Goal: Transaction & Acquisition: Purchase product/service

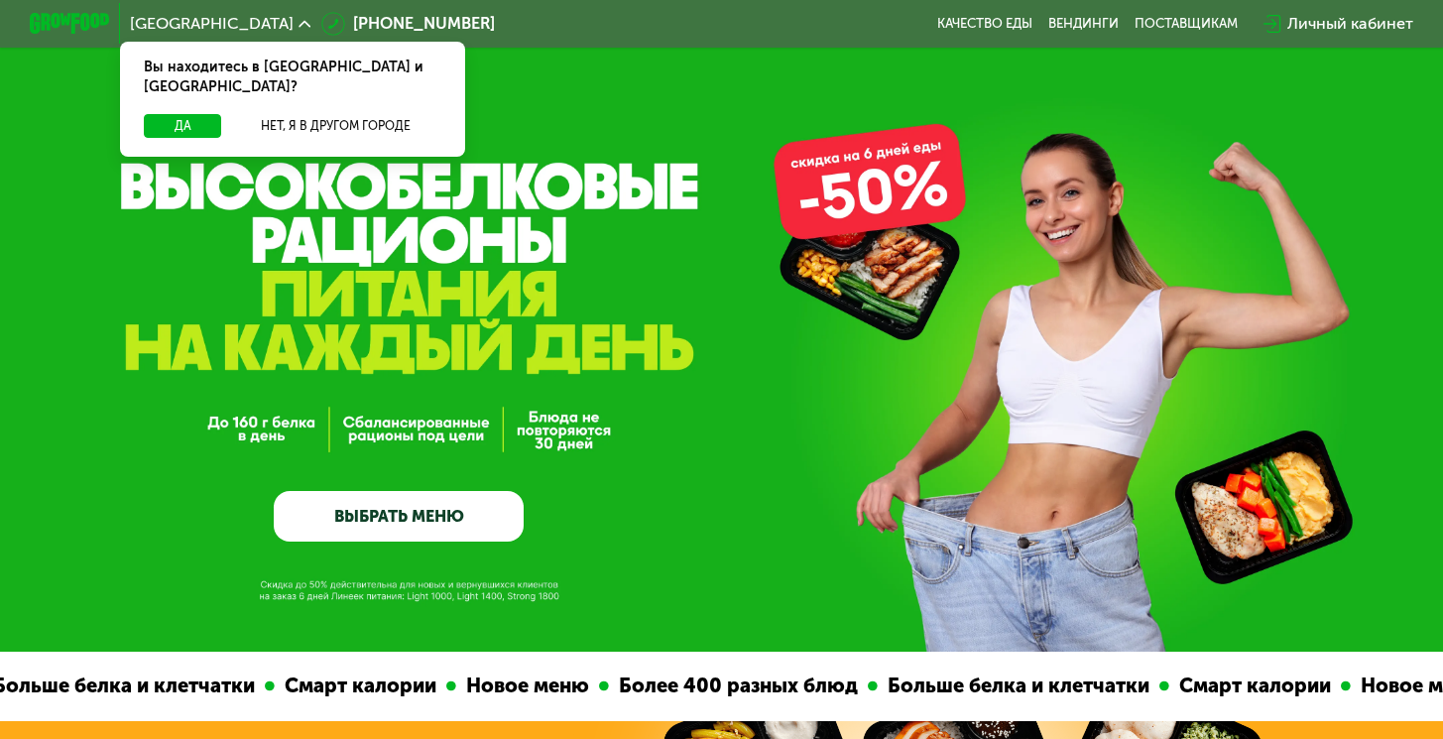
click at [1320, 27] on div "Личный кабинет" at bounding box center [1351, 24] width 126 height 24
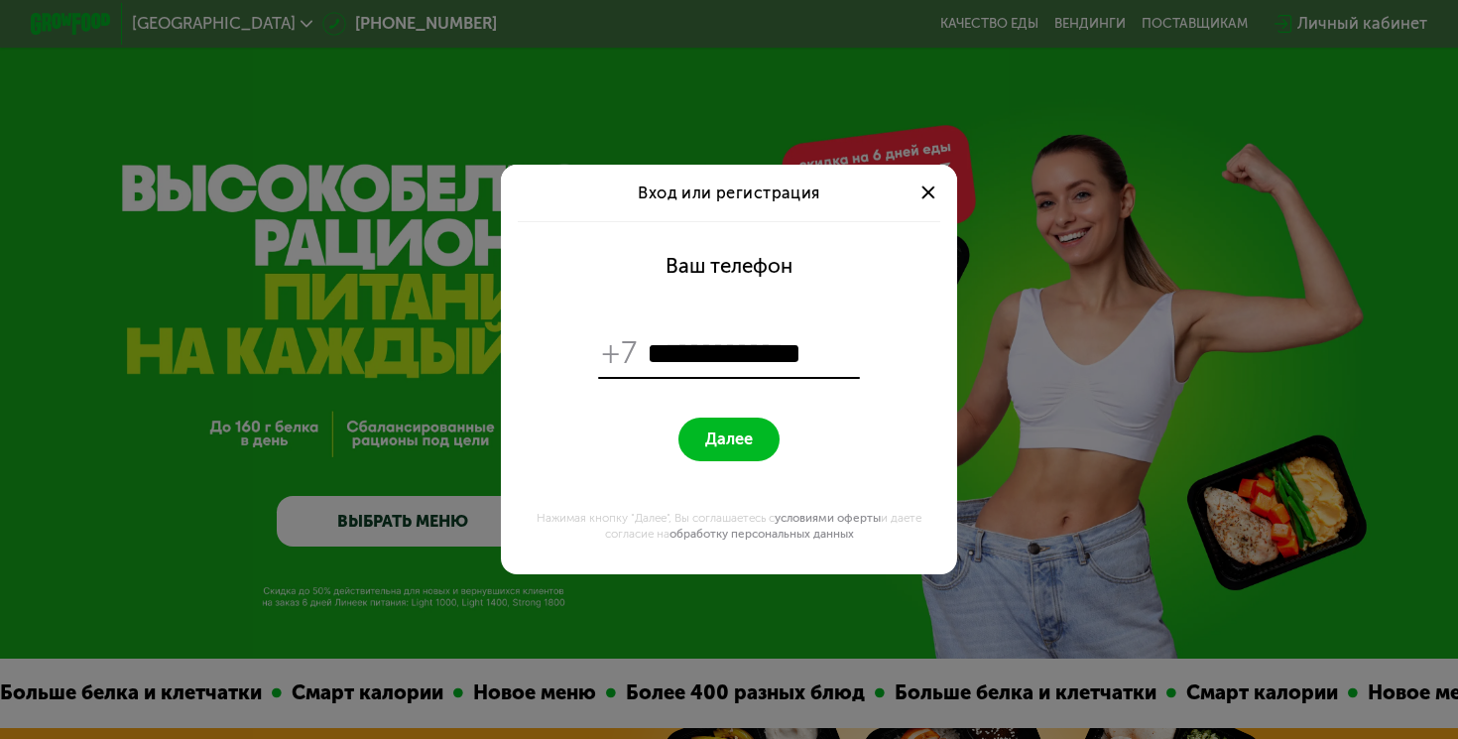
type input "**********"
click at [679, 418] on button "Далее" at bounding box center [729, 440] width 100 height 44
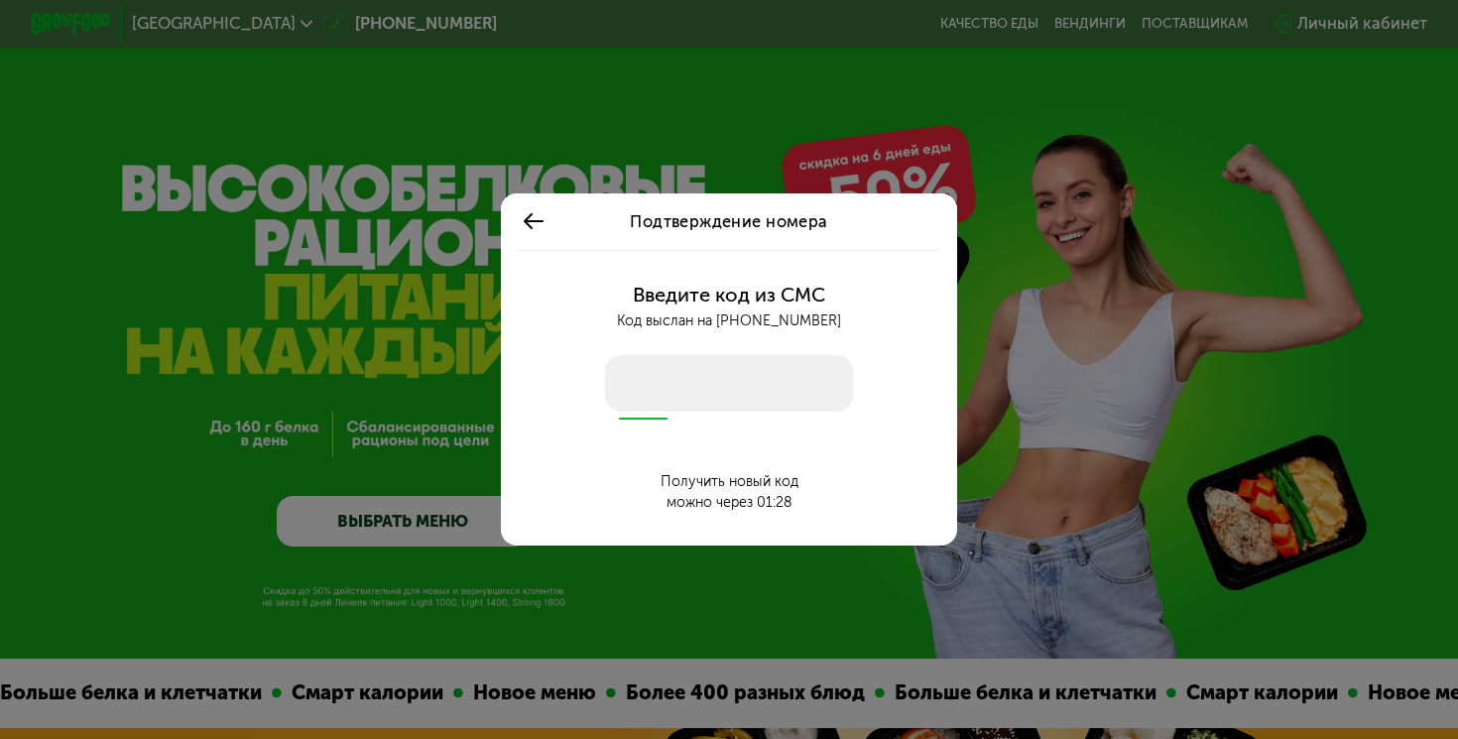
click at [658, 376] on input "number" at bounding box center [728, 383] width 247 height 57
type input "****"
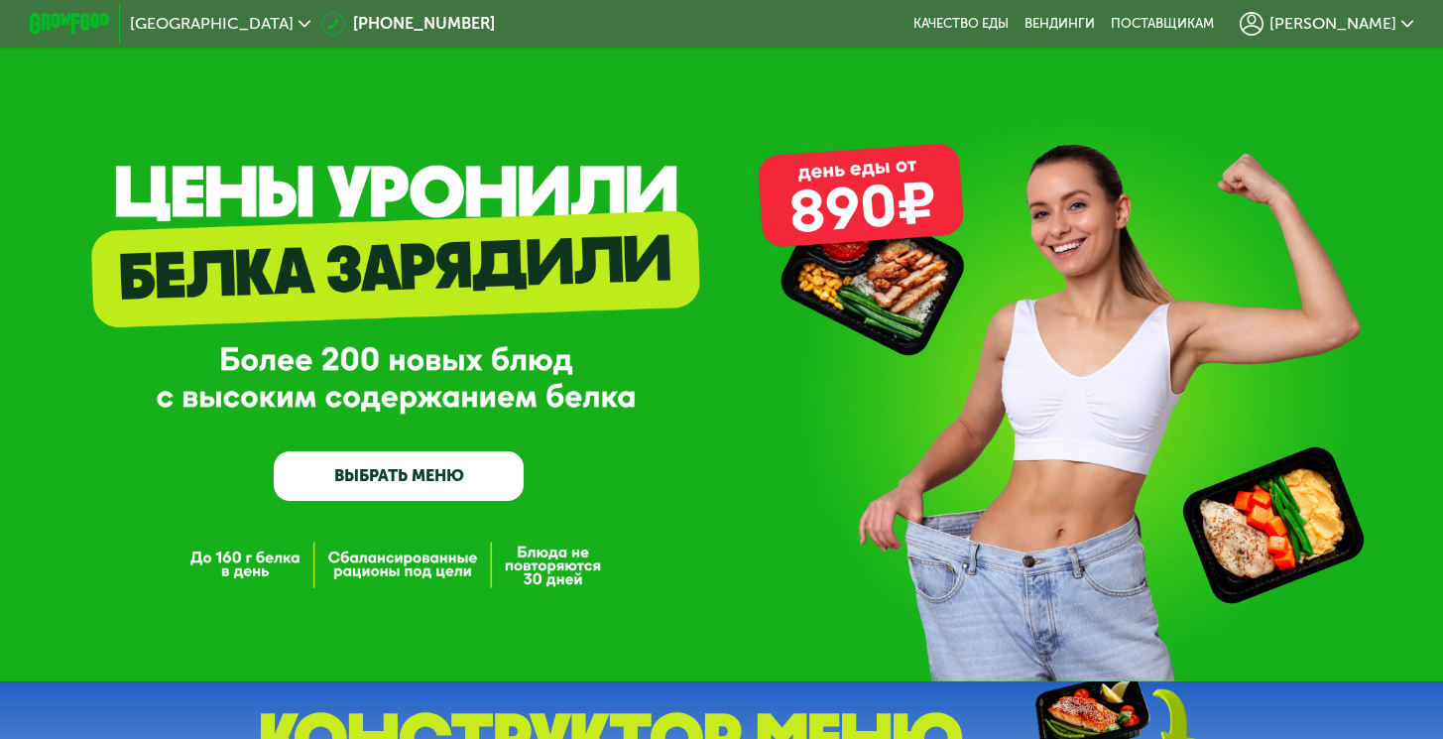
click at [1360, 20] on span "[PERSON_NAME]" at bounding box center [1333, 24] width 127 height 16
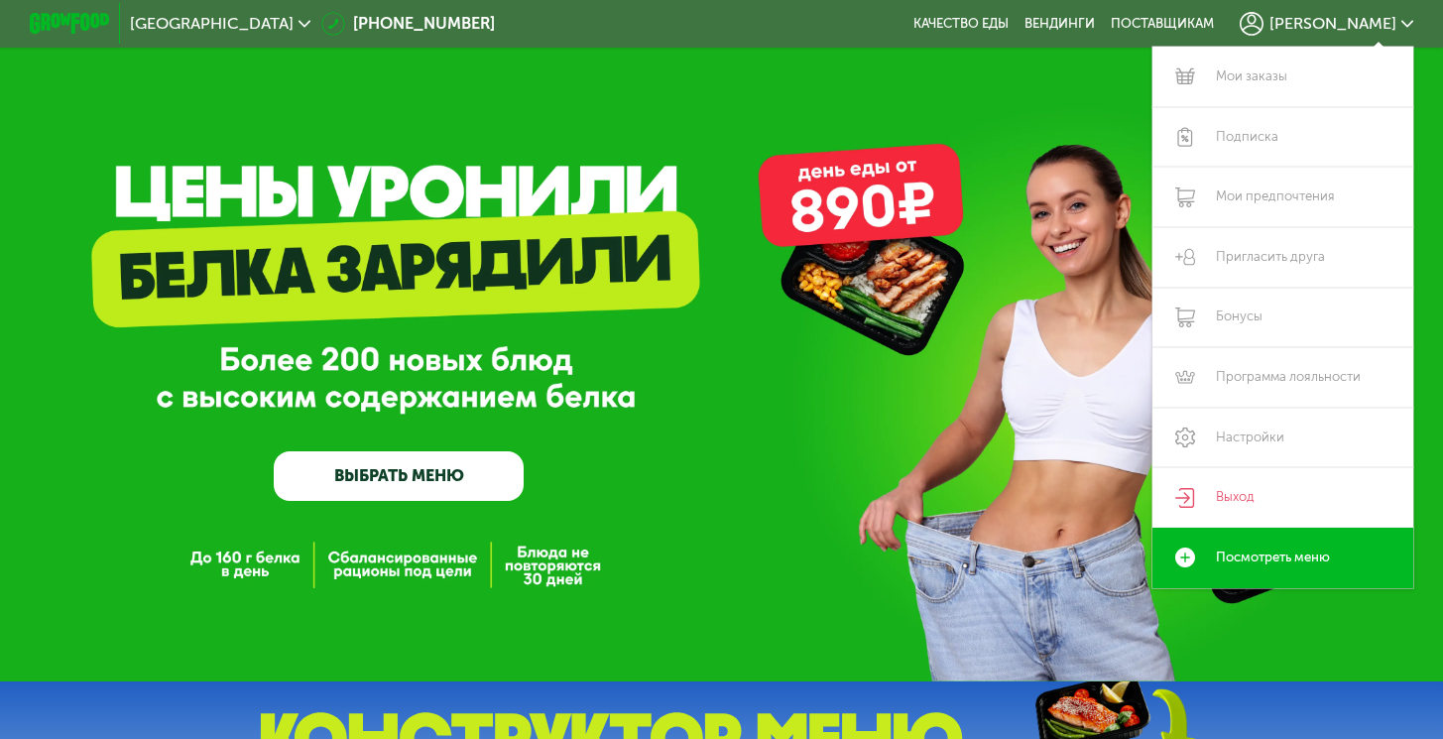
click at [989, 202] on div "GrowFood — доставка правильного питания ВЫБРАТЬ МЕНЮ" at bounding box center [721, 341] width 1443 height 682
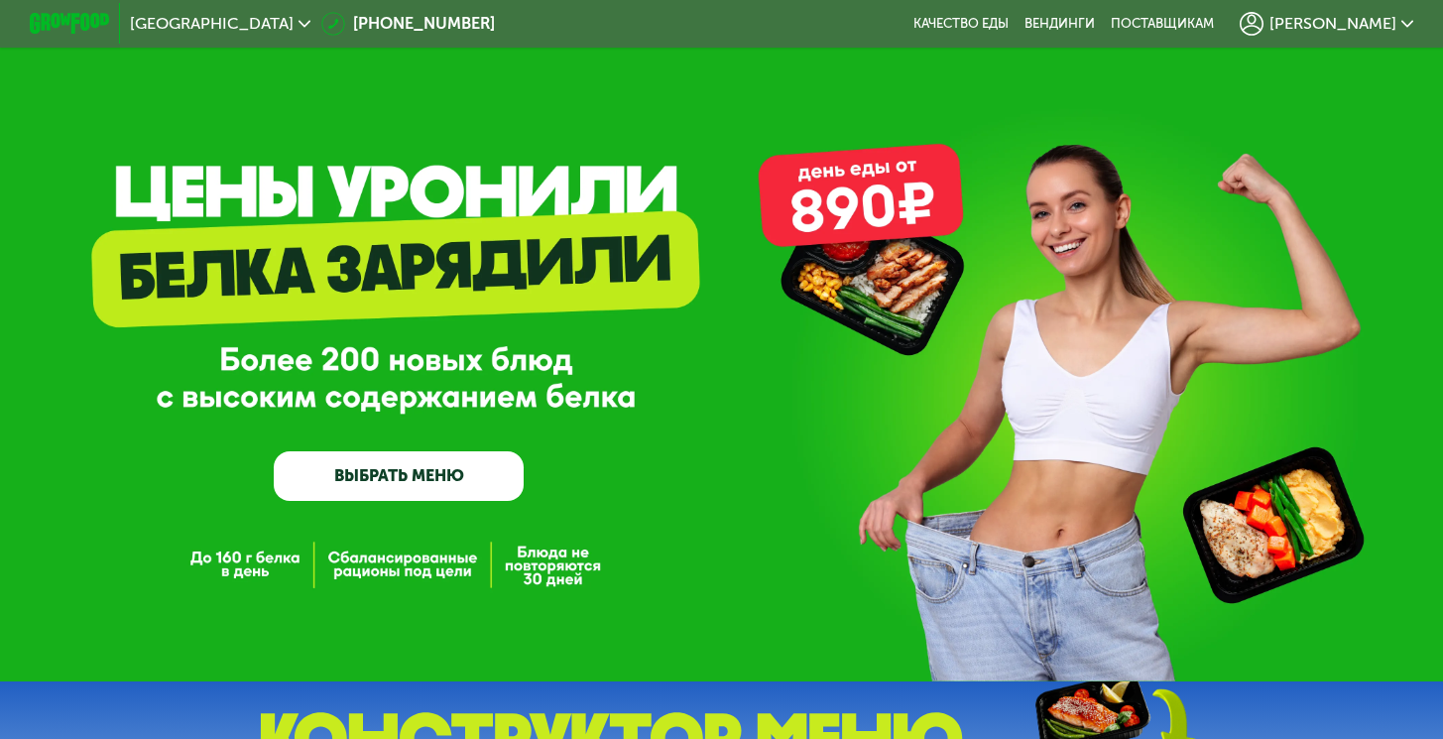
click at [1353, 18] on span "[PERSON_NAME]" at bounding box center [1333, 24] width 127 height 16
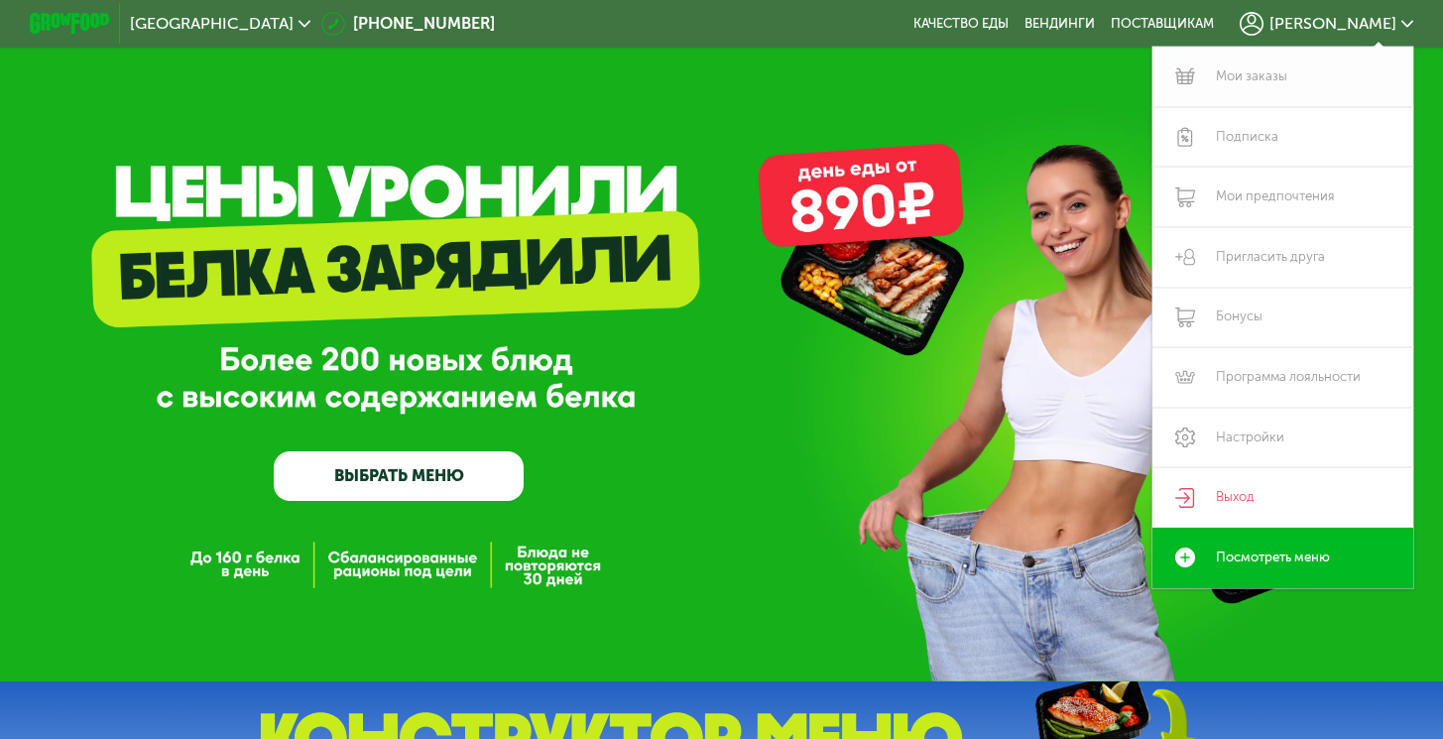
click at [1235, 87] on link "Мои заказы" at bounding box center [1283, 77] width 261 height 61
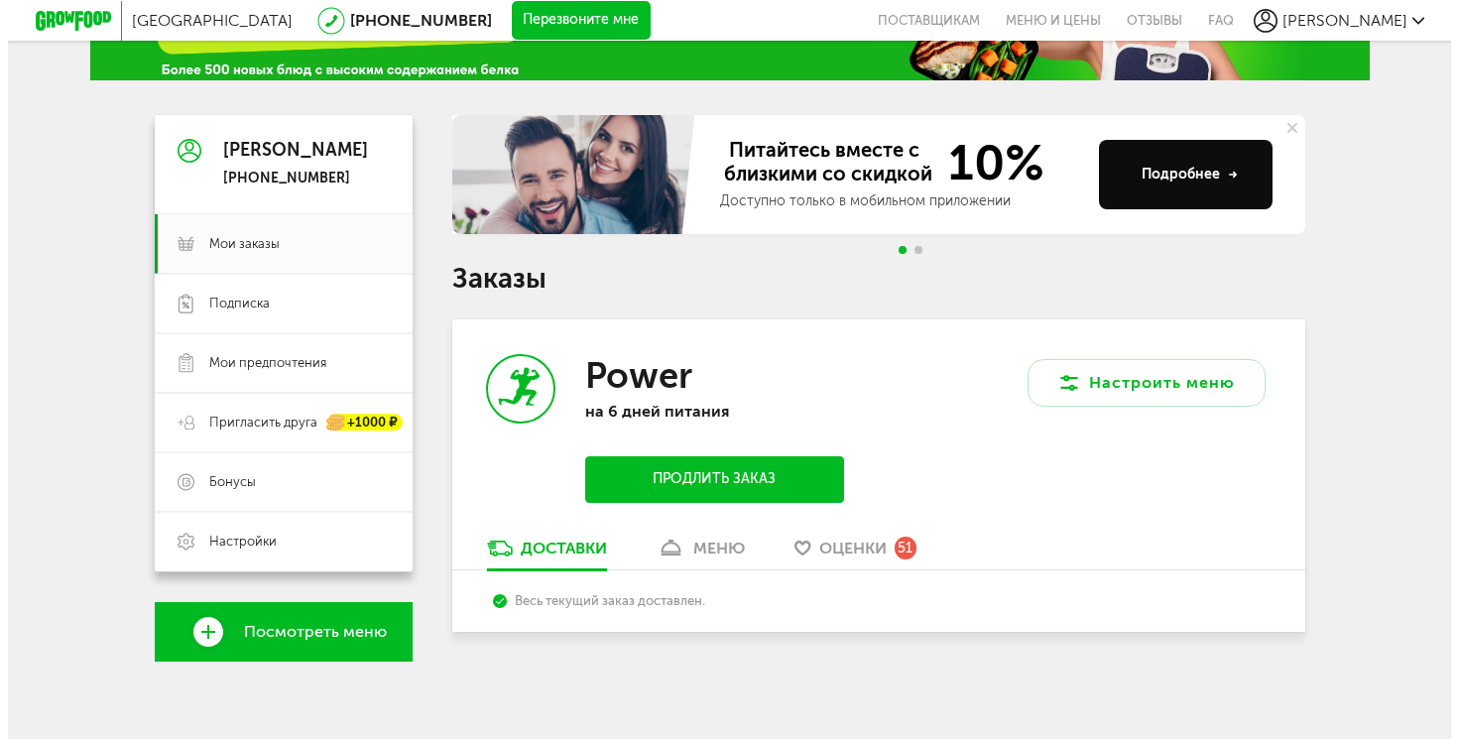
scroll to position [121, 0]
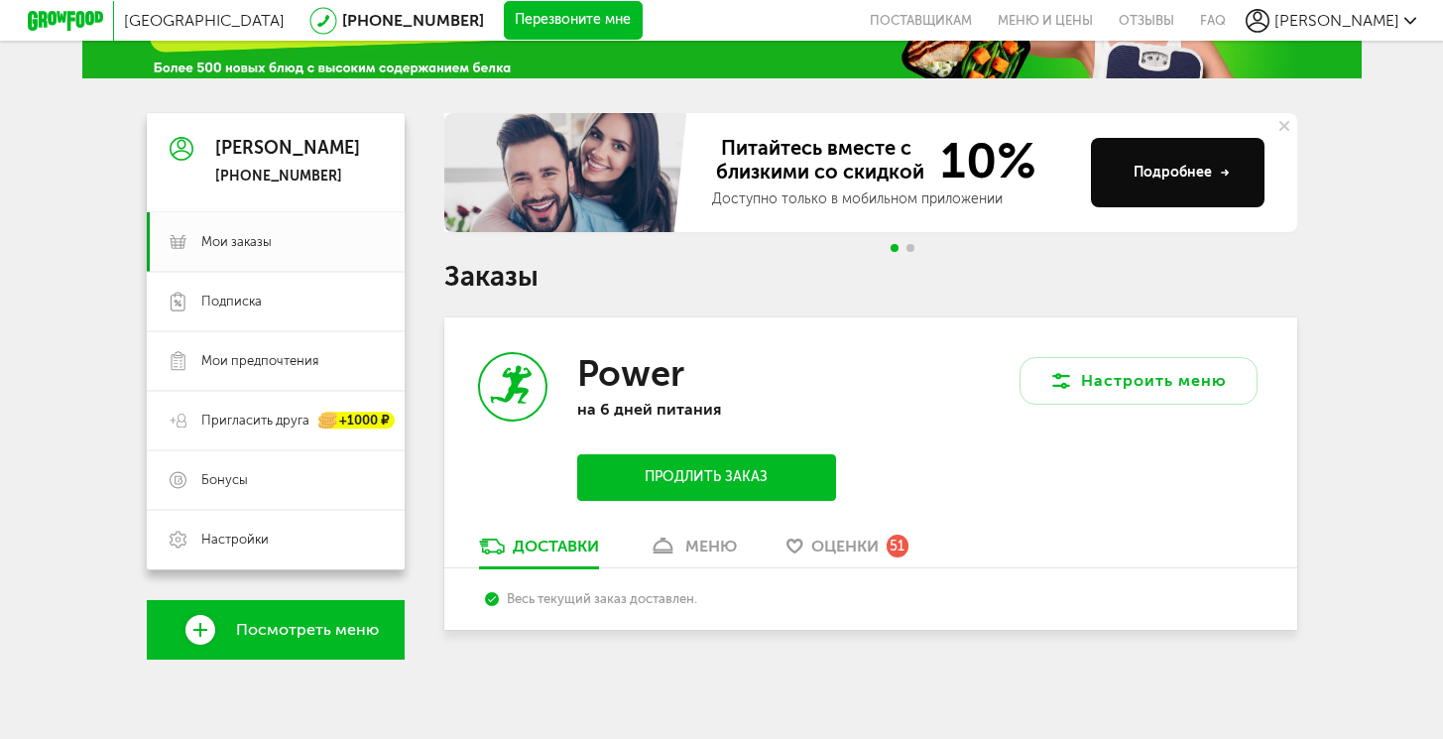
click at [711, 465] on button "Продлить заказ" at bounding box center [706, 477] width 258 height 47
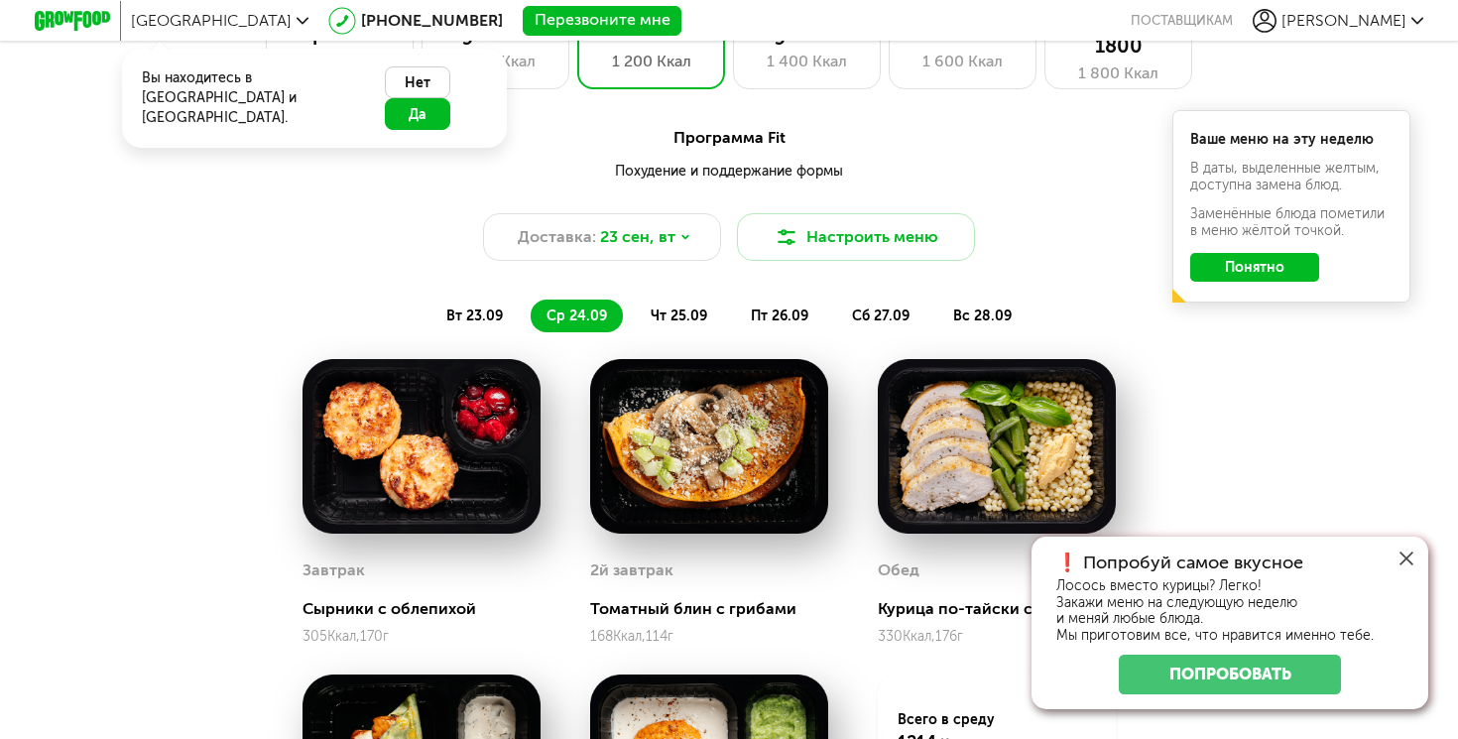
scroll to position [1404, 0]
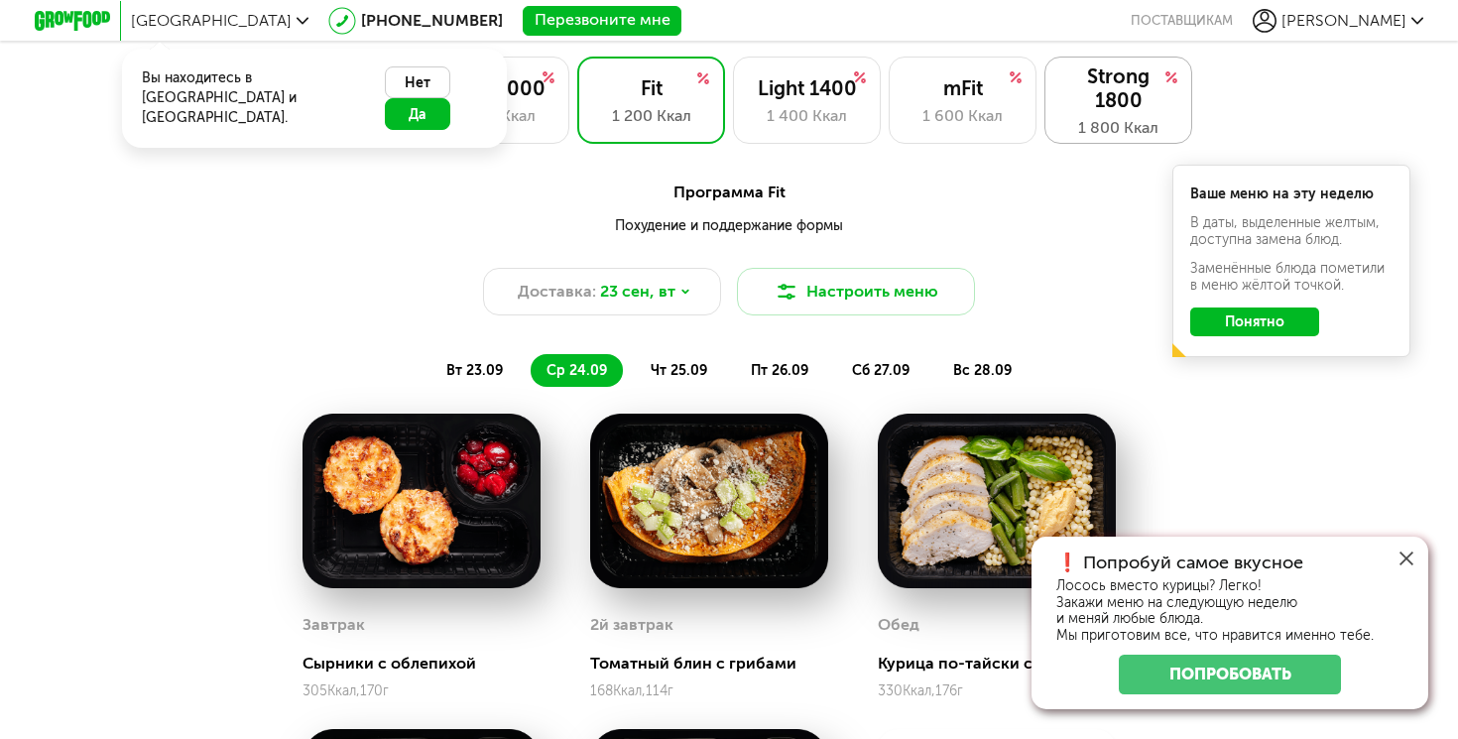
click at [1111, 107] on div "Strong 1800" at bounding box center [1118, 88] width 106 height 48
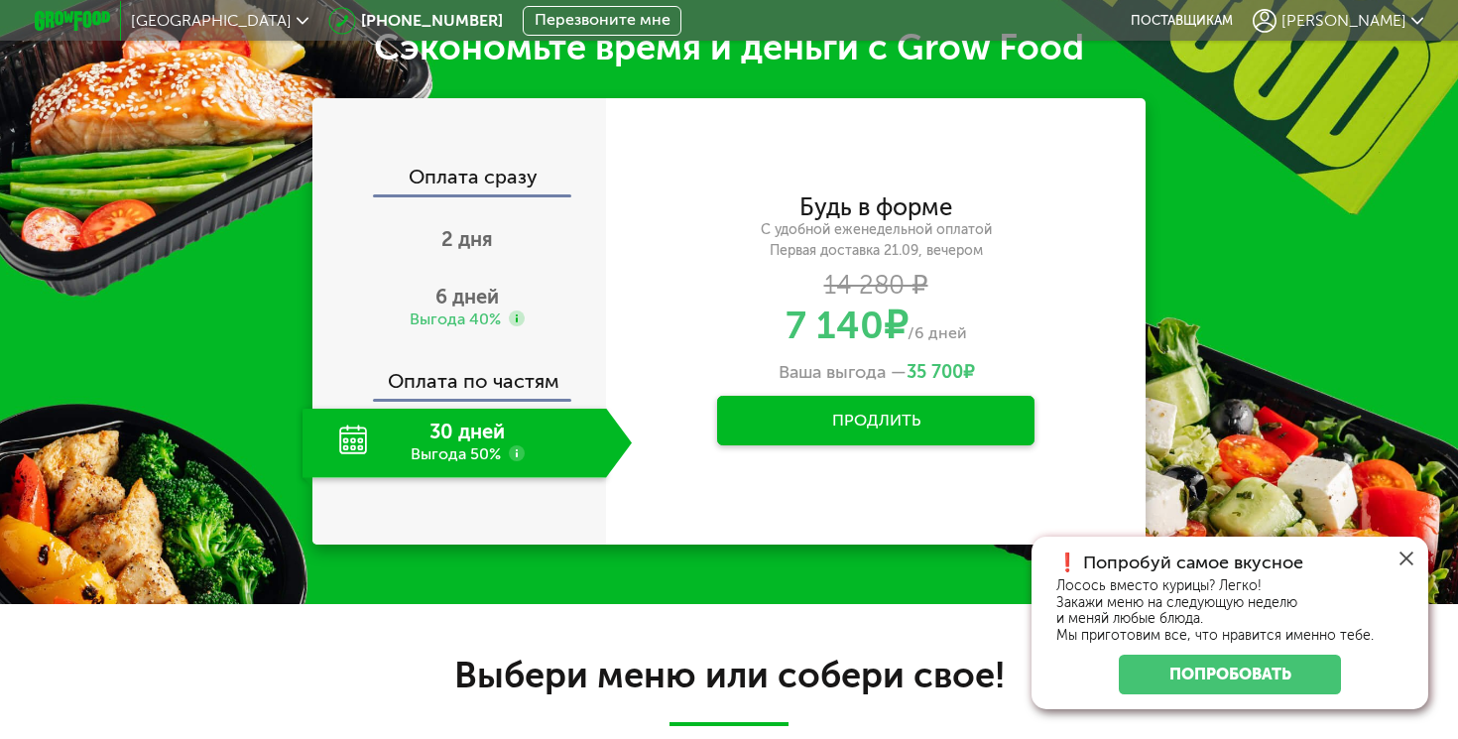
scroll to position [0, 0]
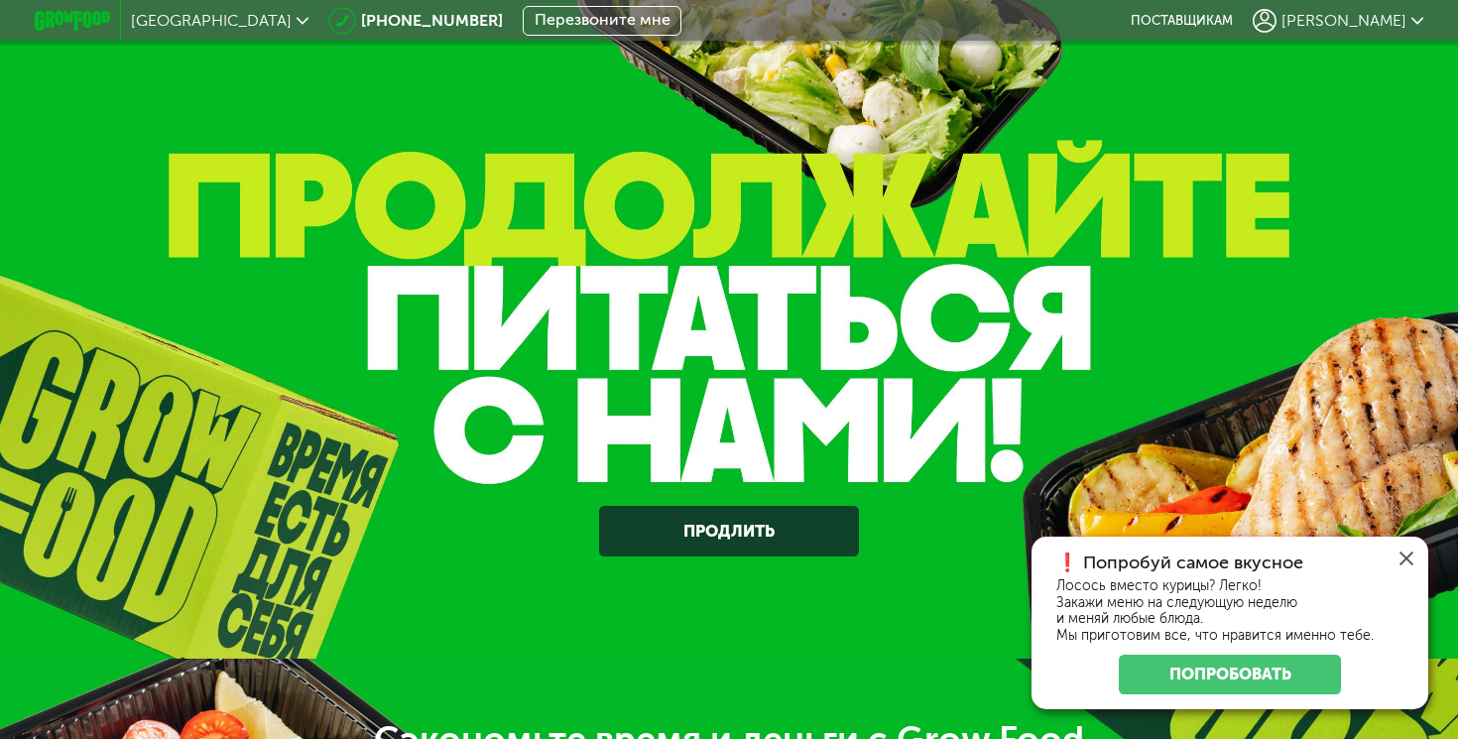
click at [69, 14] on icon at bounding box center [72, 21] width 75 height 20
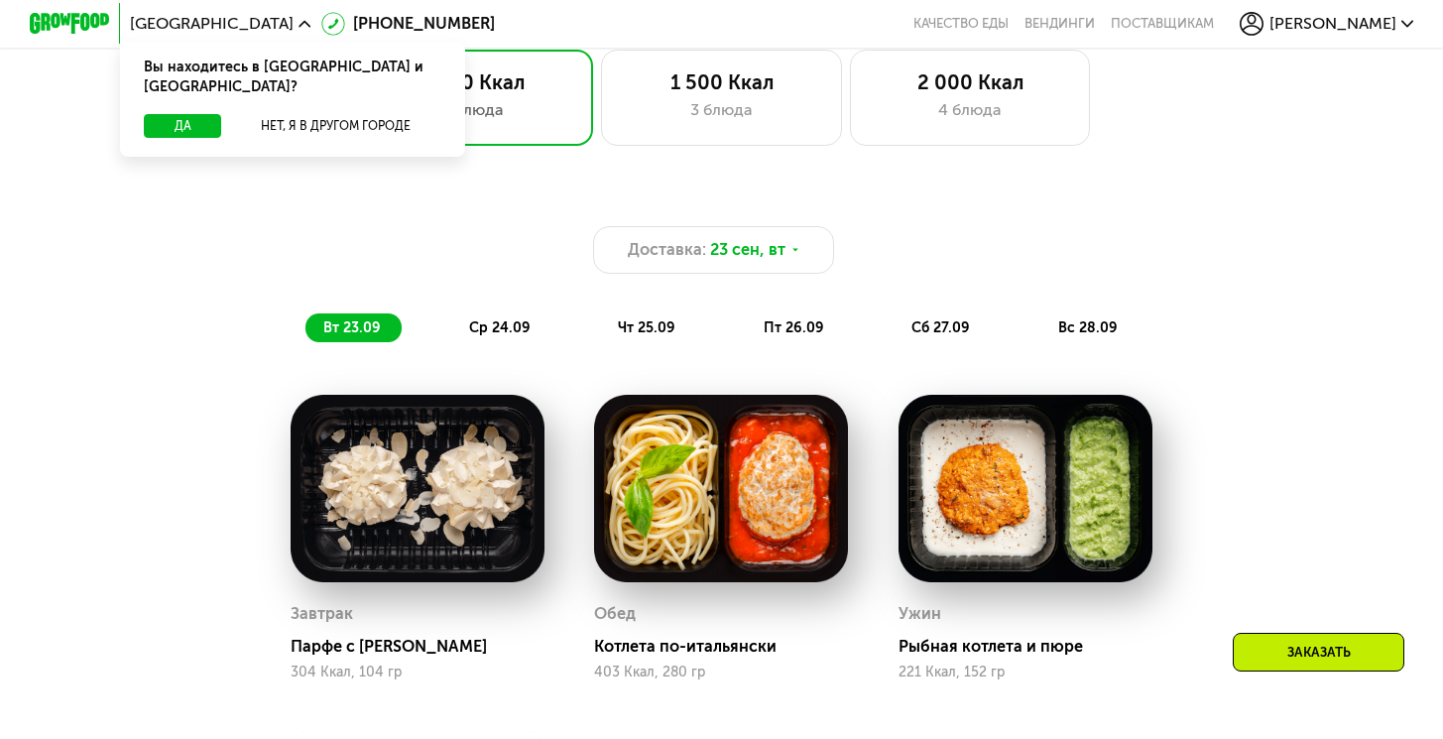
scroll to position [817, 0]
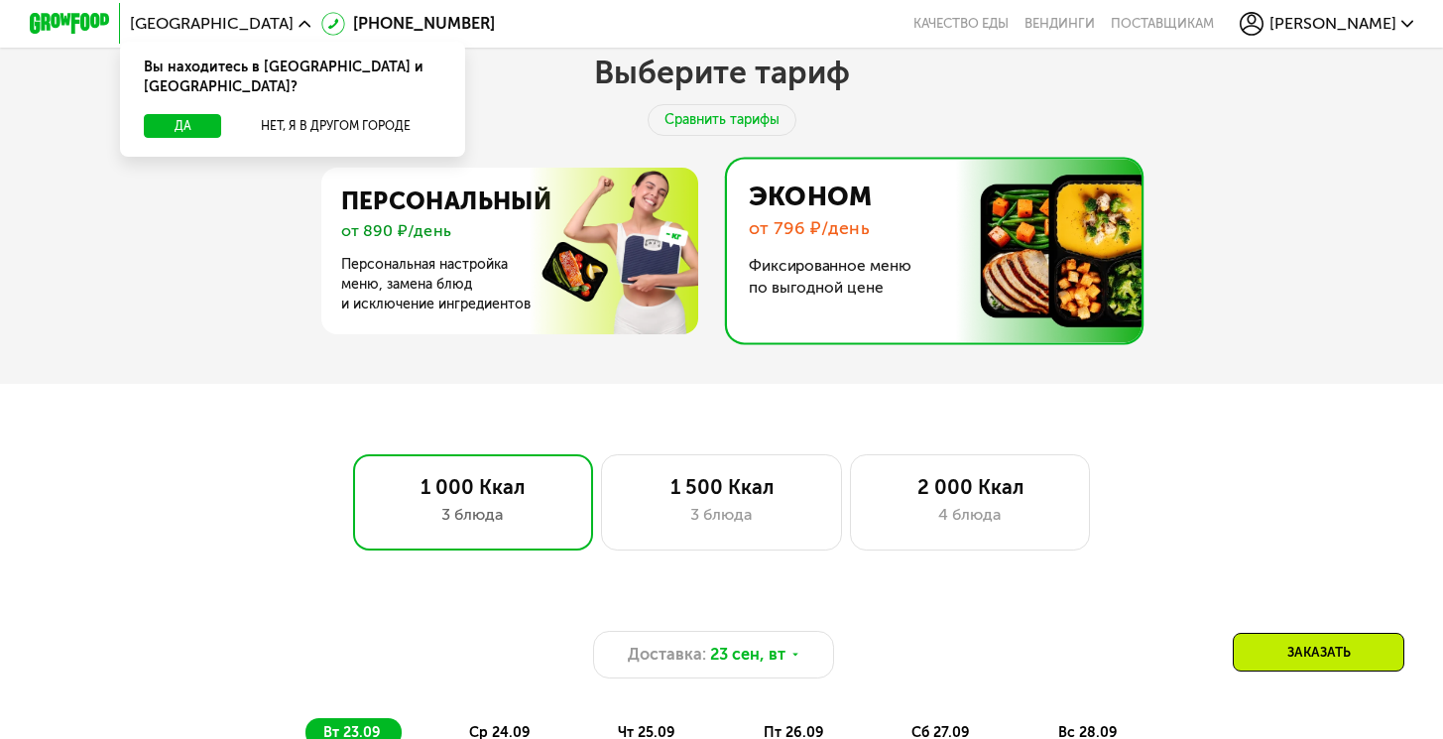
click at [865, 242] on img at bounding box center [928, 252] width 425 height 184
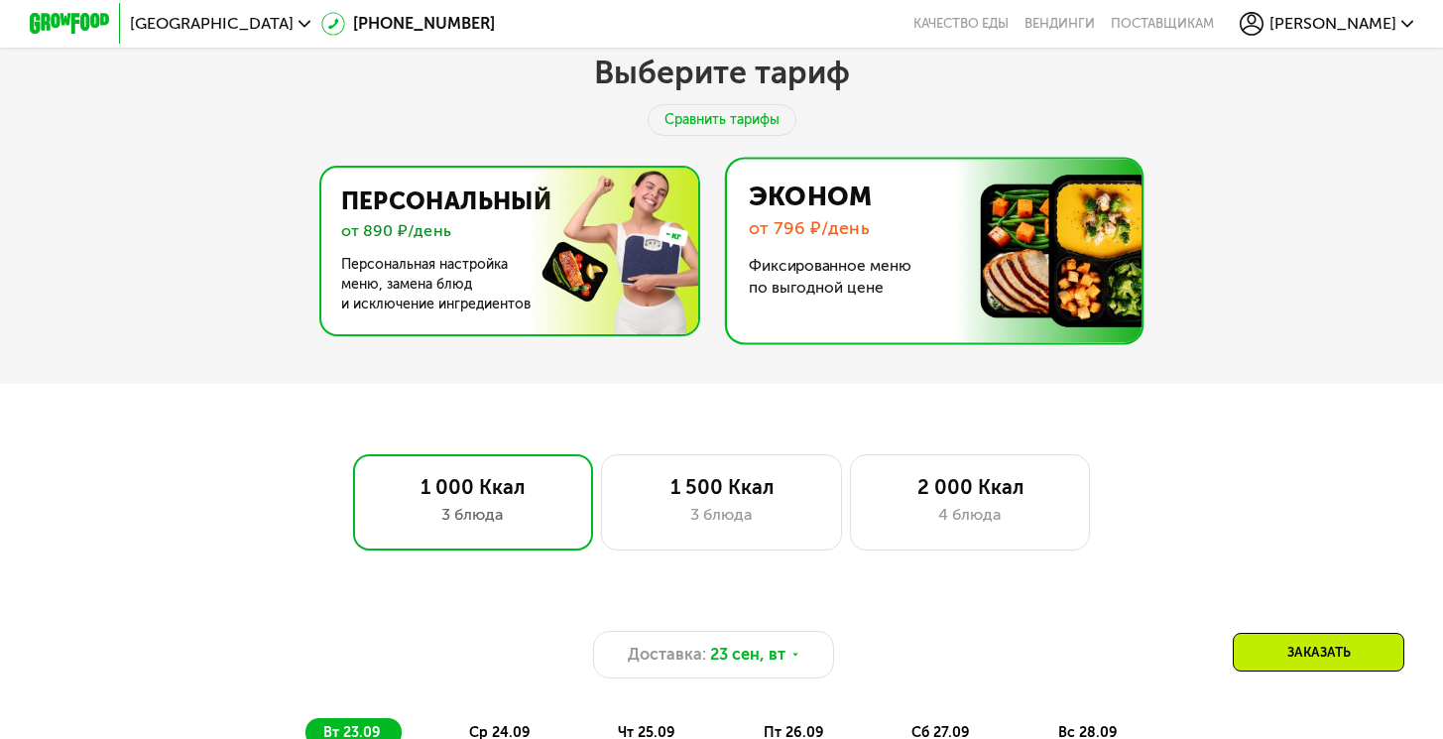
click at [514, 205] on img at bounding box center [504, 251] width 386 height 167
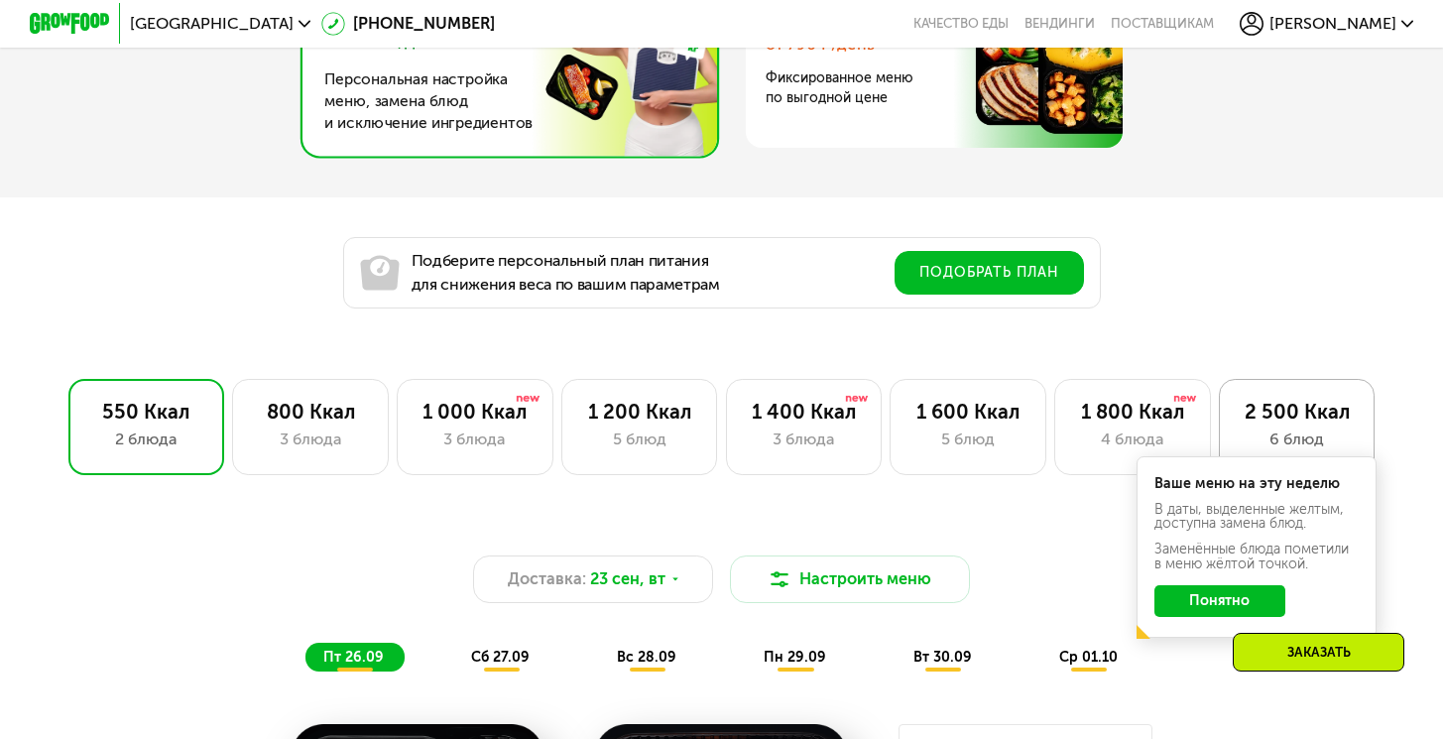
click at [1367, 439] on div "2 500 Ккал 6 блюд" at bounding box center [1297, 427] width 157 height 96
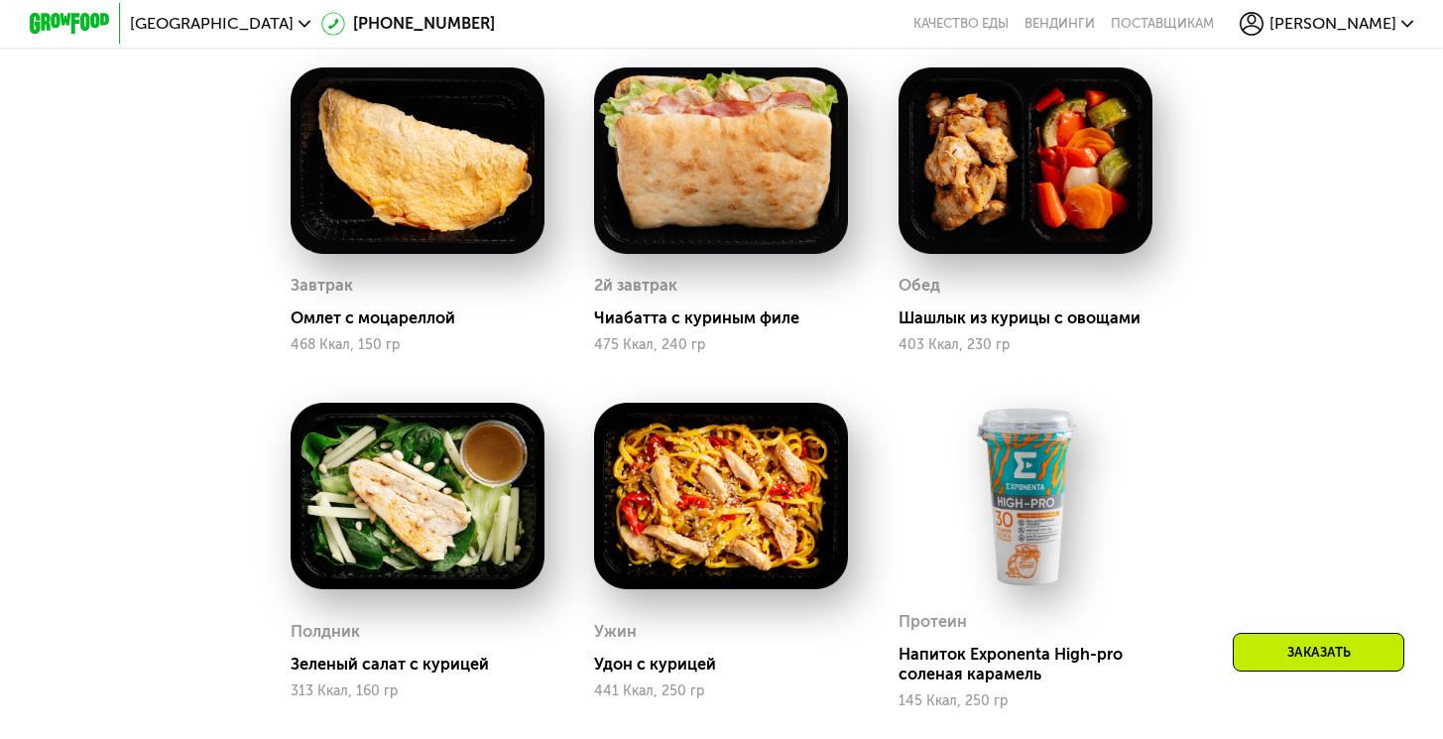
scroll to position [2028, 0]
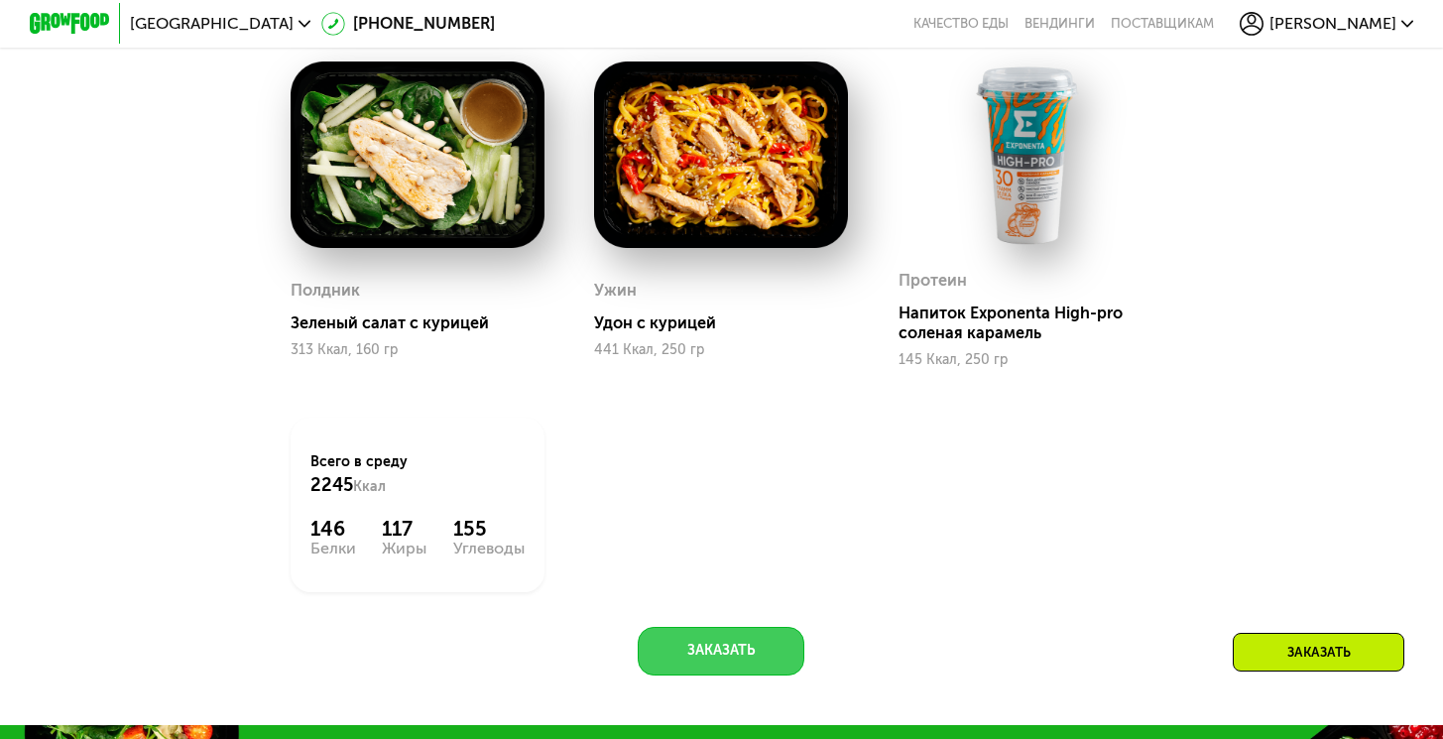
click at [742, 663] on button "Заказать" at bounding box center [721, 651] width 167 height 49
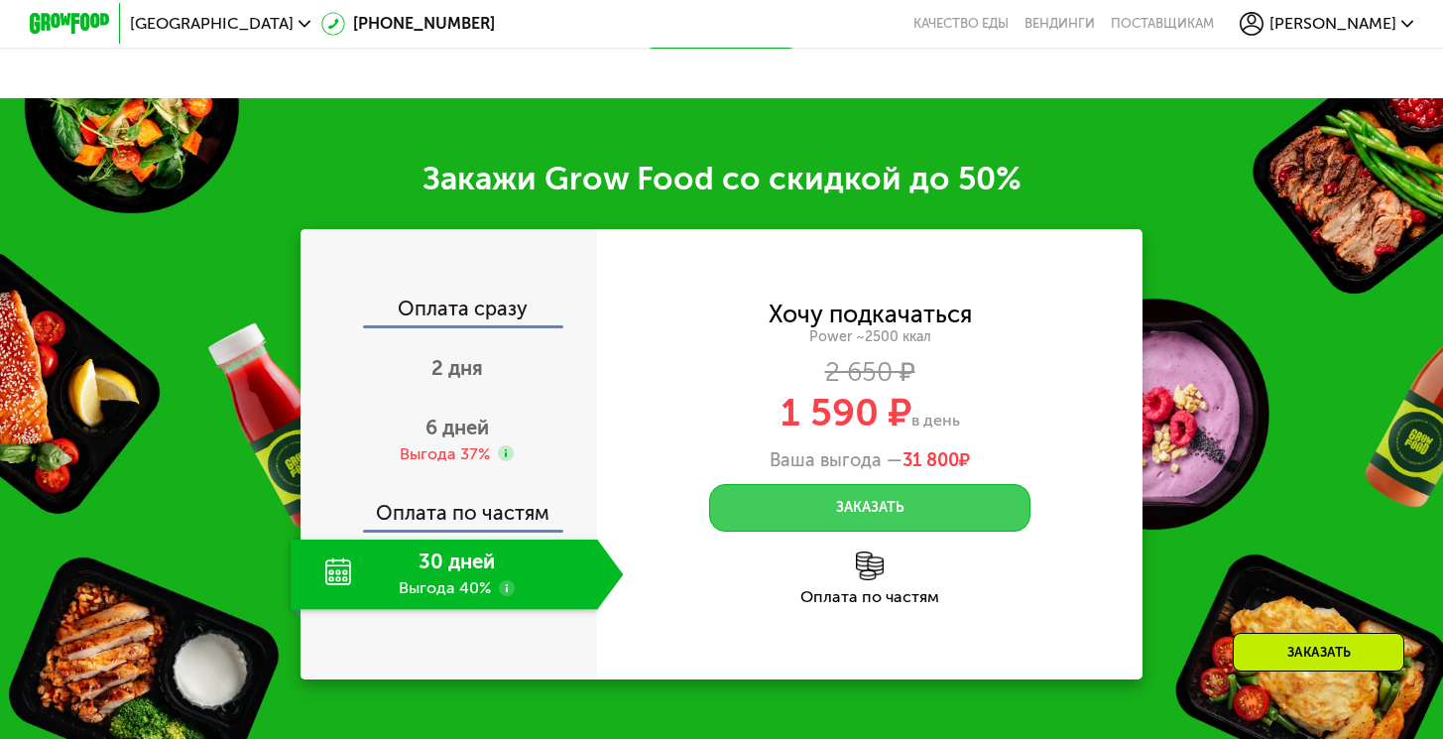
scroll to position [2774, 0]
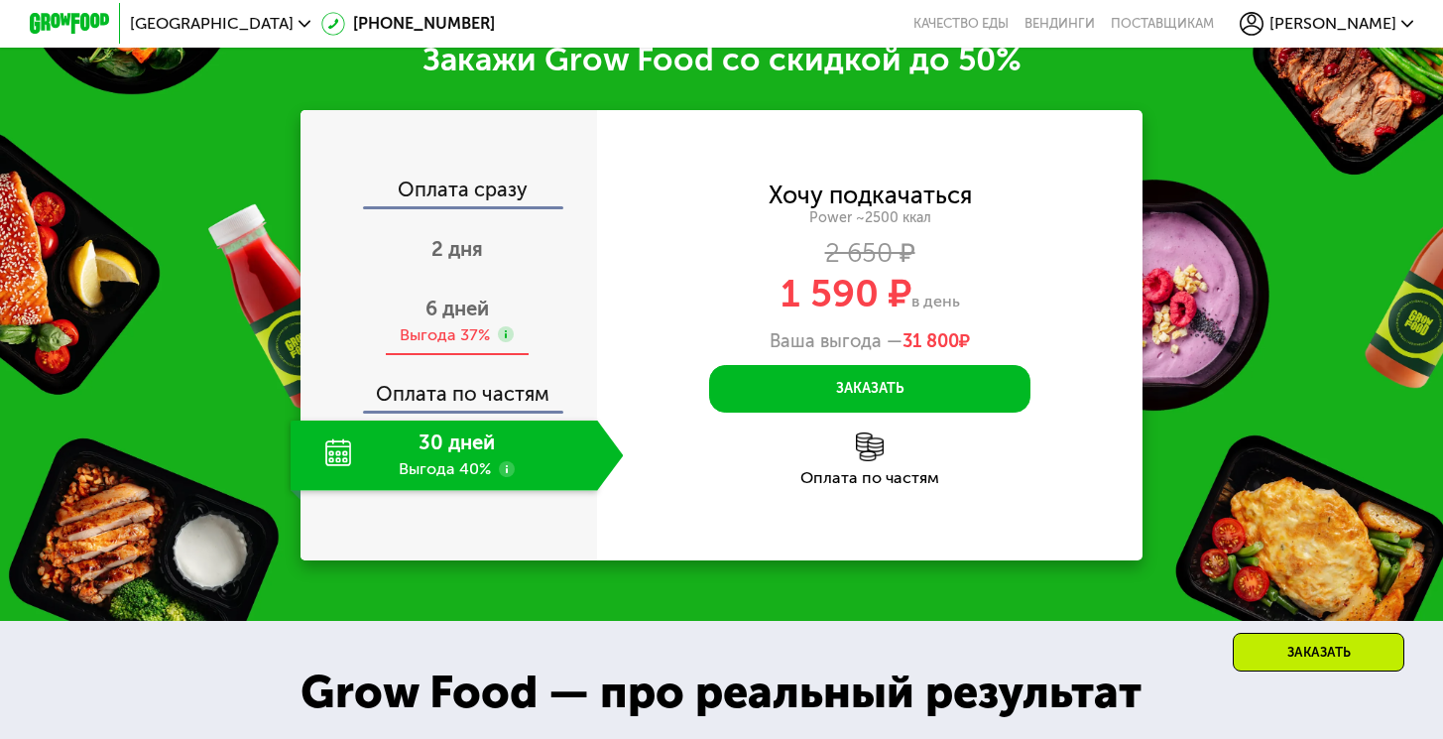
click at [473, 315] on div "6 дней Выгода 37%" at bounding box center [457, 321] width 332 height 70
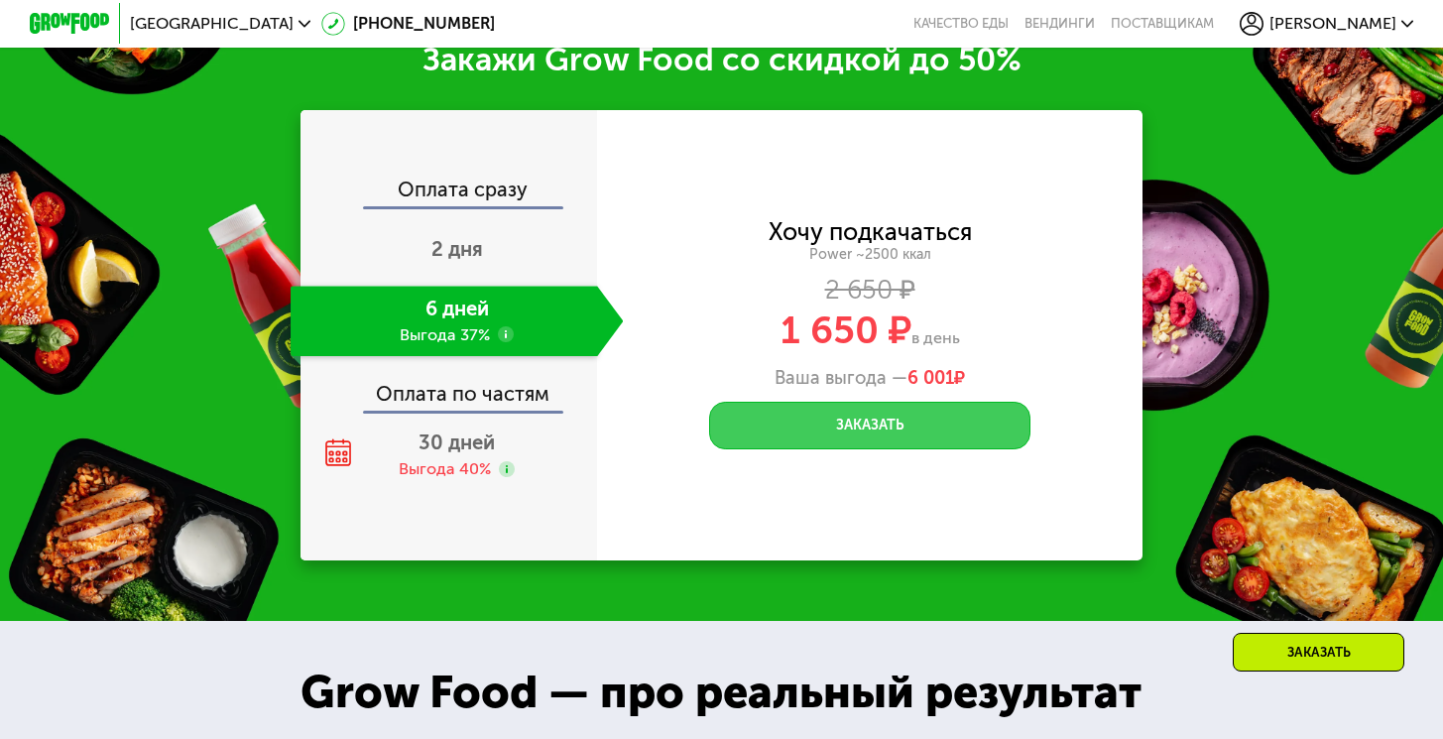
click at [868, 438] on button "Заказать" at bounding box center [869, 426] width 320 height 49
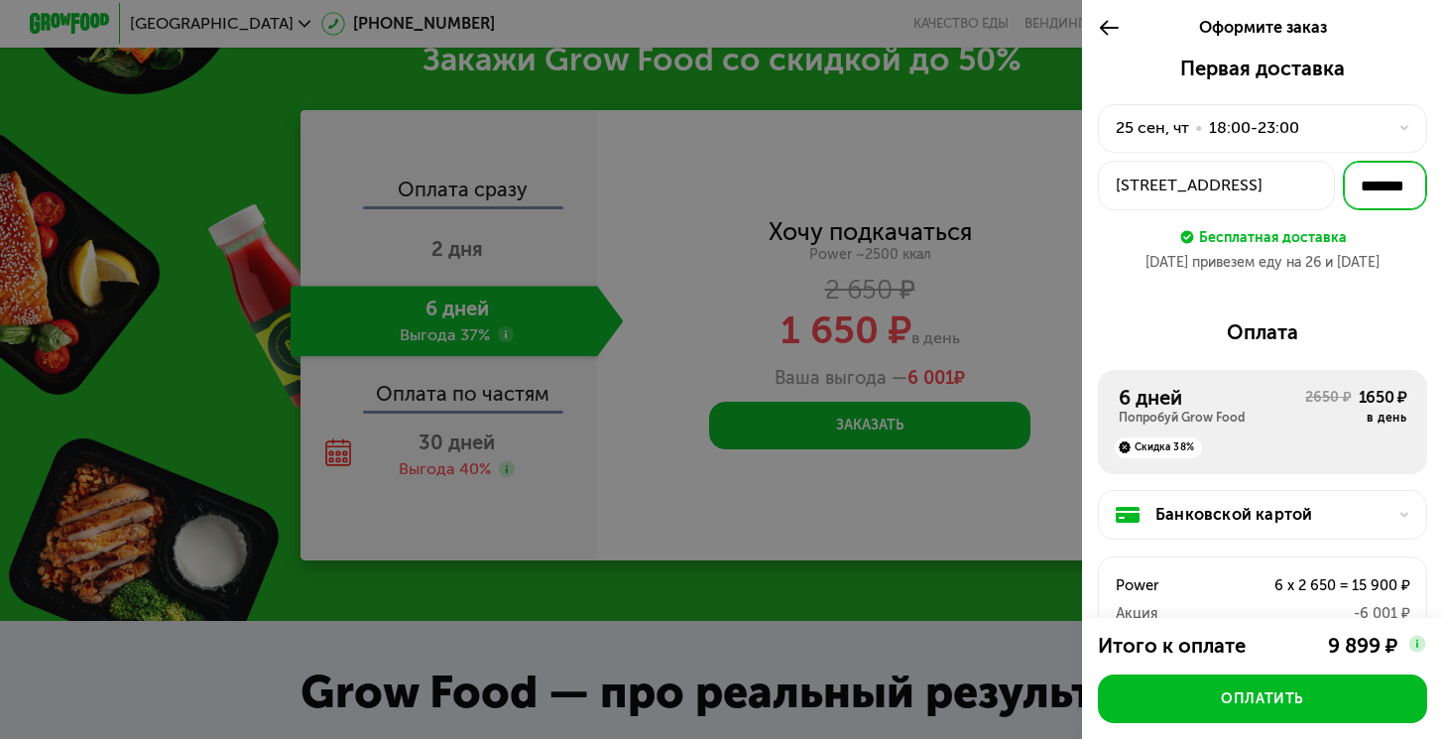
click at [1360, 204] on input "*******" at bounding box center [1385, 186] width 84 height 51
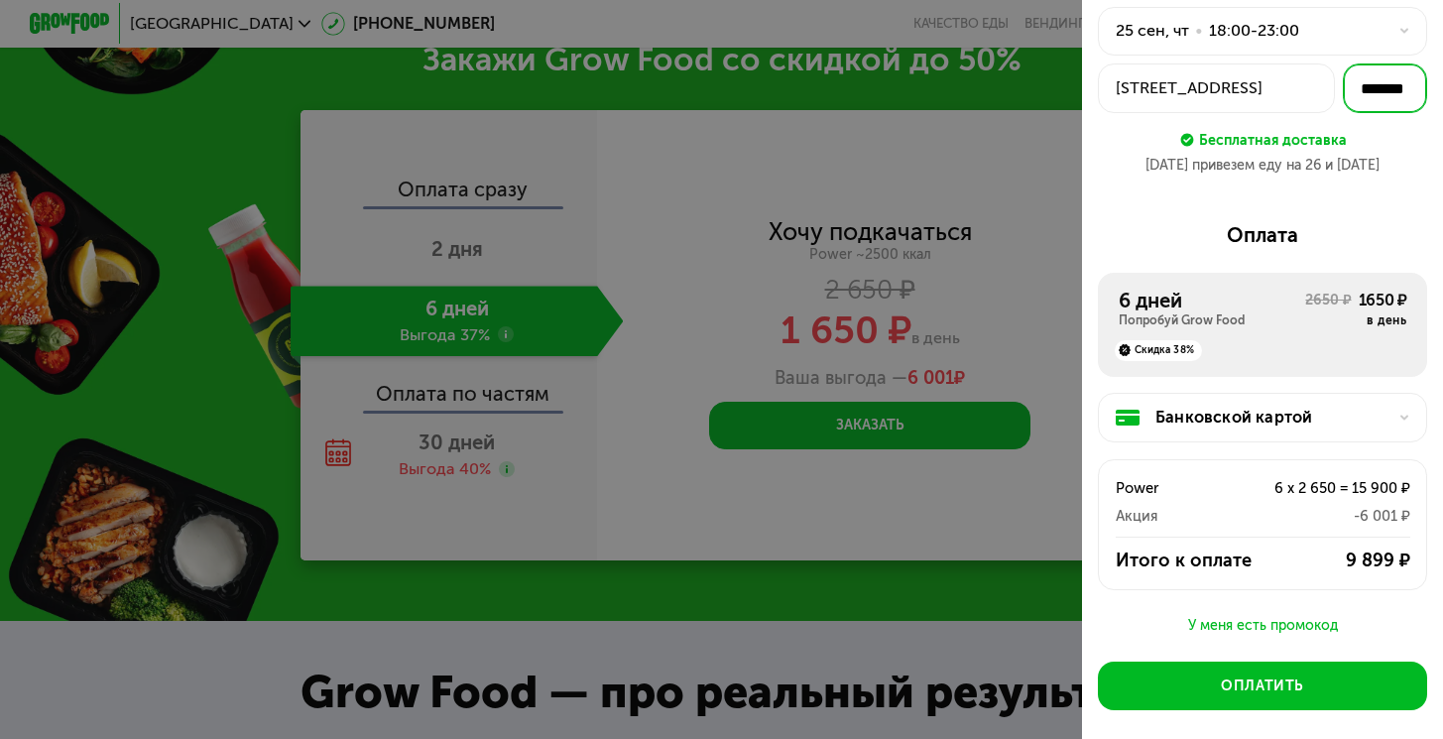
scroll to position [10, 0]
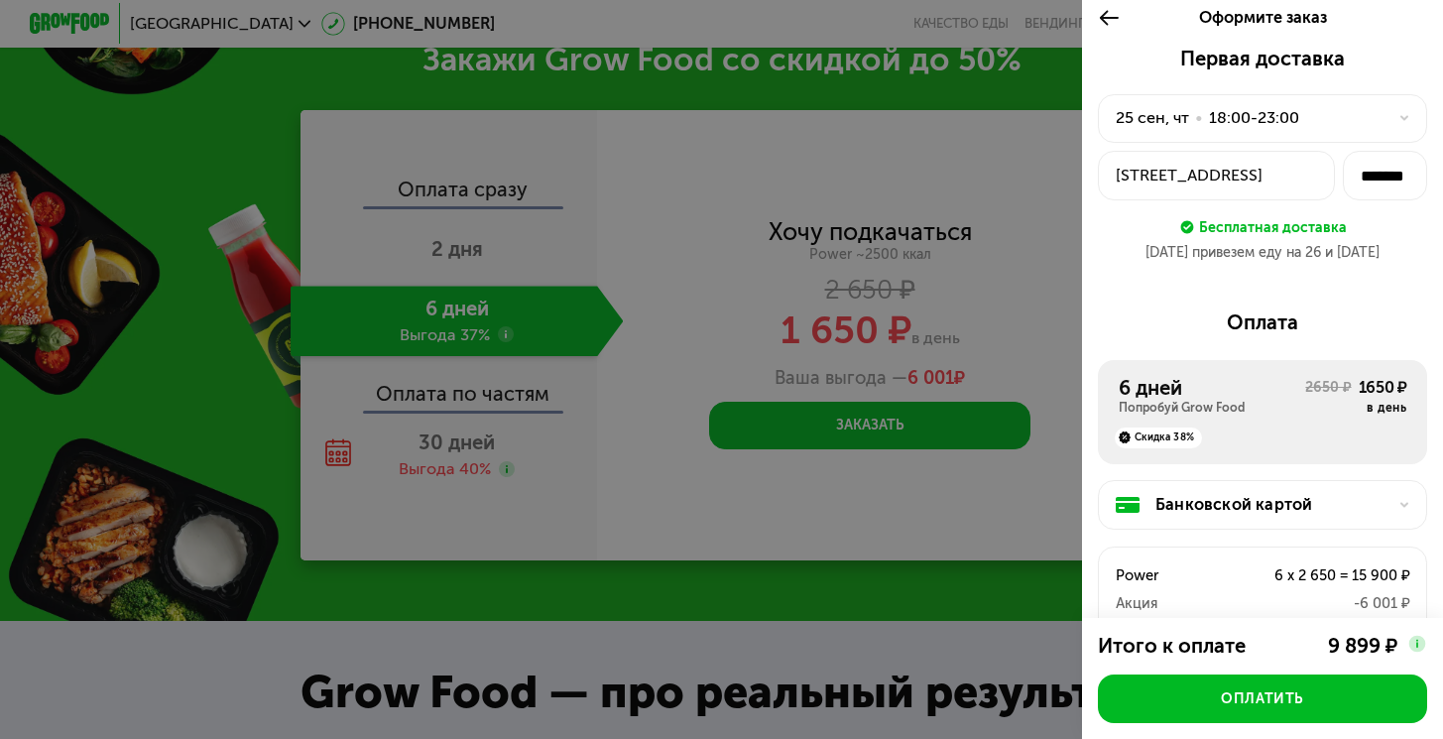
click at [1200, 121] on div "•" at bounding box center [1199, 118] width 8 height 24
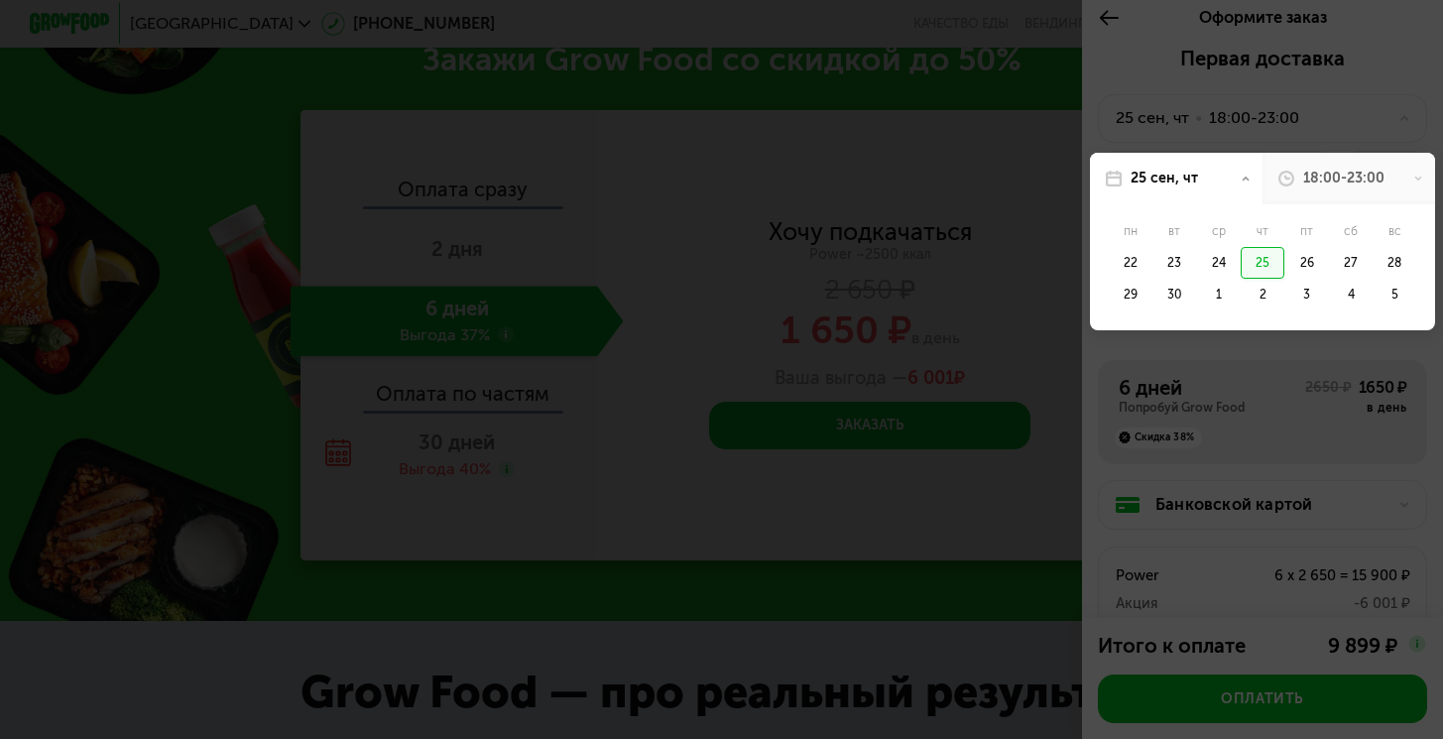
click at [1127, 270] on div "22" at bounding box center [1131, 263] width 44 height 32
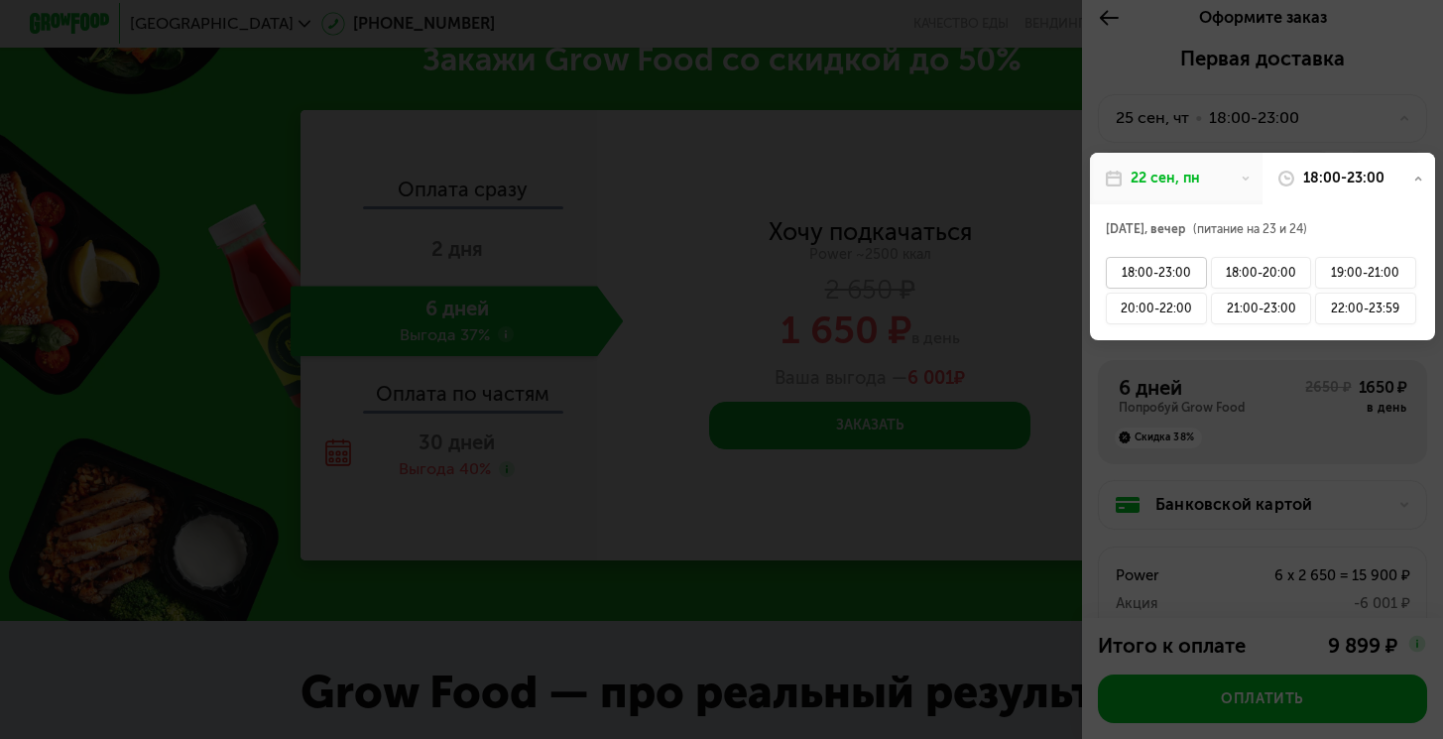
click at [1163, 262] on div "18:00-23:00" at bounding box center [1156, 273] width 100 height 32
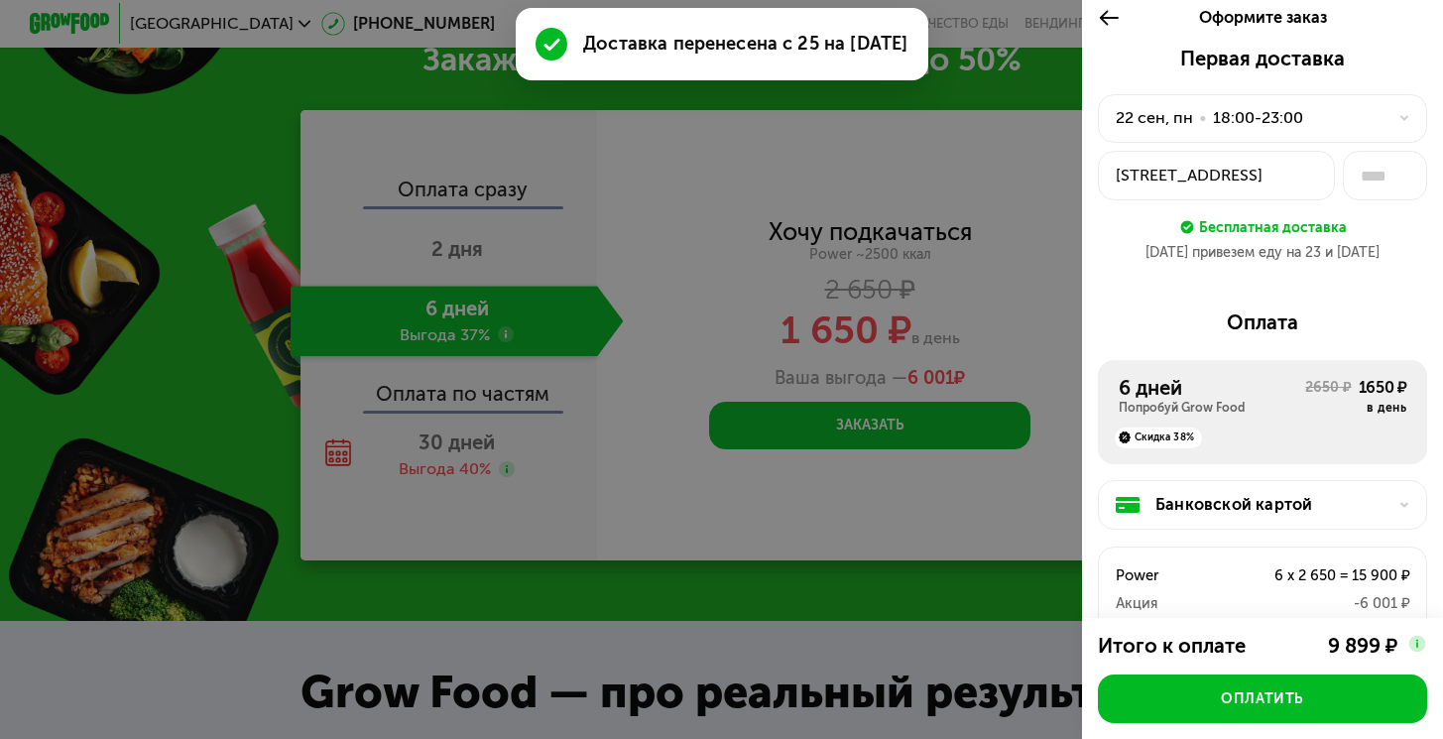
click at [1309, 120] on div "22 сен, пн • 18:00-23:00" at bounding box center [1251, 118] width 271 height 24
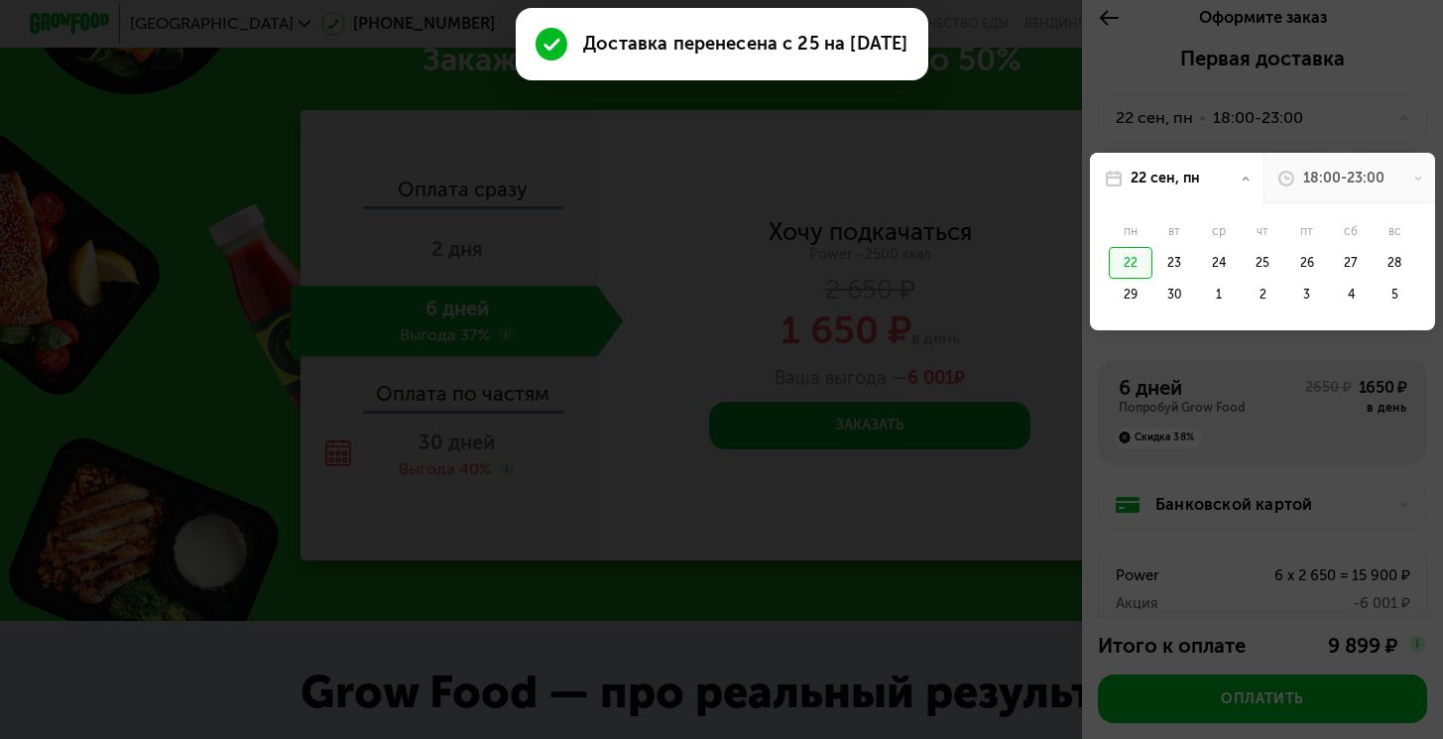
click at [1304, 187] on div "18:00-23:00" at bounding box center [1344, 179] width 81 height 20
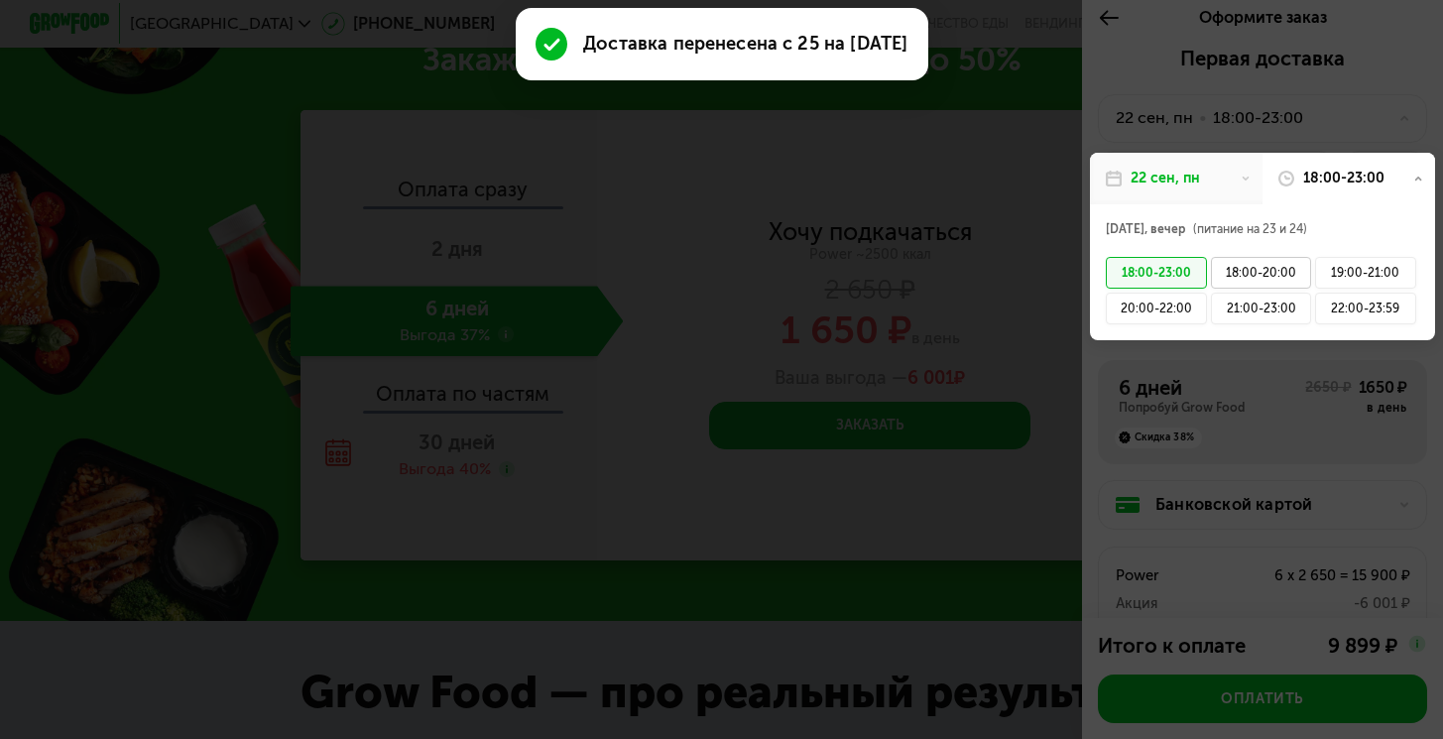
click at [1242, 278] on div "18:00-20:00" at bounding box center [1261, 273] width 100 height 32
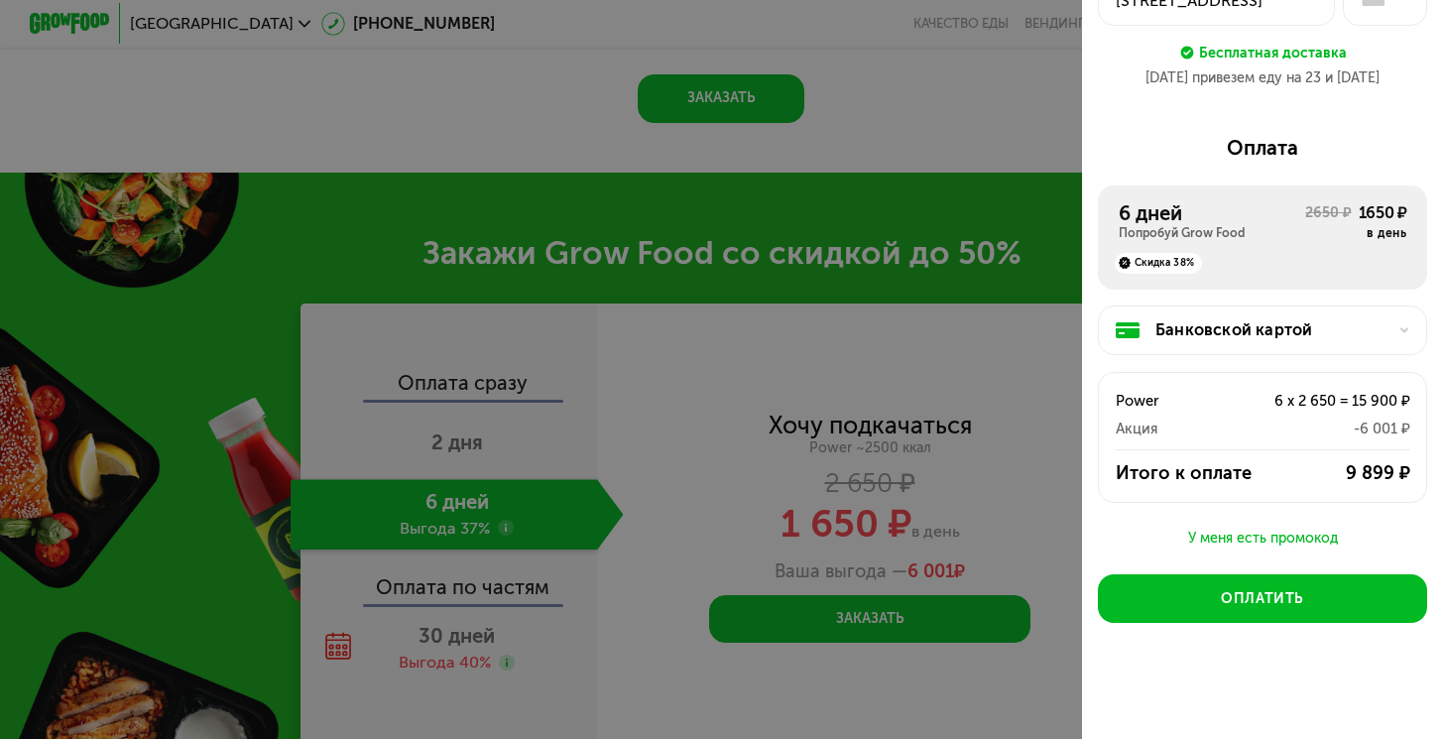
scroll to position [2657, 0]
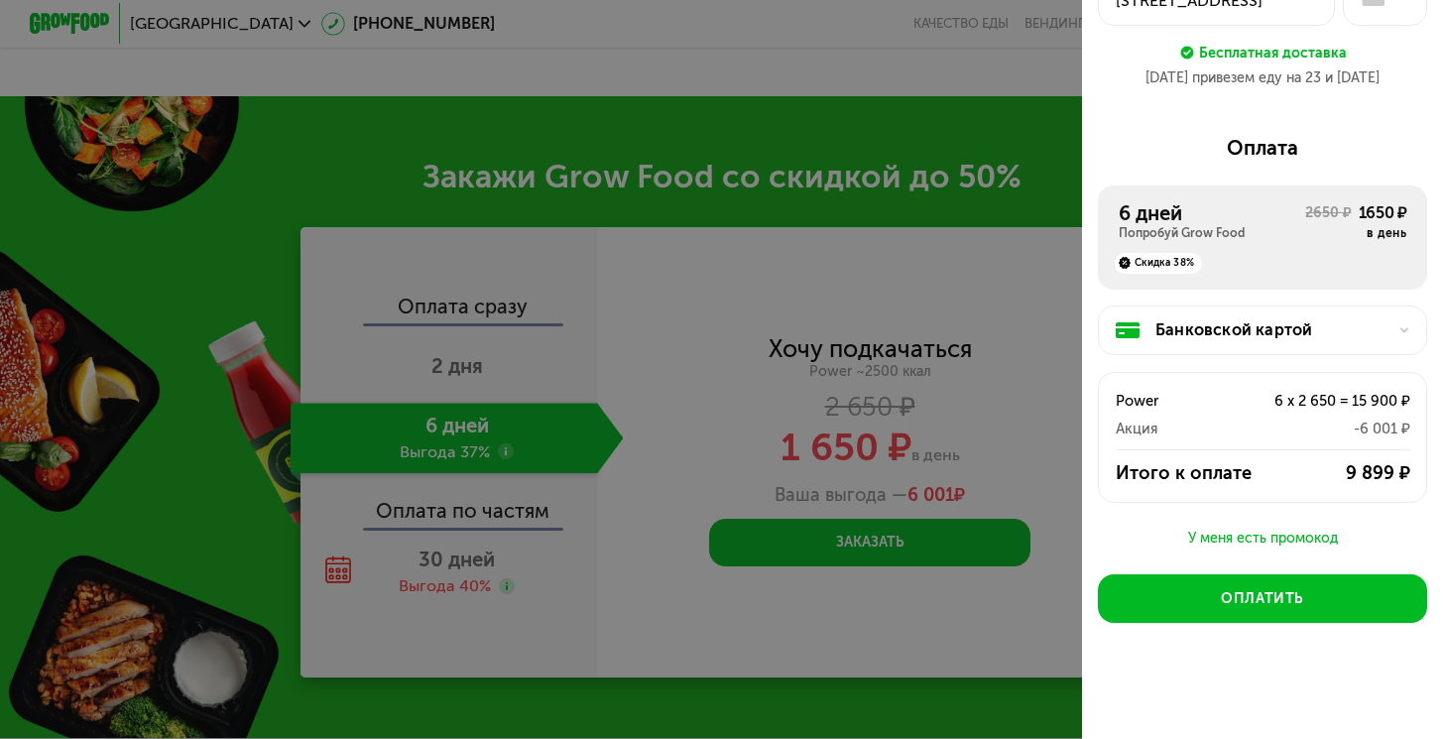
click at [1303, 350] on div "Банковской картой" at bounding box center [1262, 331] width 328 height 51
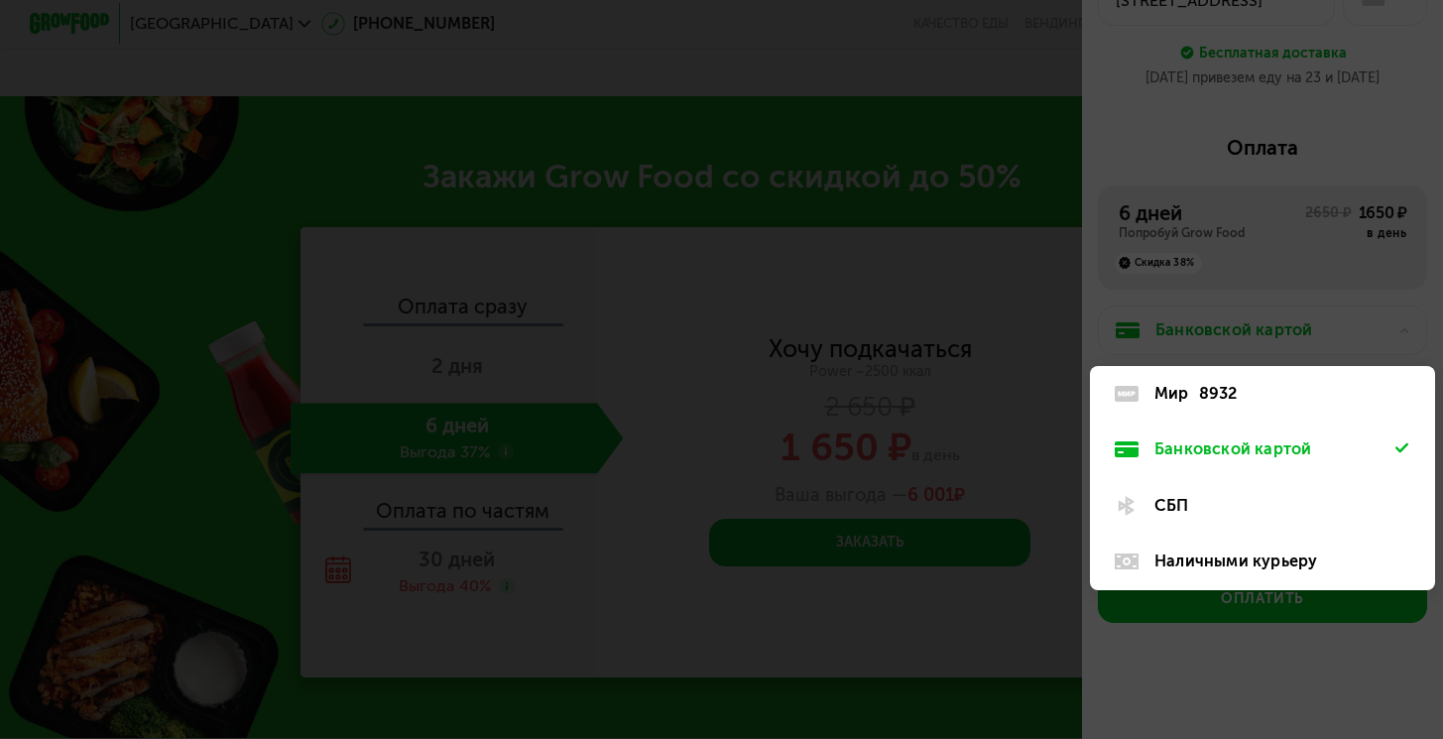
click at [1241, 422] on div "Банковской картой" at bounding box center [1262, 450] width 345 height 57
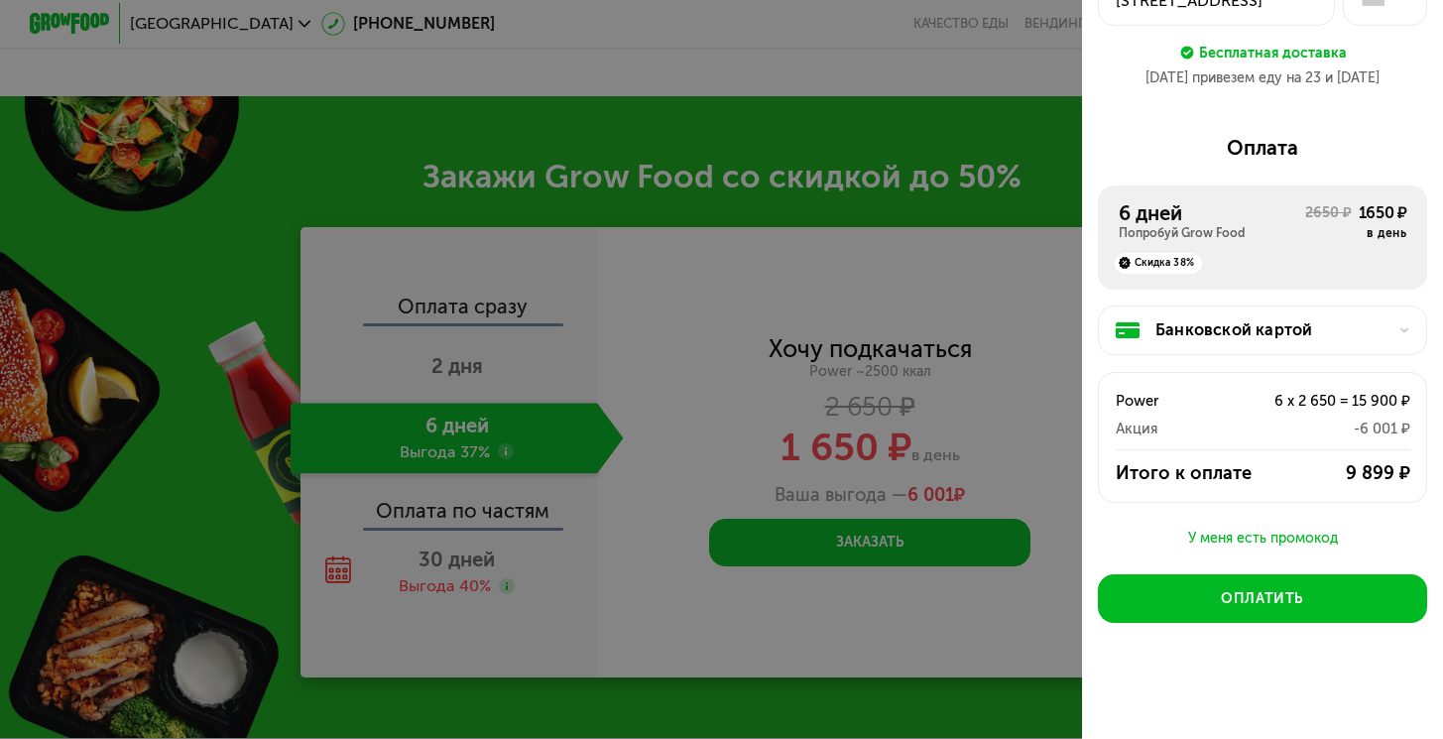
click at [1249, 339] on div "Банковской картой" at bounding box center [1262, 331] width 328 height 51
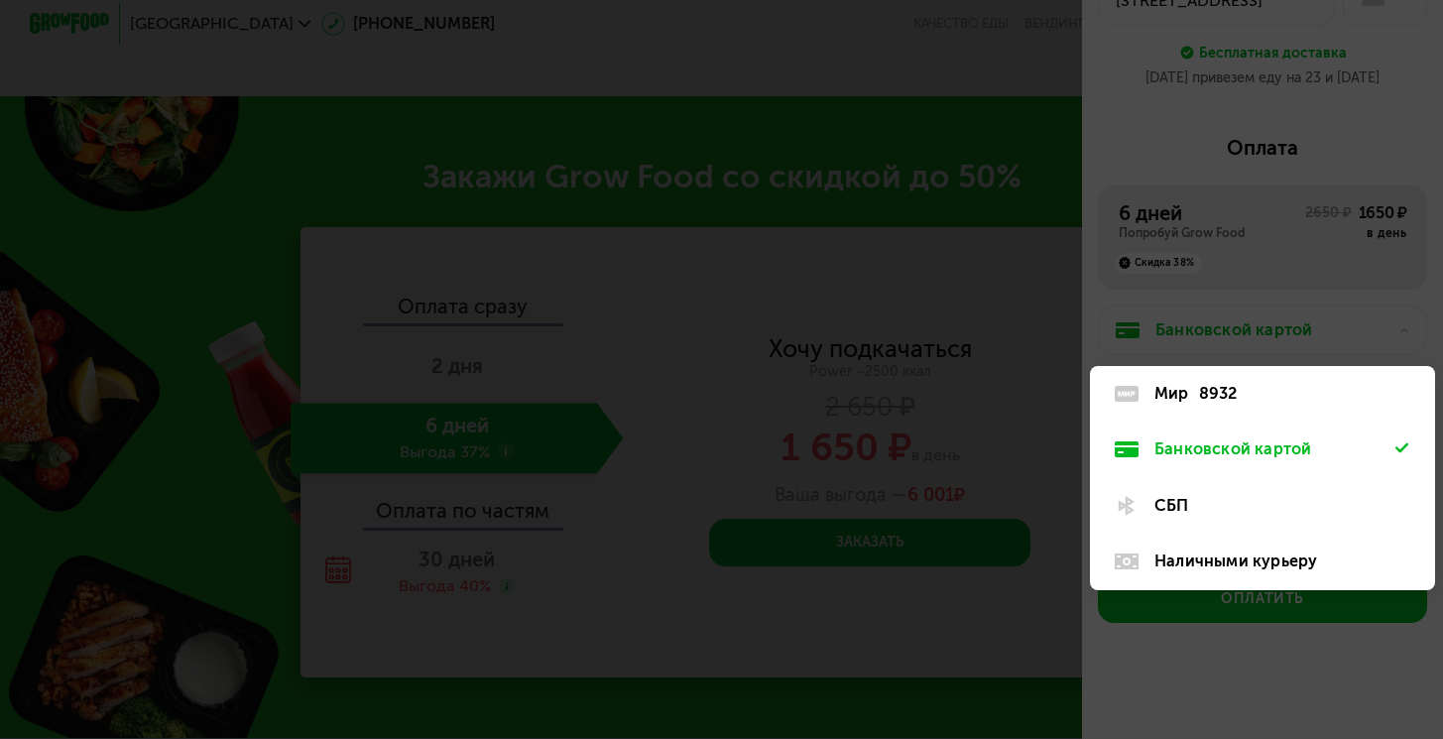
click at [1136, 272] on div at bounding box center [721, 369] width 1443 height 739
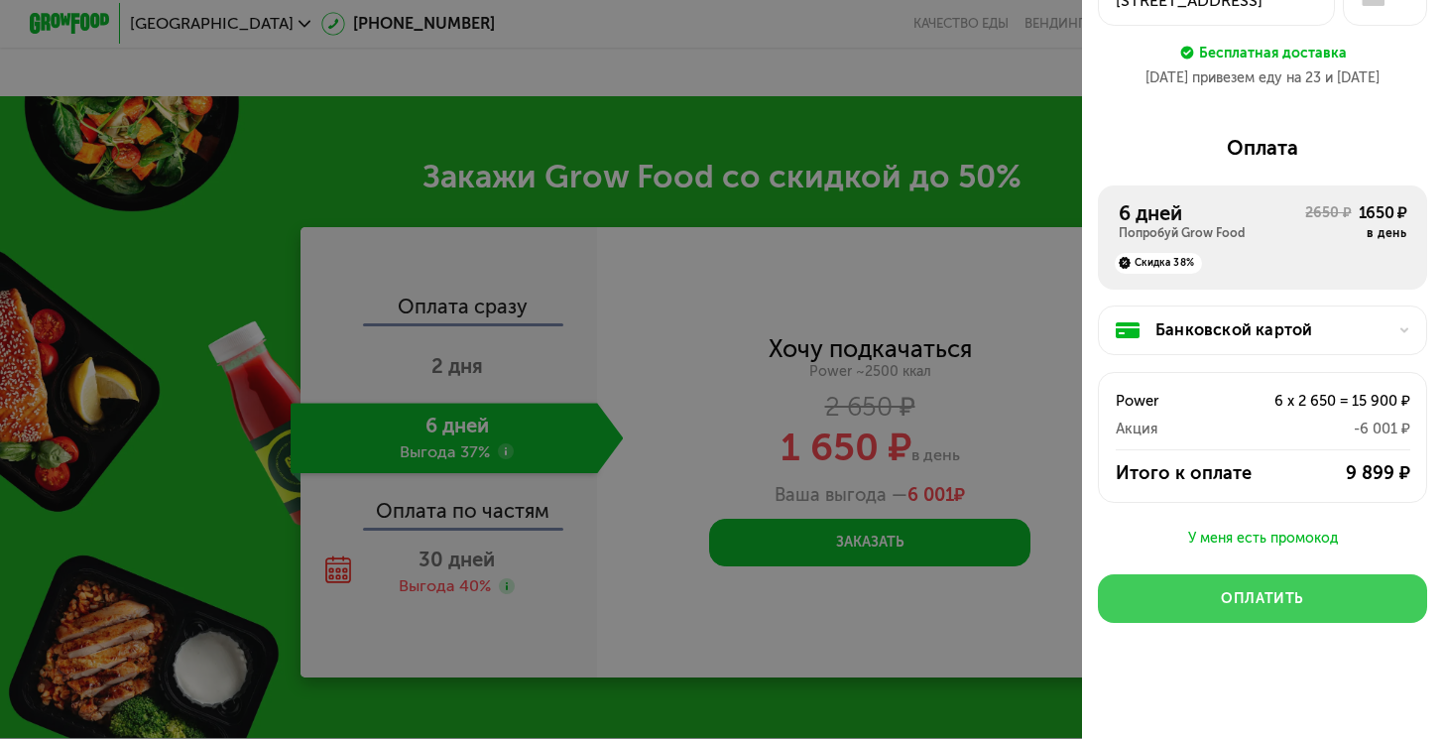
click at [1270, 597] on div "Оплатить" at bounding box center [1262, 599] width 83 height 20
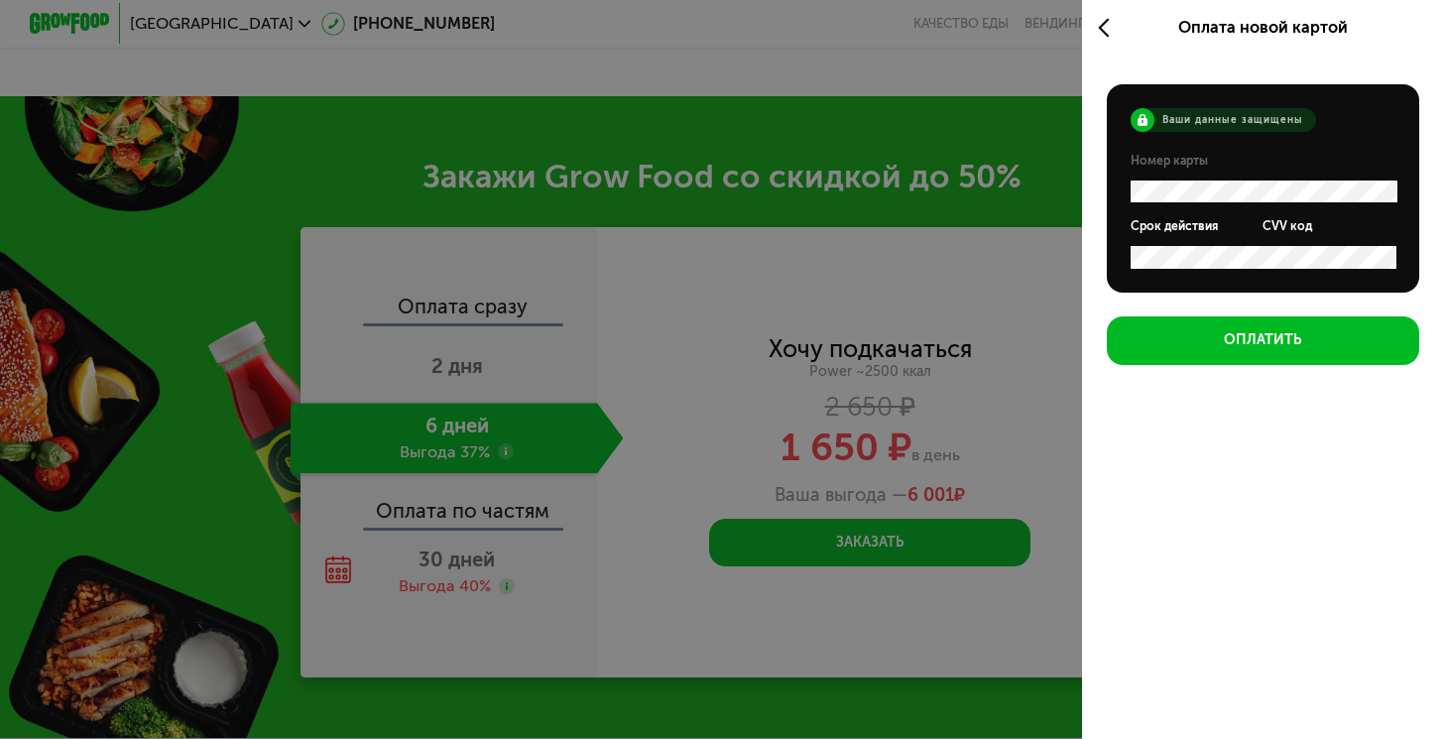
scroll to position [0, 0]
drag, startPoint x: 1114, startPoint y: 50, endPoint x: 1106, endPoint y: 39, distance: 13.5
click at [1114, 50] on div at bounding box center [1114, 28] width 33 height 57
click at [1098, 22] on icon at bounding box center [1109, 28] width 23 height 24
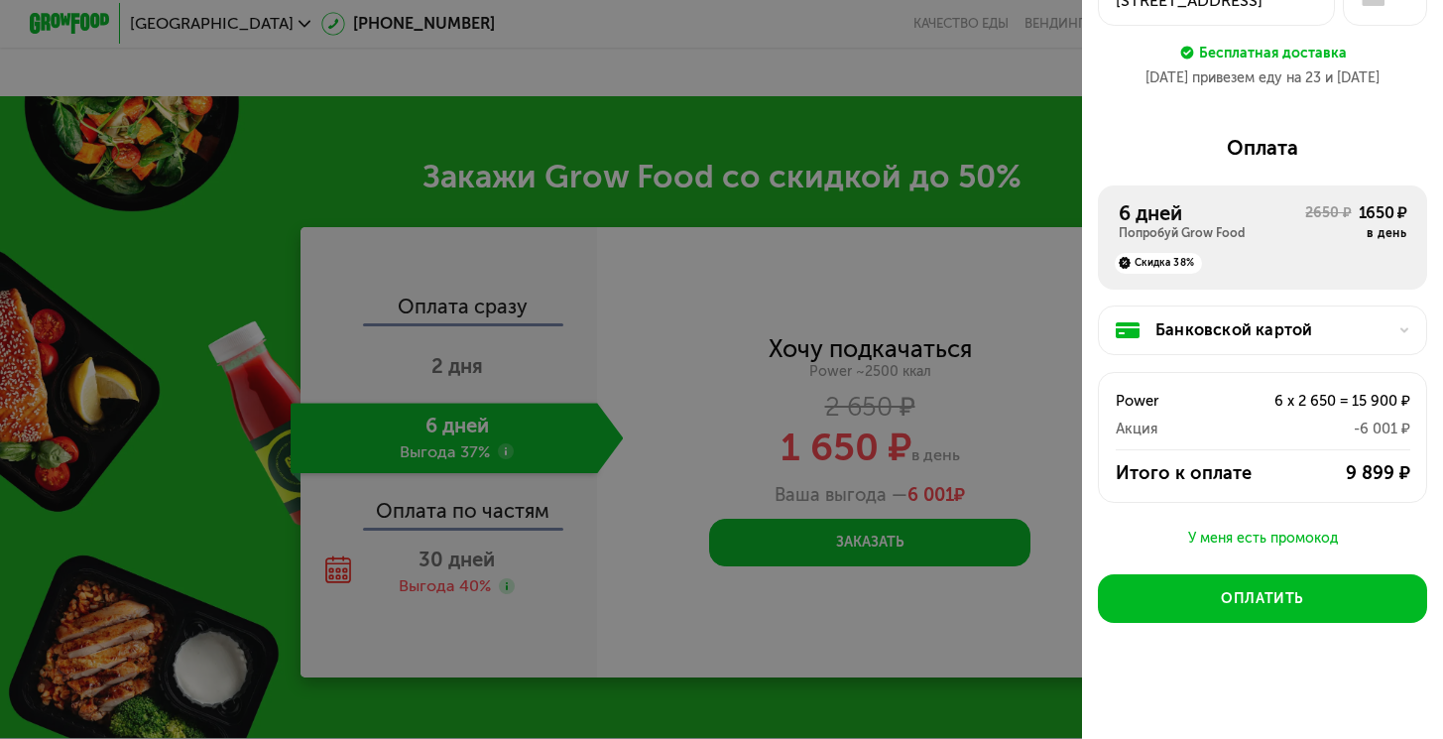
click at [1221, 322] on div "Банковской картой" at bounding box center [1271, 330] width 230 height 24
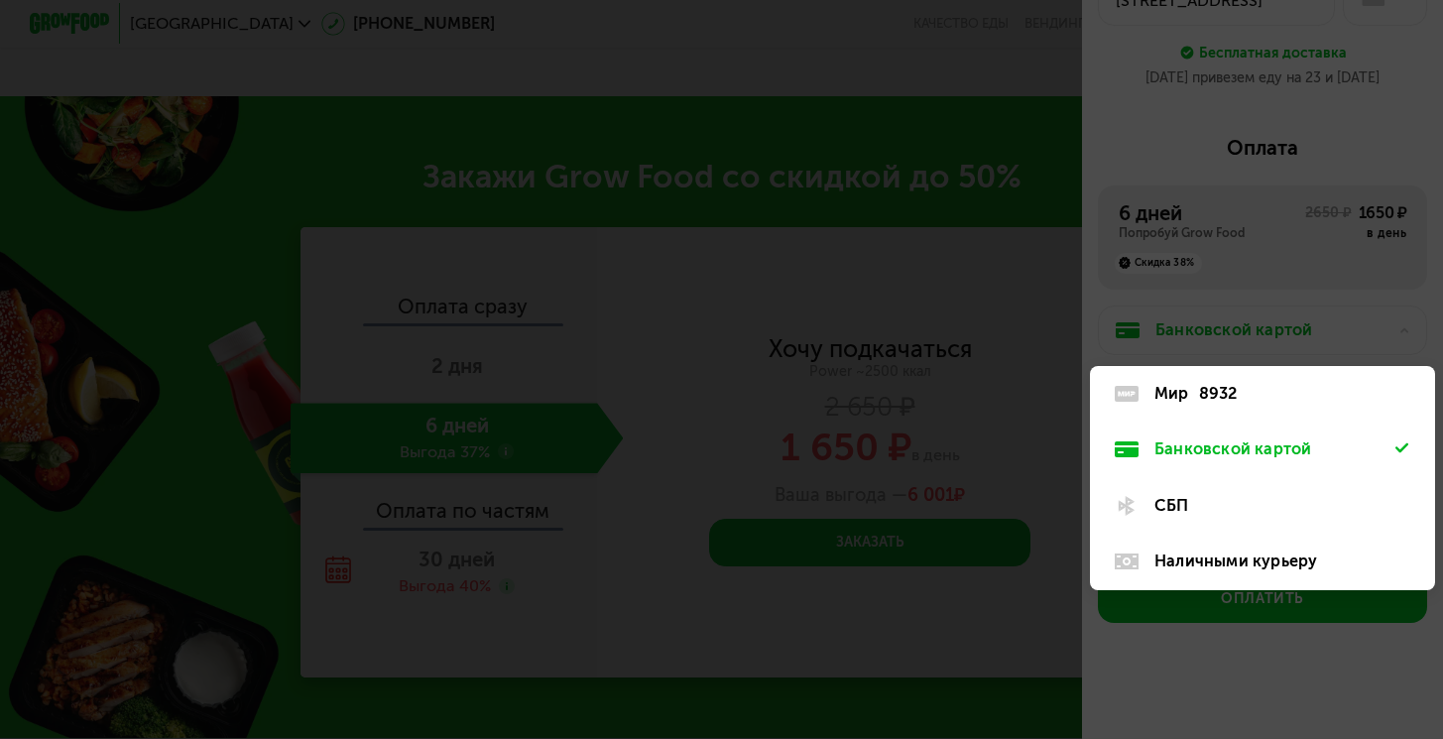
click at [1167, 395] on div "Мир" at bounding box center [1172, 394] width 35 height 24
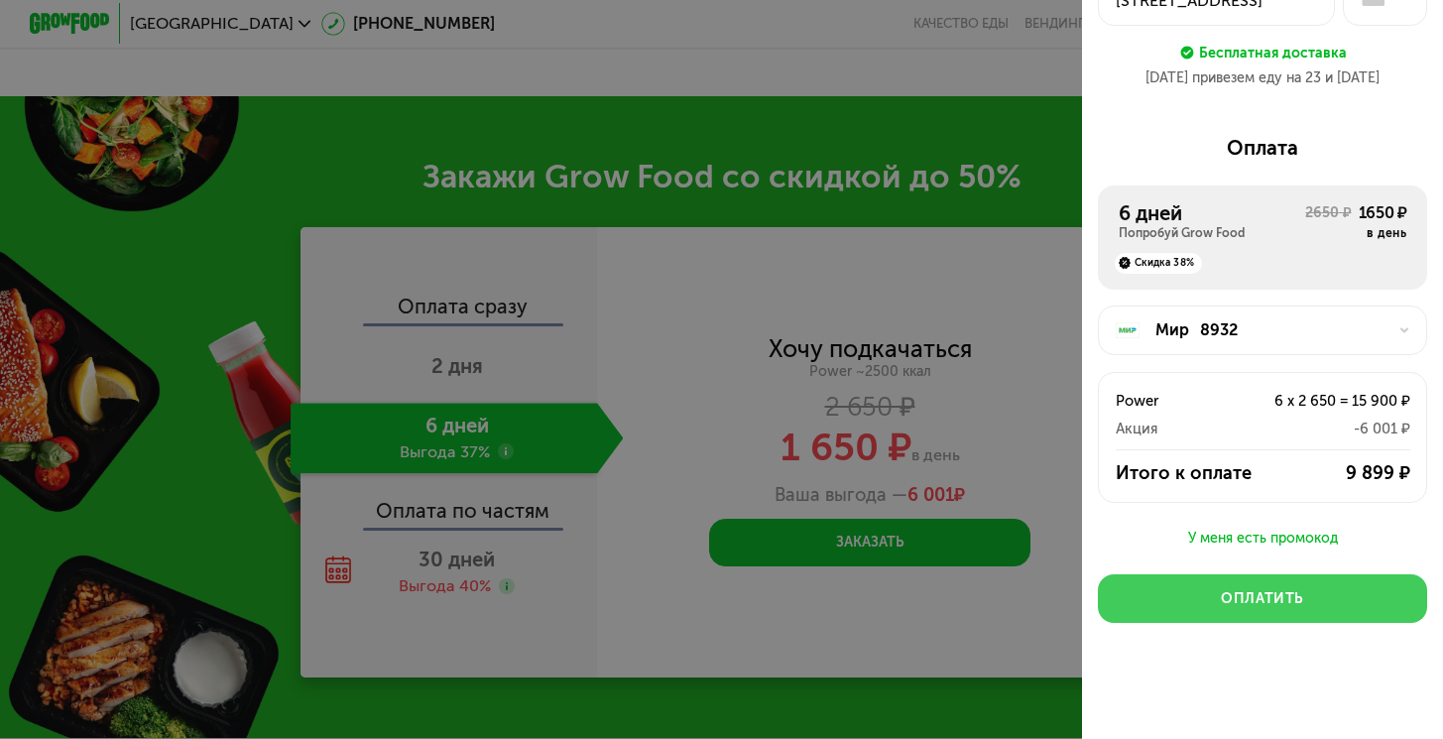
click at [1279, 589] on div "Оплатить" at bounding box center [1262, 599] width 83 height 20
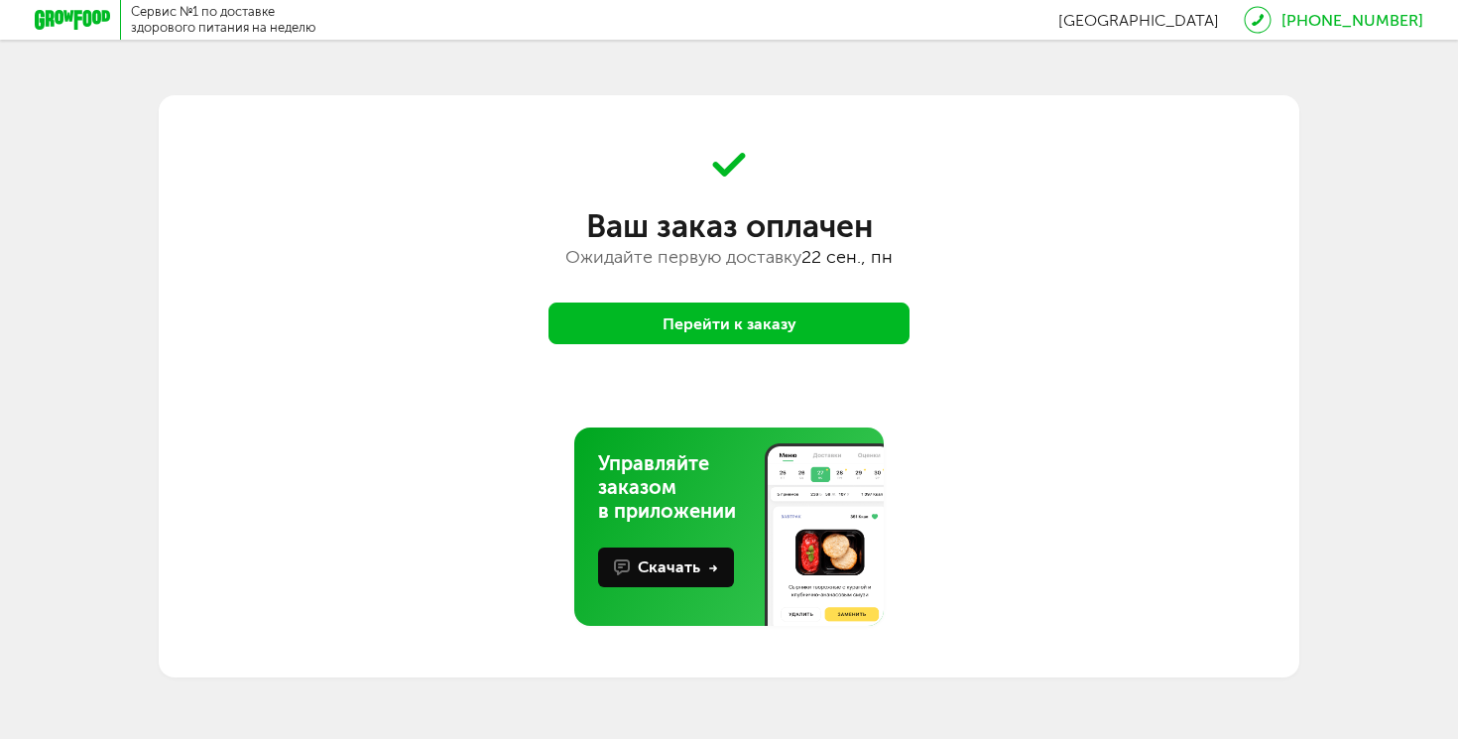
click at [681, 307] on button "Перейти к заказу" at bounding box center [729, 324] width 361 height 42
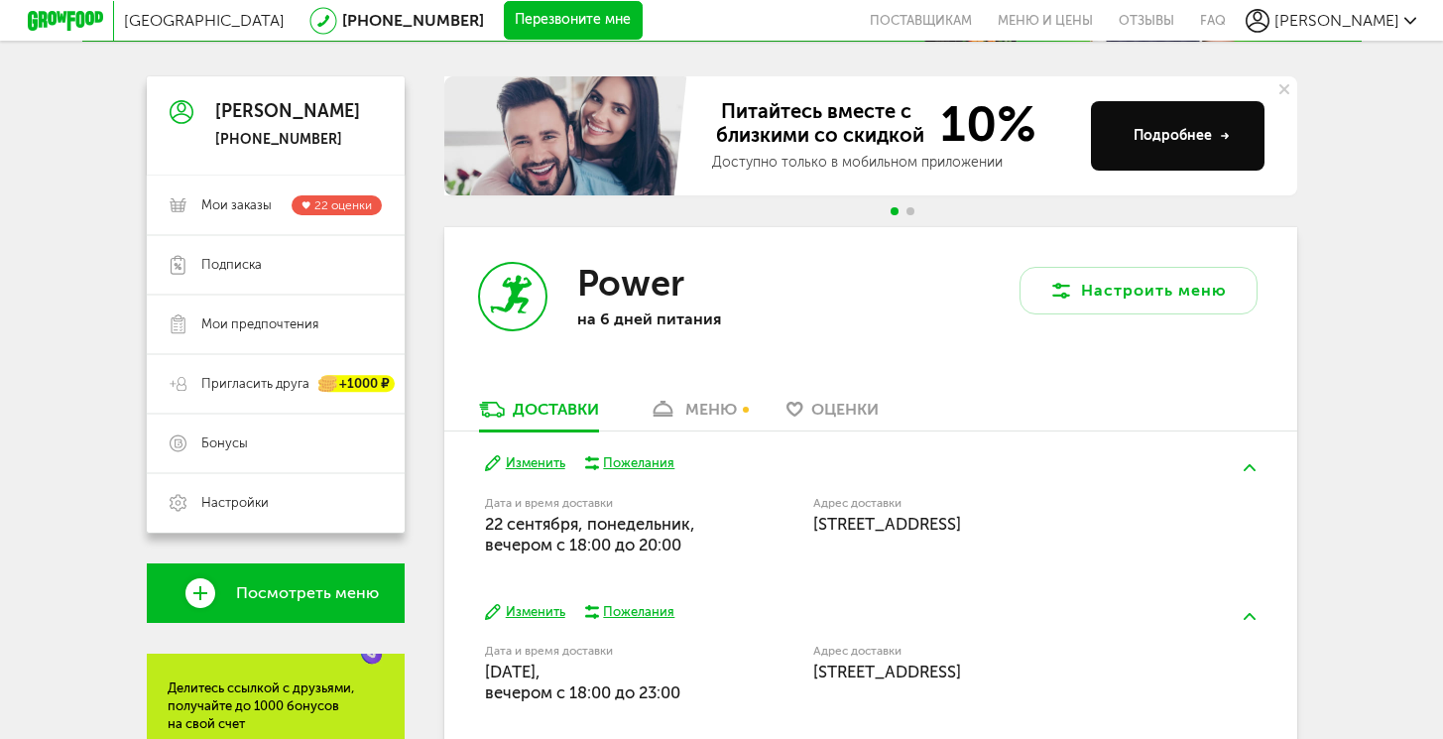
scroll to position [160, 0]
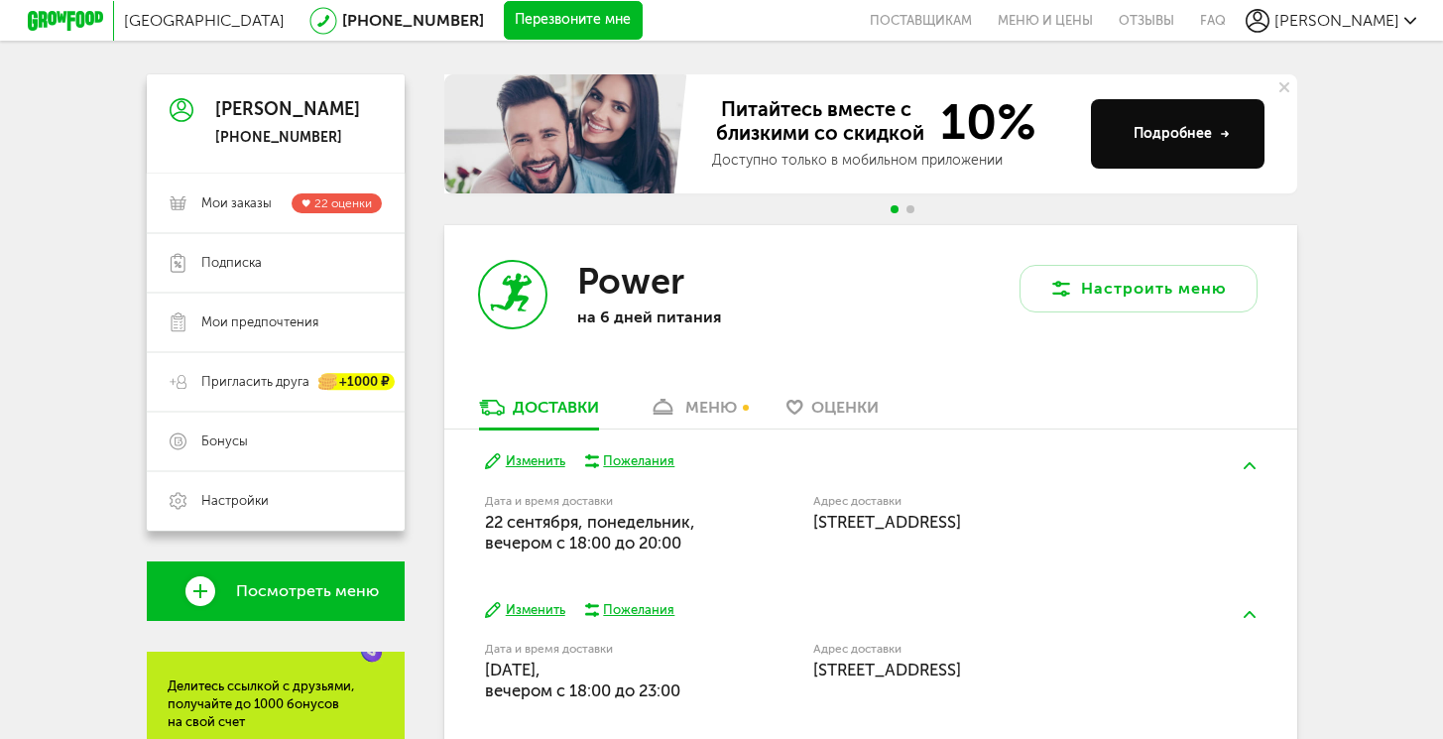
click at [693, 397] on link "меню" at bounding box center [693, 413] width 108 height 32
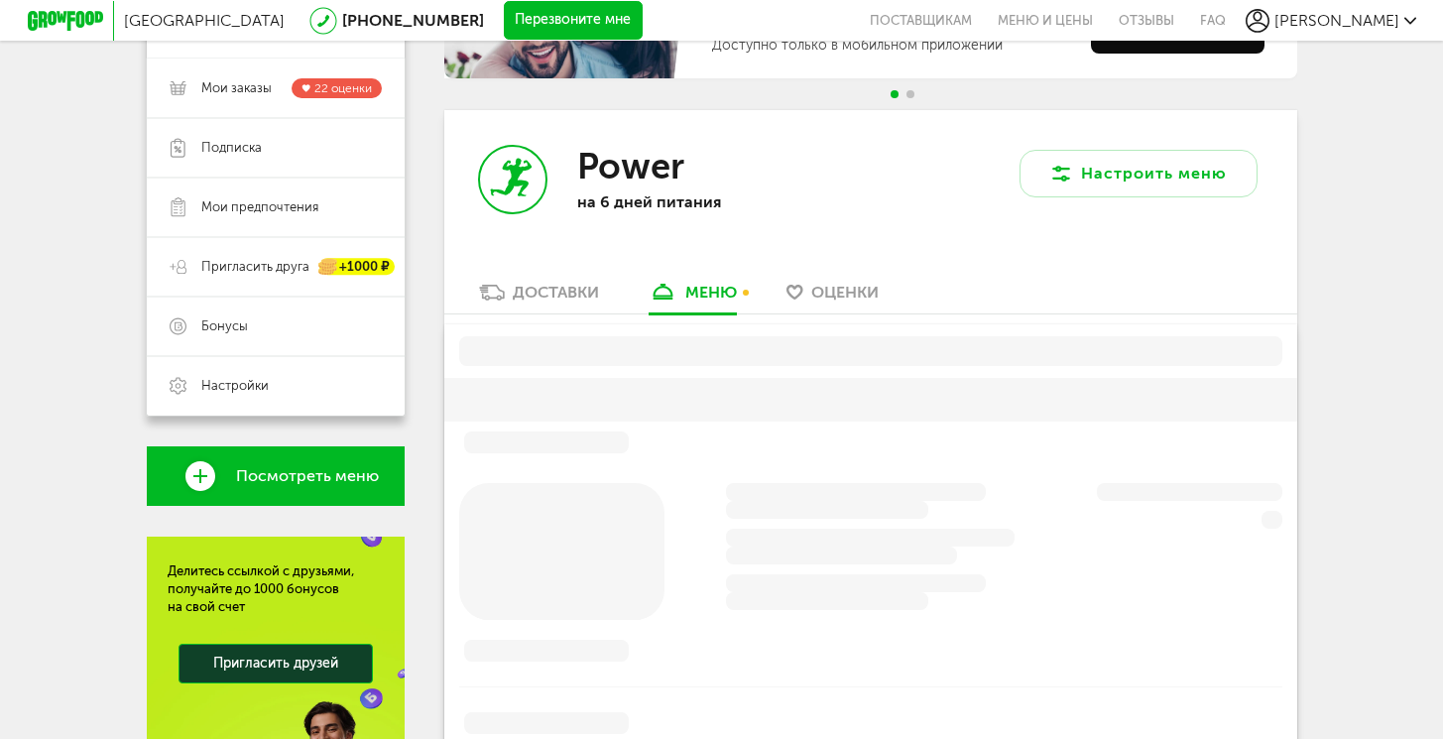
scroll to position [335, 0]
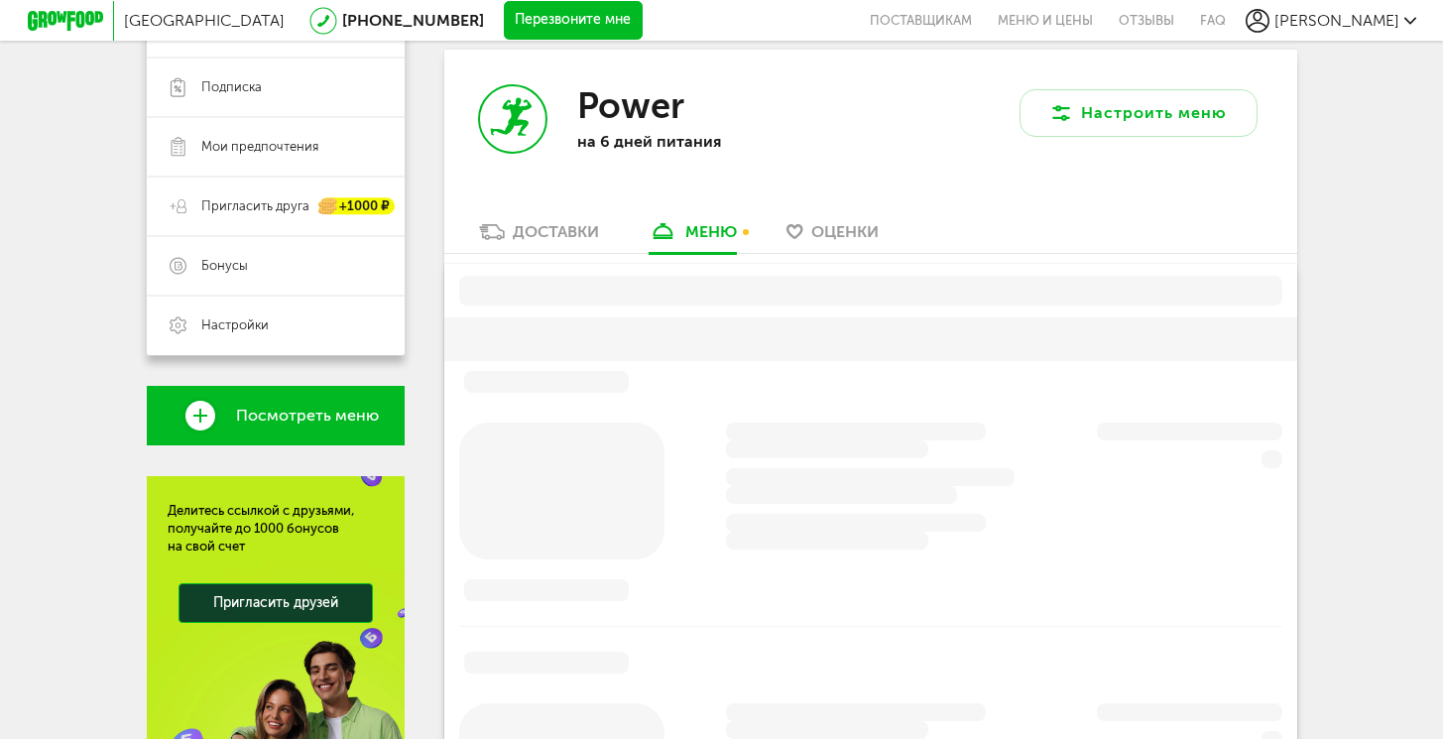
click at [575, 246] on link "Доставки" at bounding box center [539, 237] width 140 height 32
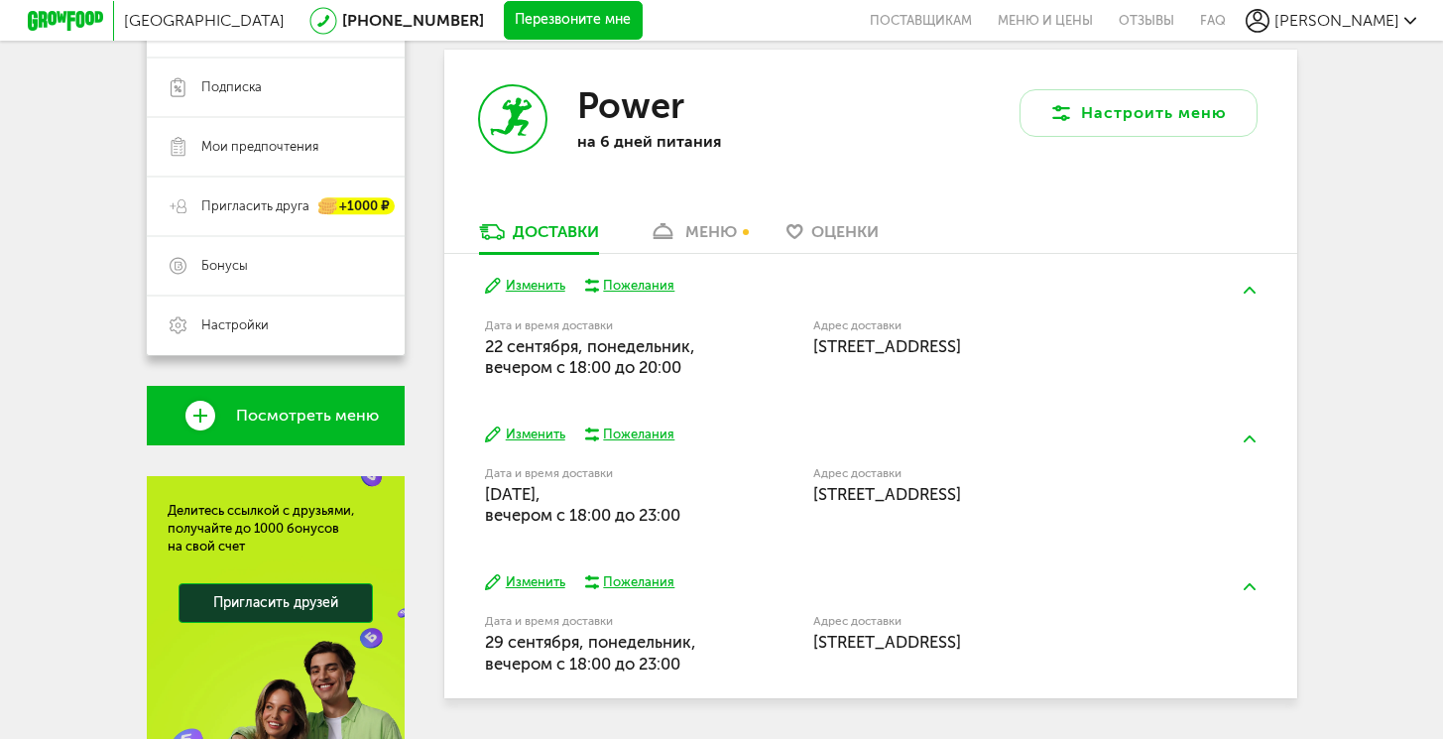
click at [617, 363] on span "22 сентября, понедельник, вечером c 18:00 до 20:00" at bounding box center [590, 356] width 210 height 41
click at [616, 362] on span "22 сентября, понедельник, вечером c 18:00 до 20:00" at bounding box center [590, 356] width 210 height 41
click at [530, 575] on button "Изменить" at bounding box center [525, 582] width 80 height 19
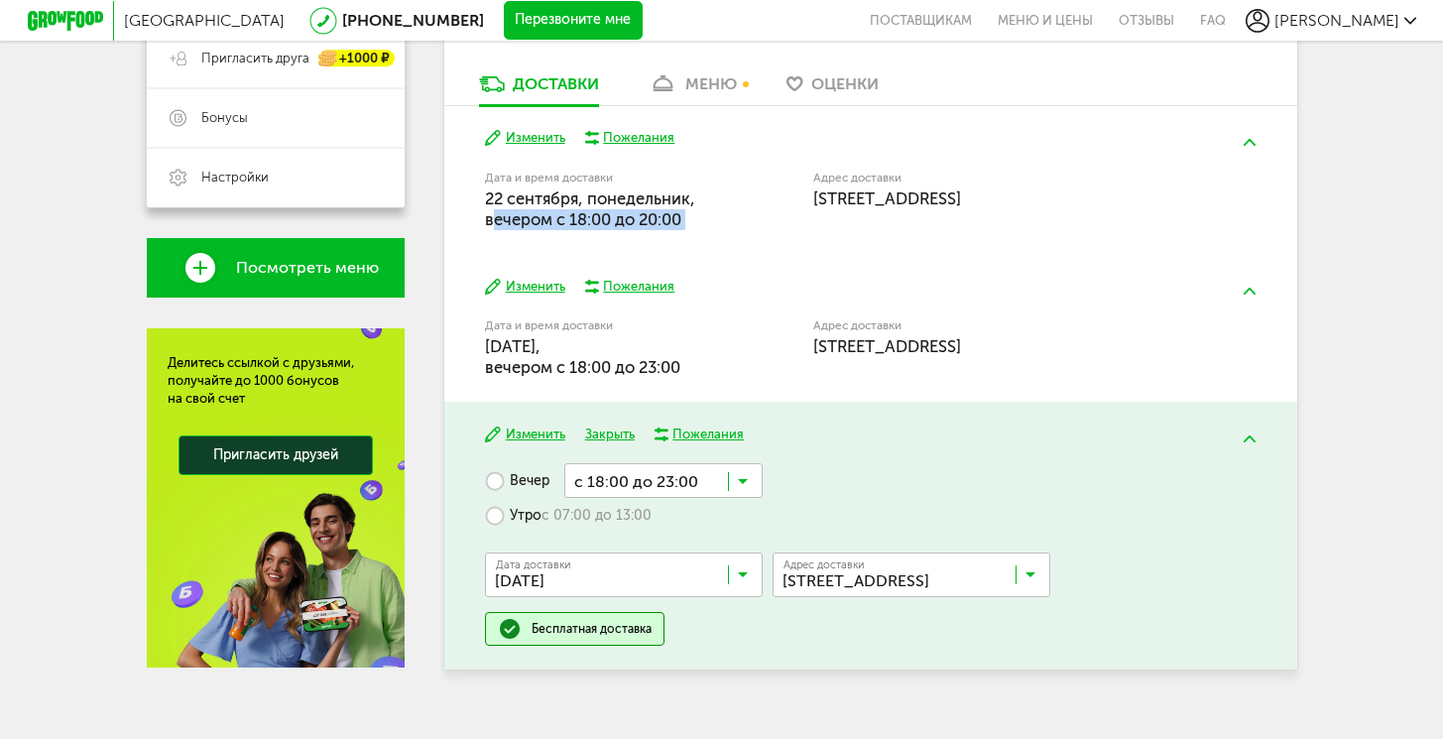
scroll to position [480, 0]
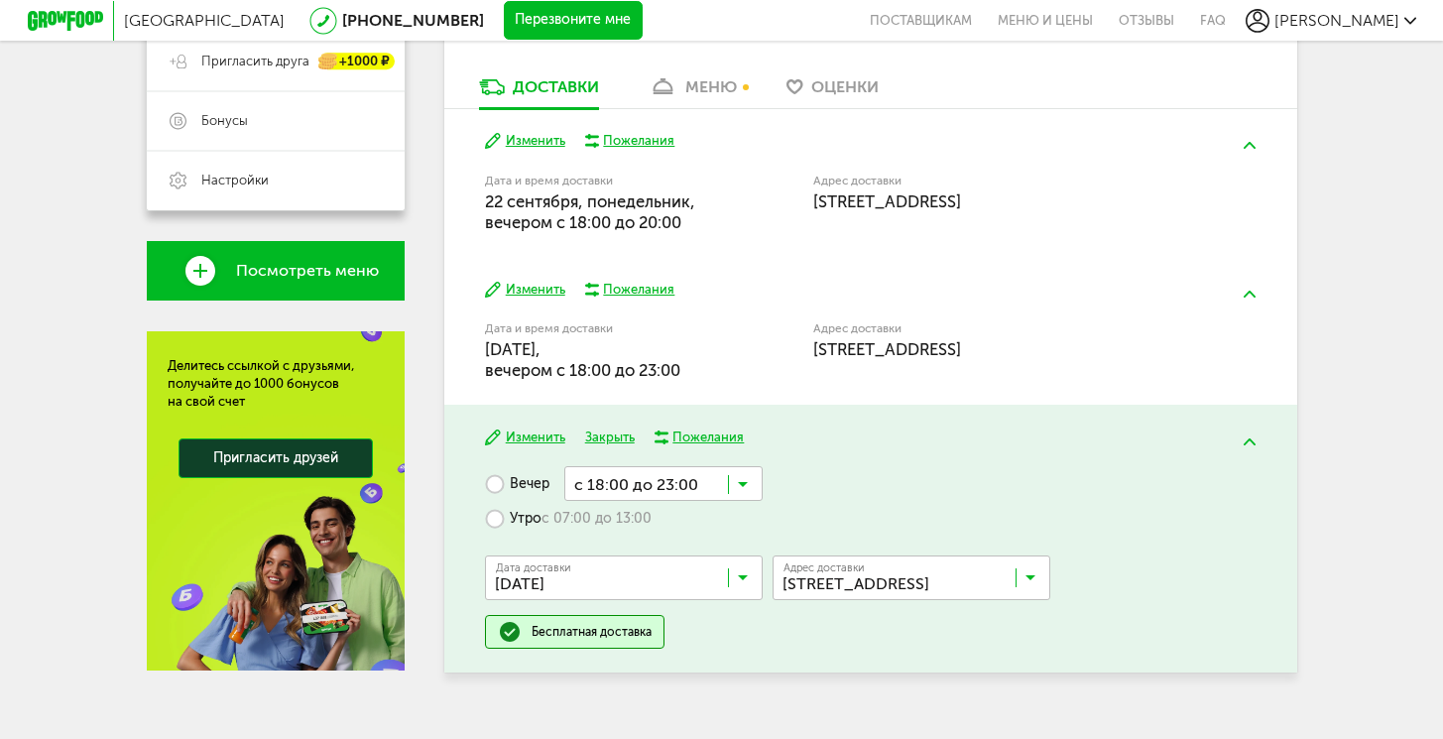
click at [662, 594] on input "Search for option" at bounding box center [629, 582] width 278 height 34
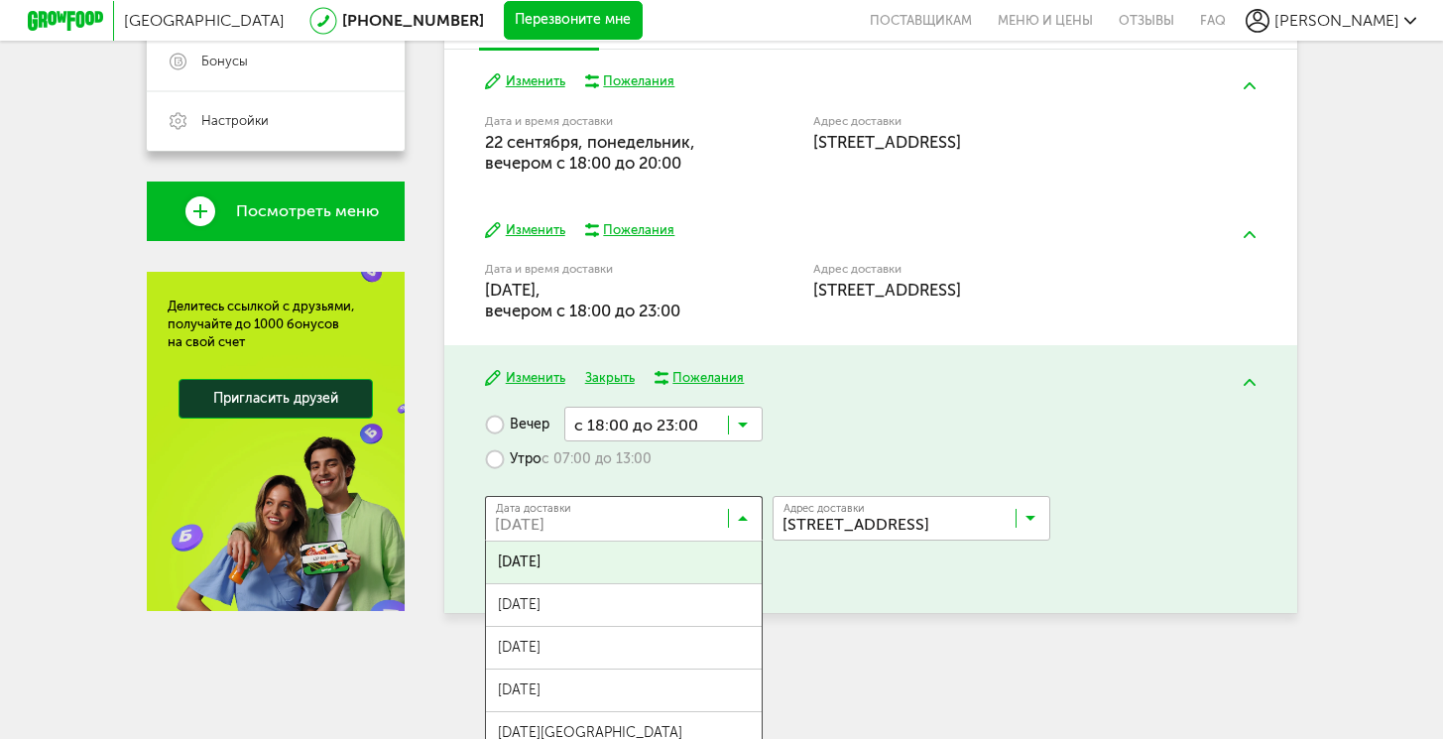
scroll to position [520, 0]
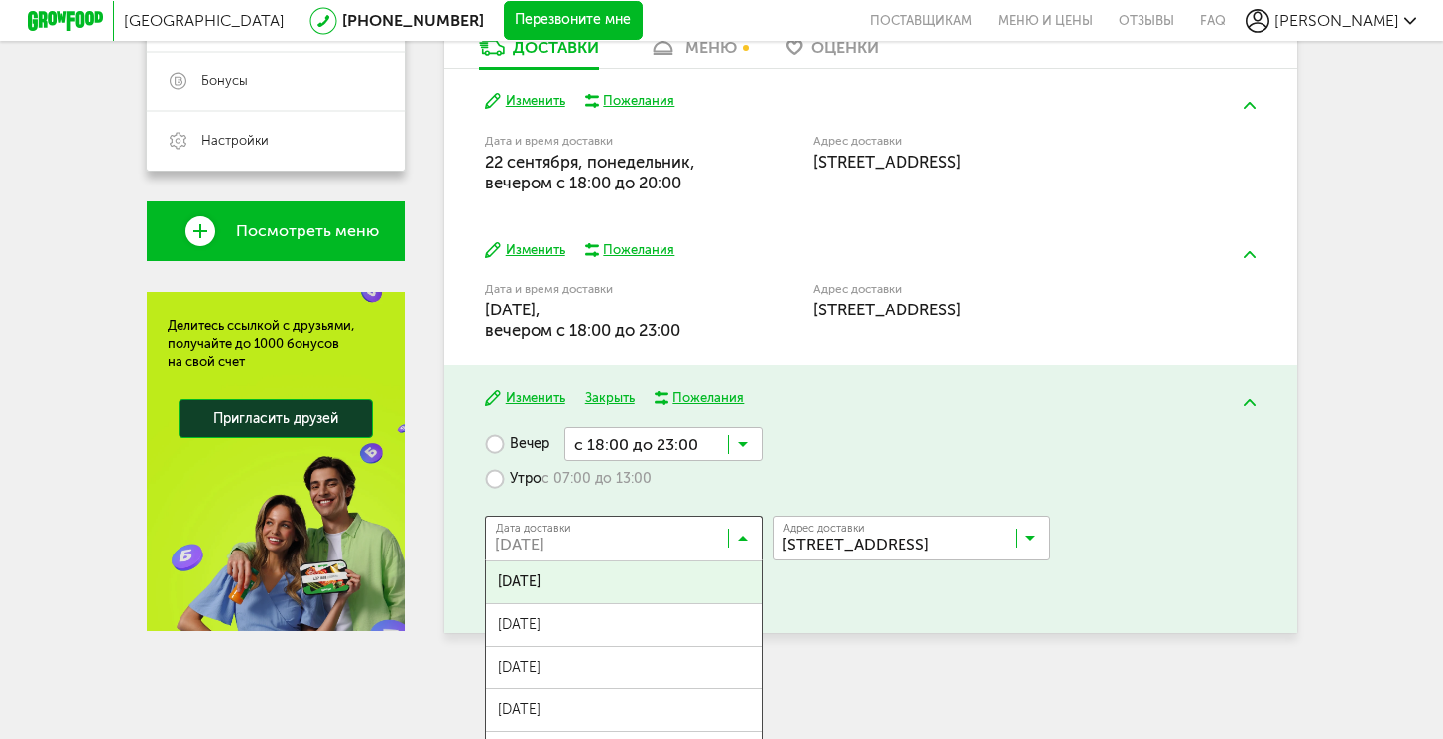
click at [869, 448] on div "Вечер с 18:00 до 23:00 Загрузка... Утро с 07:00 до 13:00 Дата доставки 29 сентя…" at bounding box center [870, 518] width 771 height 183
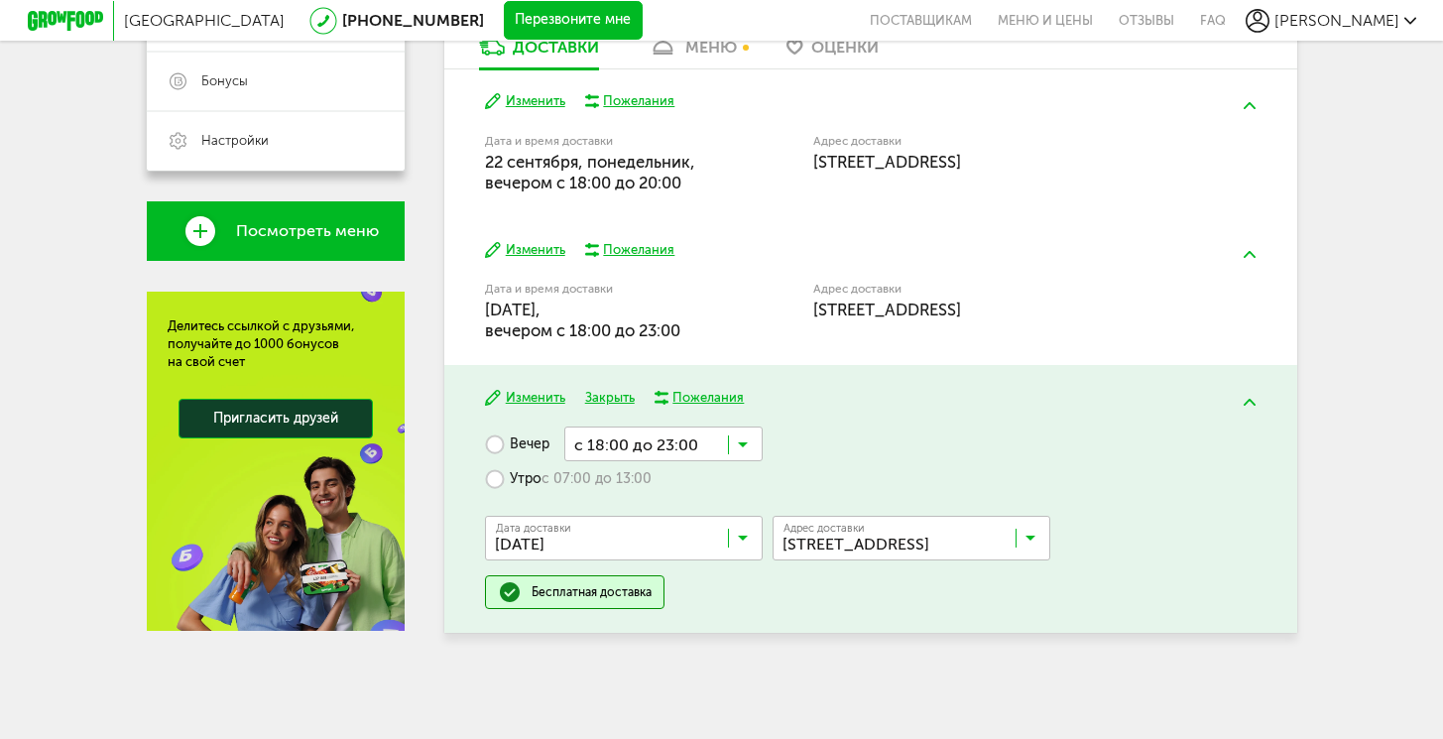
scroll to position [515, 0]
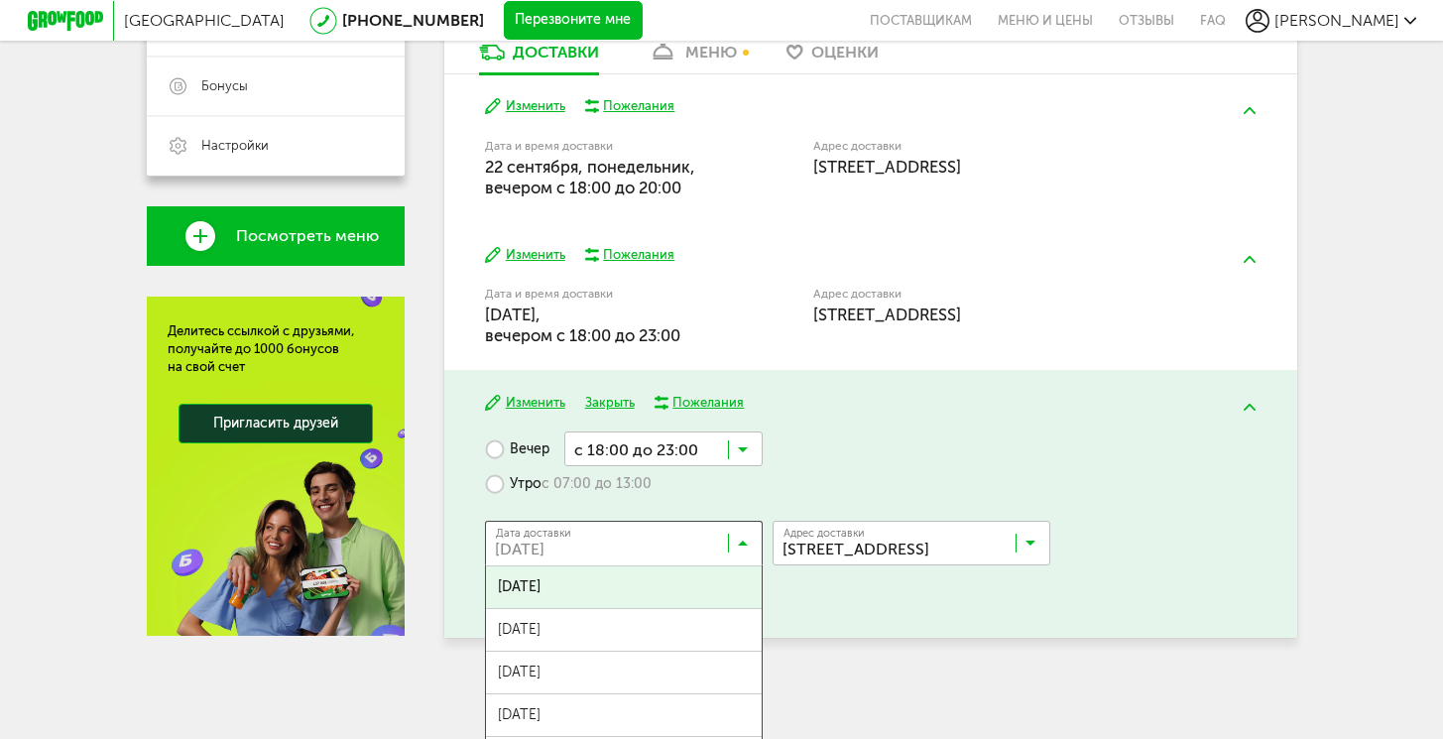
click at [692, 541] on input "Search for option" at bounding box center [629, 548] width 278 height 34
paste input "****"
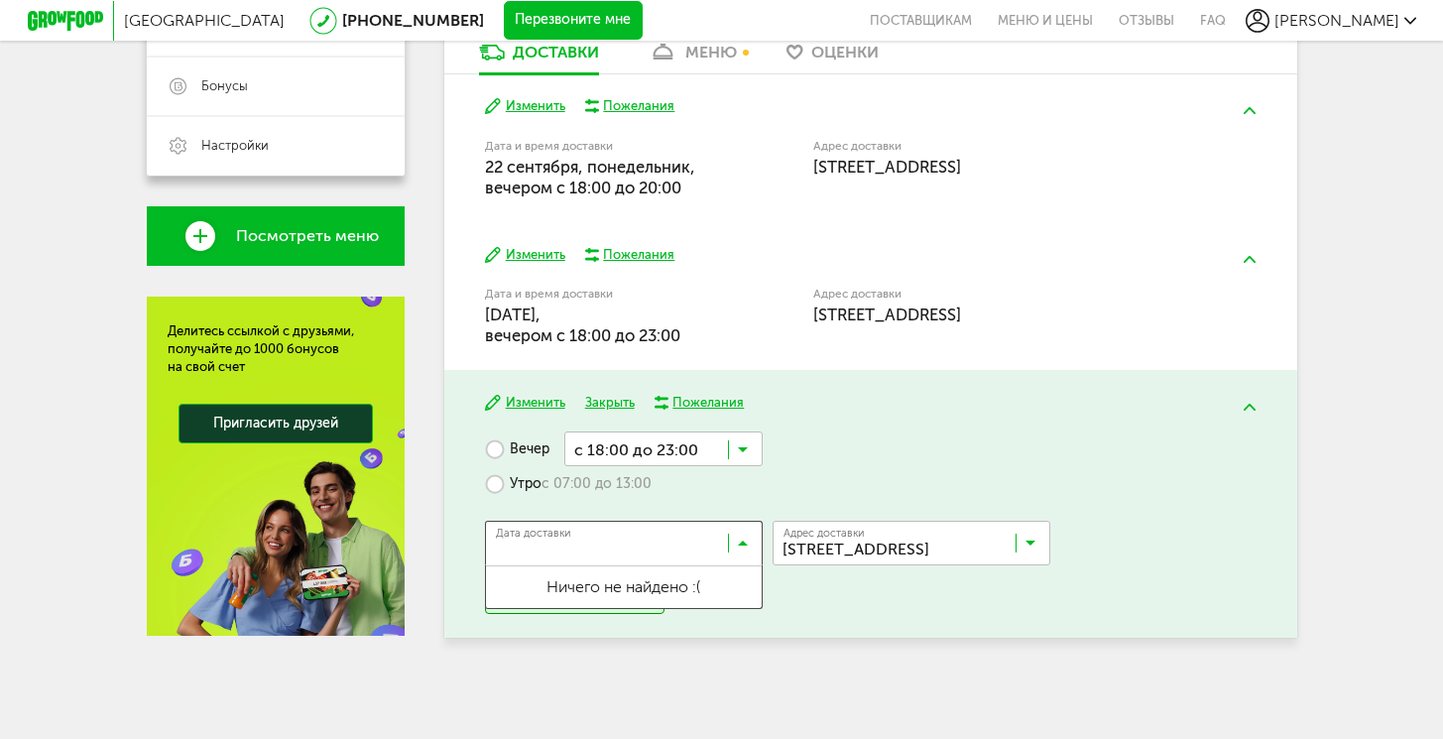
type input "****"
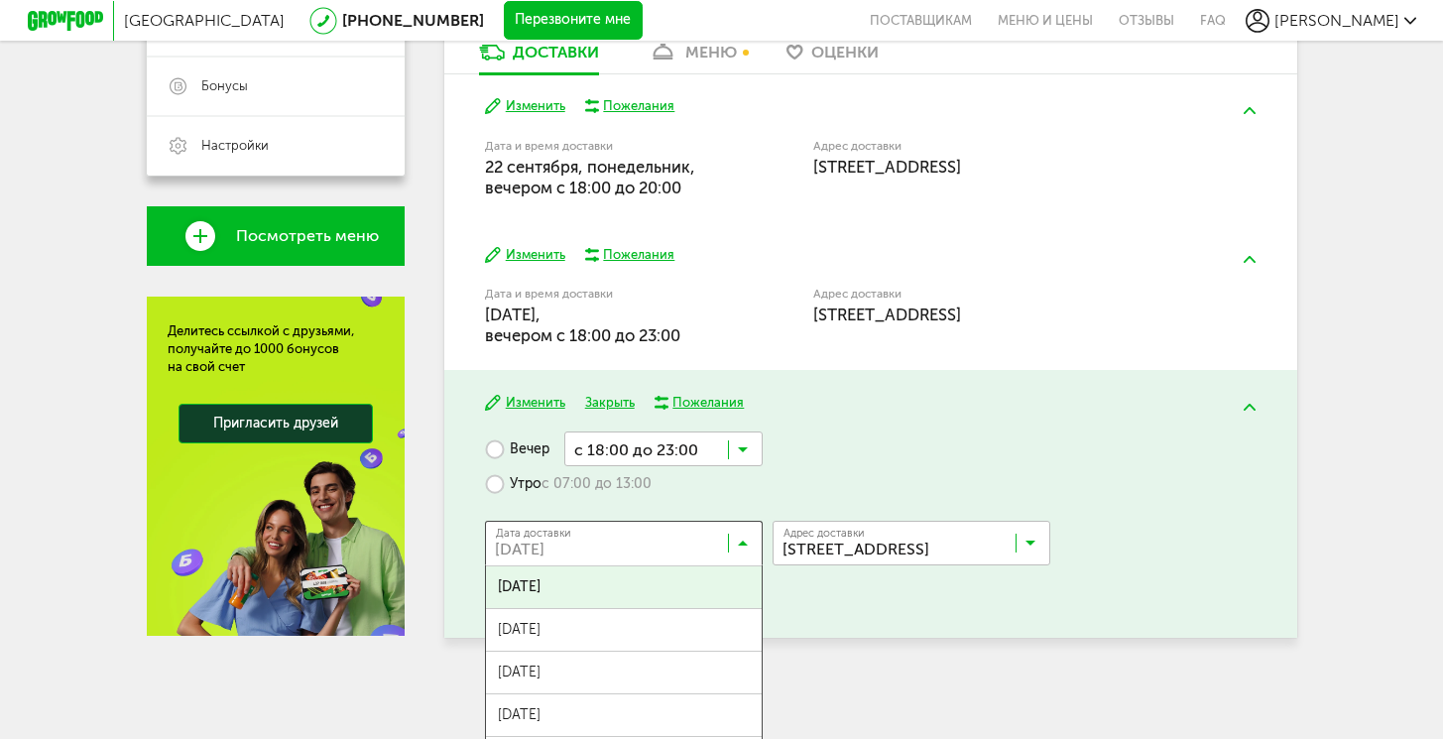
click at [543, 252] on button "Изменить" at bounding box center [525, 255] width 80 height 19
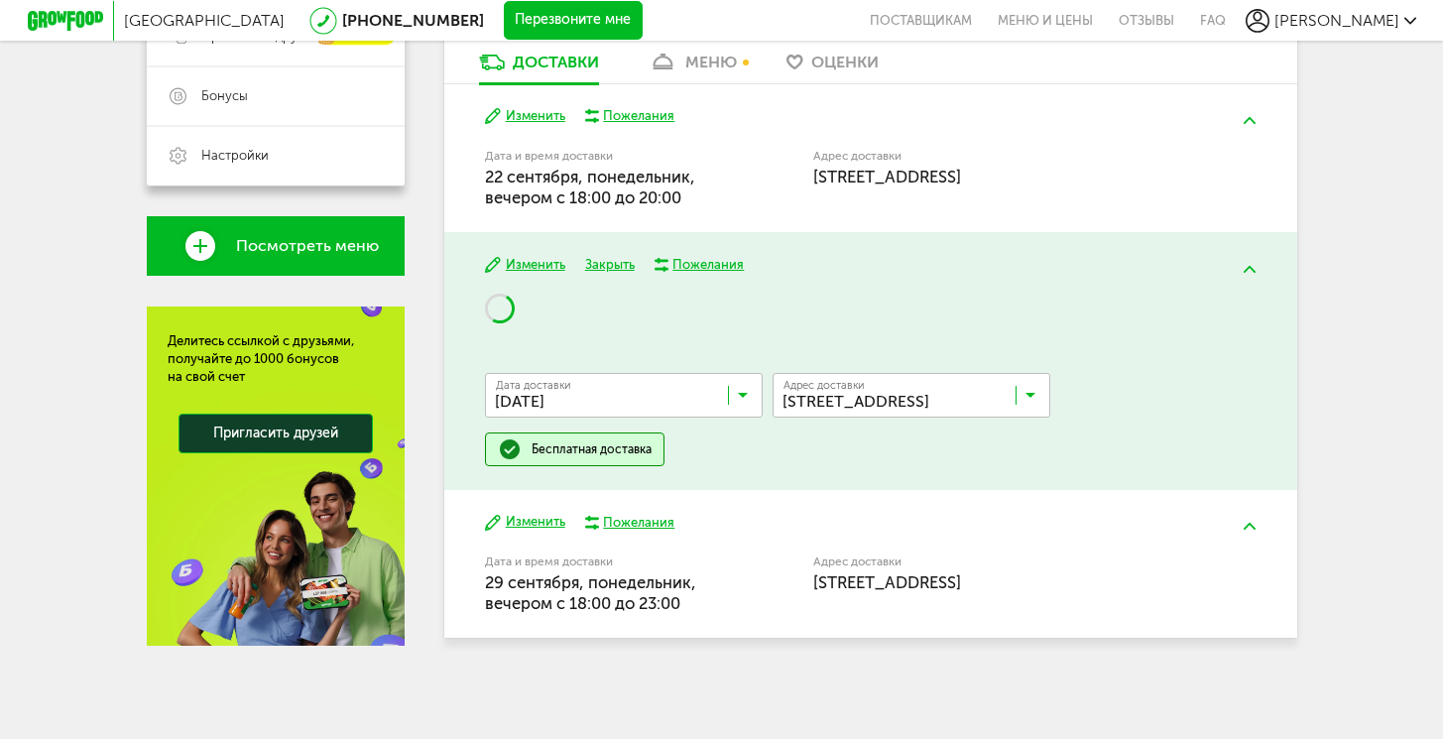
click at [587, 379] on span "27 сентября, суббота" at bounding box center [613, 396] width 245 height 40
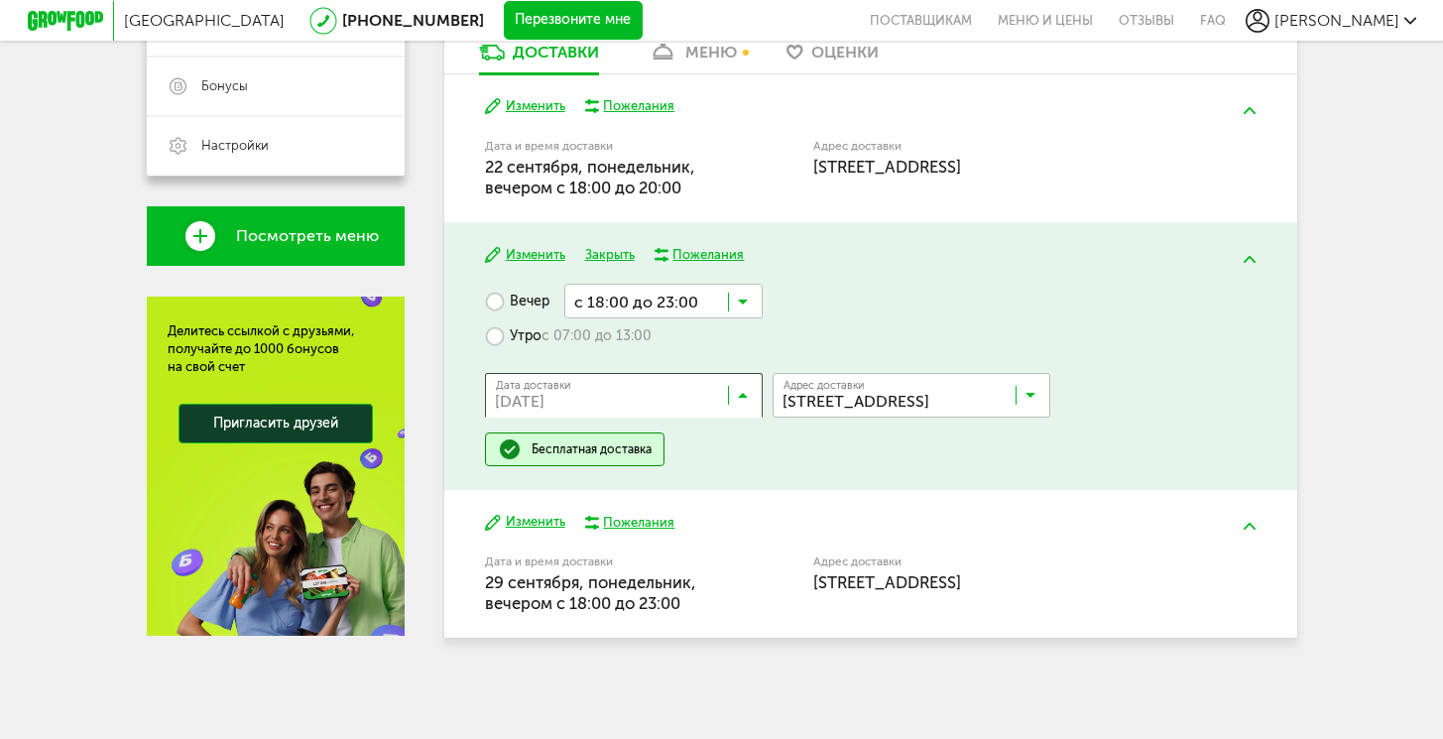
click at [605, 396] on input "Search for option" at bounding box center [629, 400] width 278 height 34
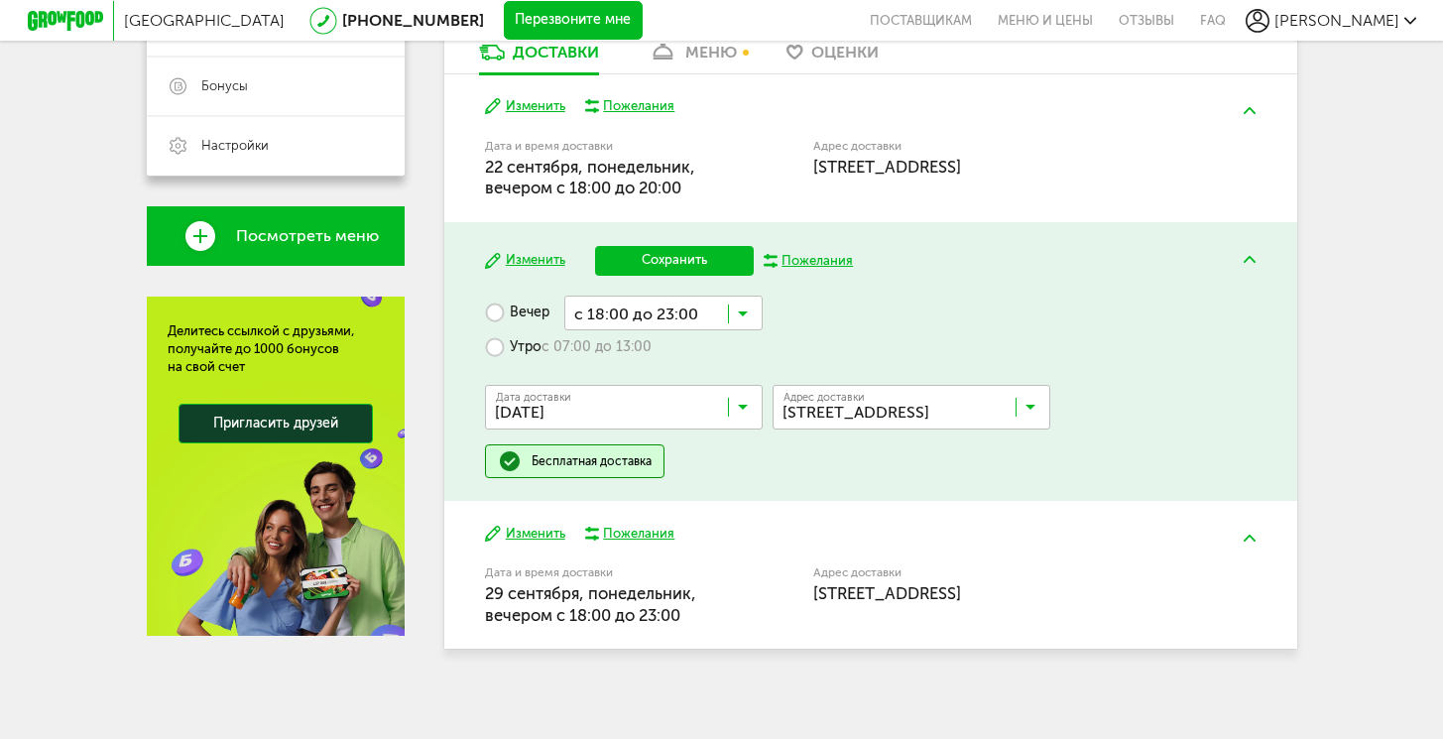
click at [591, 450] on span "24 сентября, среда" at bounding box center [624, 452] width 276 height 42
click at [675, 303] on input "Search for option" at bounding box center [663, 313] width 198 height 34
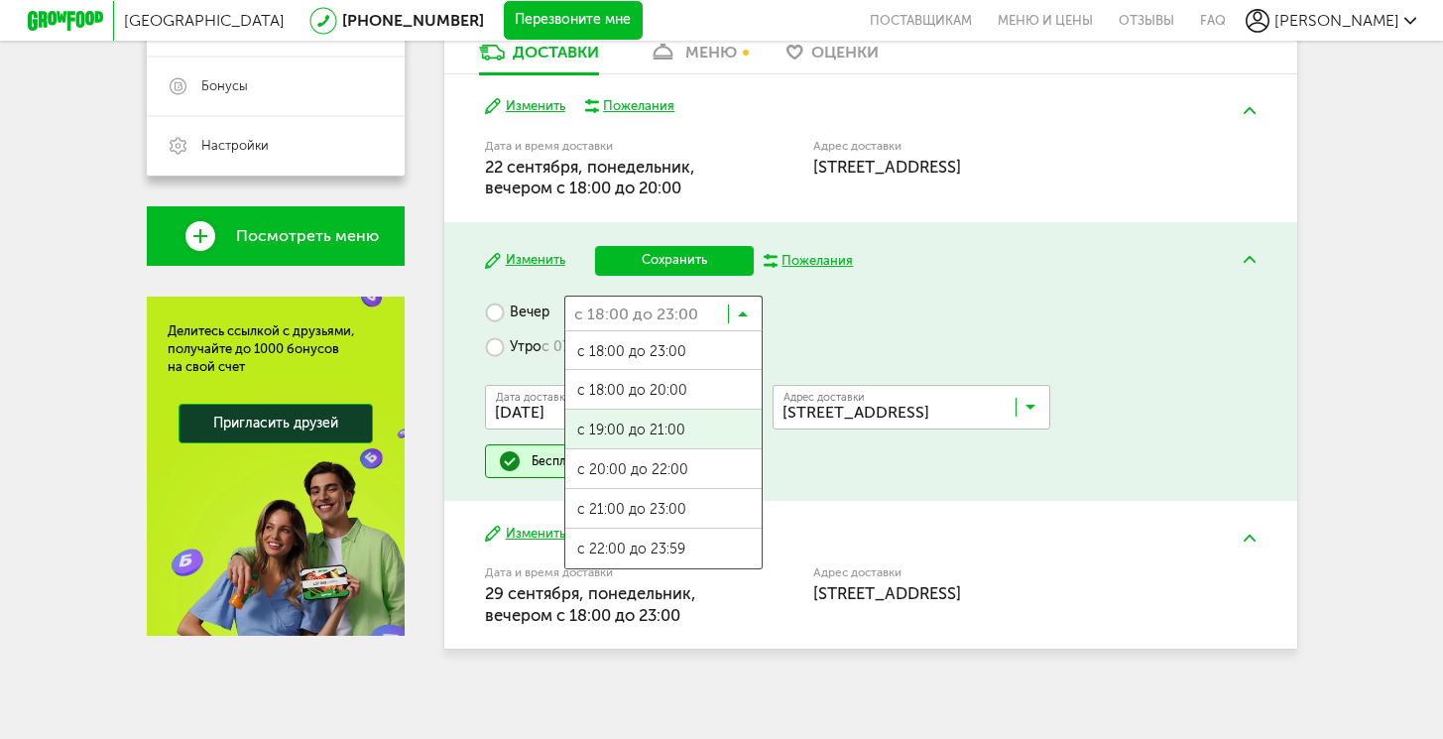
click at [636, 419] on span "с 19:00 до 21:00" at bounding box center [663, 431] width 196 height 42
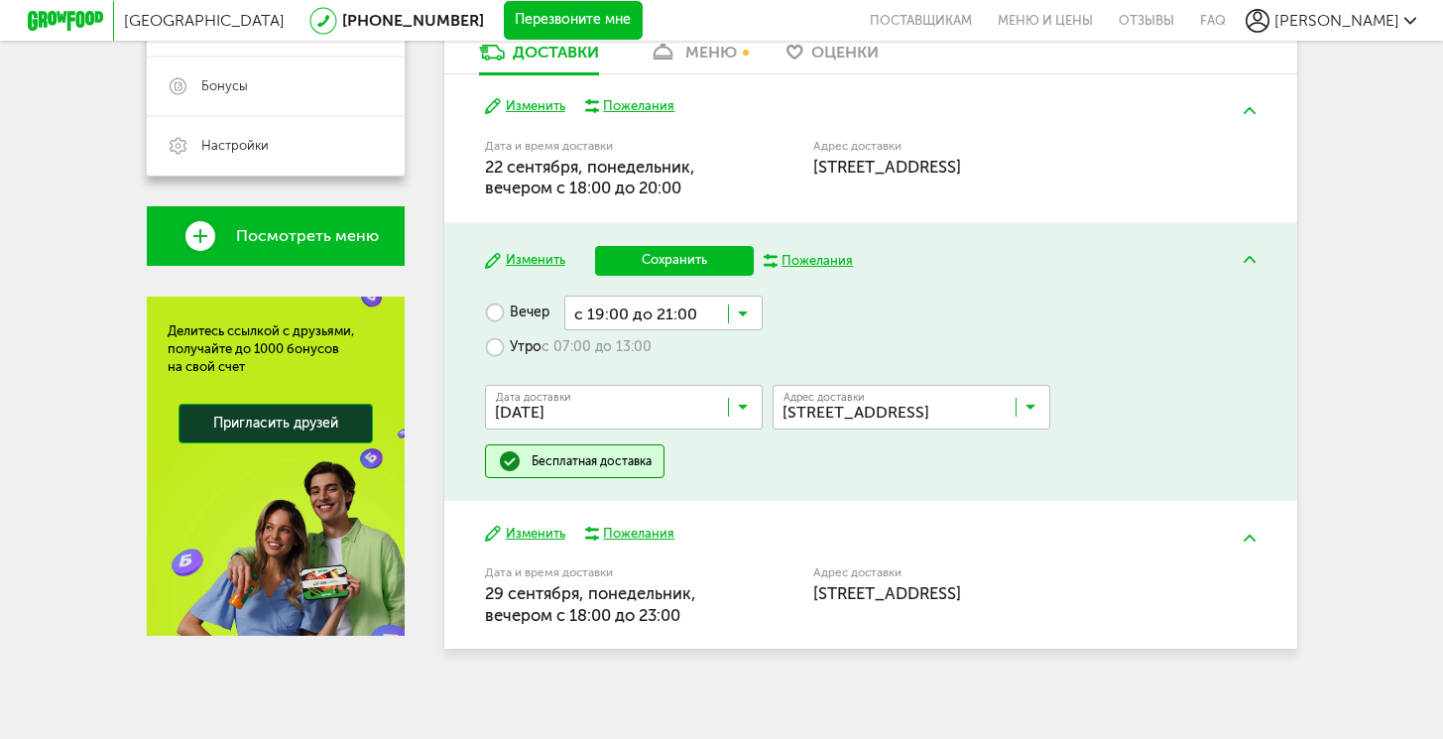
click at [706, 591] on div "Дата и время доставки 29 сентября, понедельник, вечером c 18:00 до 23:00" at bounding box center [598, 596] width 227 height 59
click at [548, 542] on button "Изменить" at bounding box center [525, 534] width 80 height 19
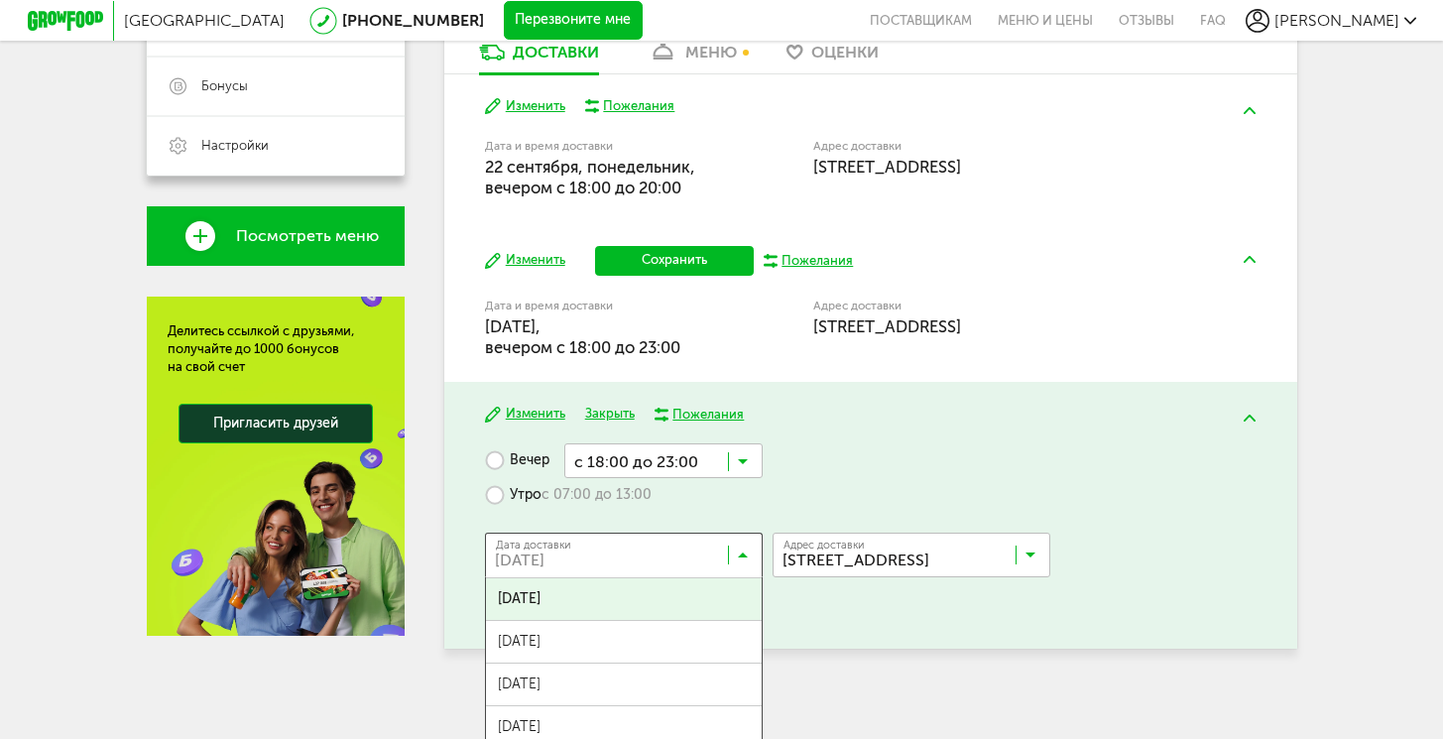
click at [642, 575] on input "Search for option" at bounding box center [629, 560] width 278 height 34
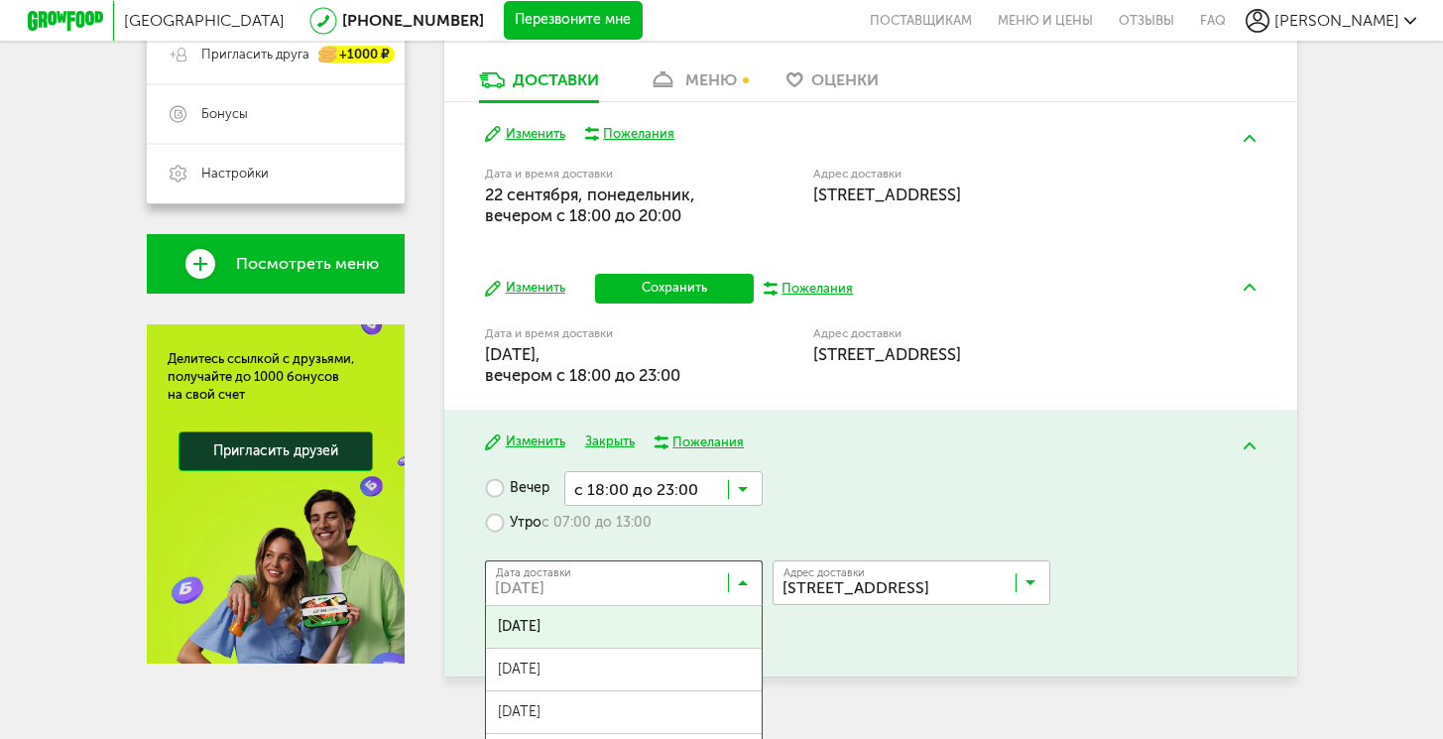
scroll to position [520, 0]
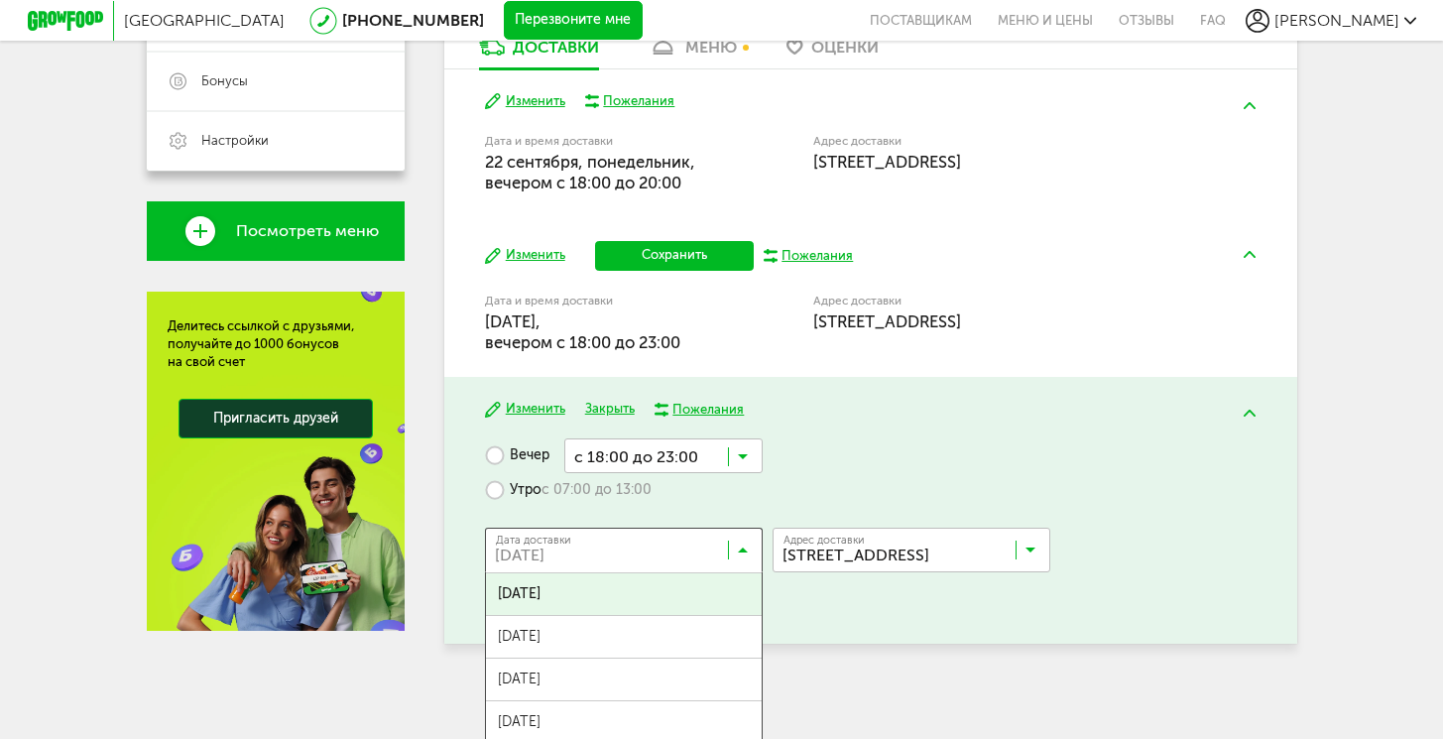
click at [541, 252] on button "Изменить" at bounding box center [525, 255] width 80 height 19
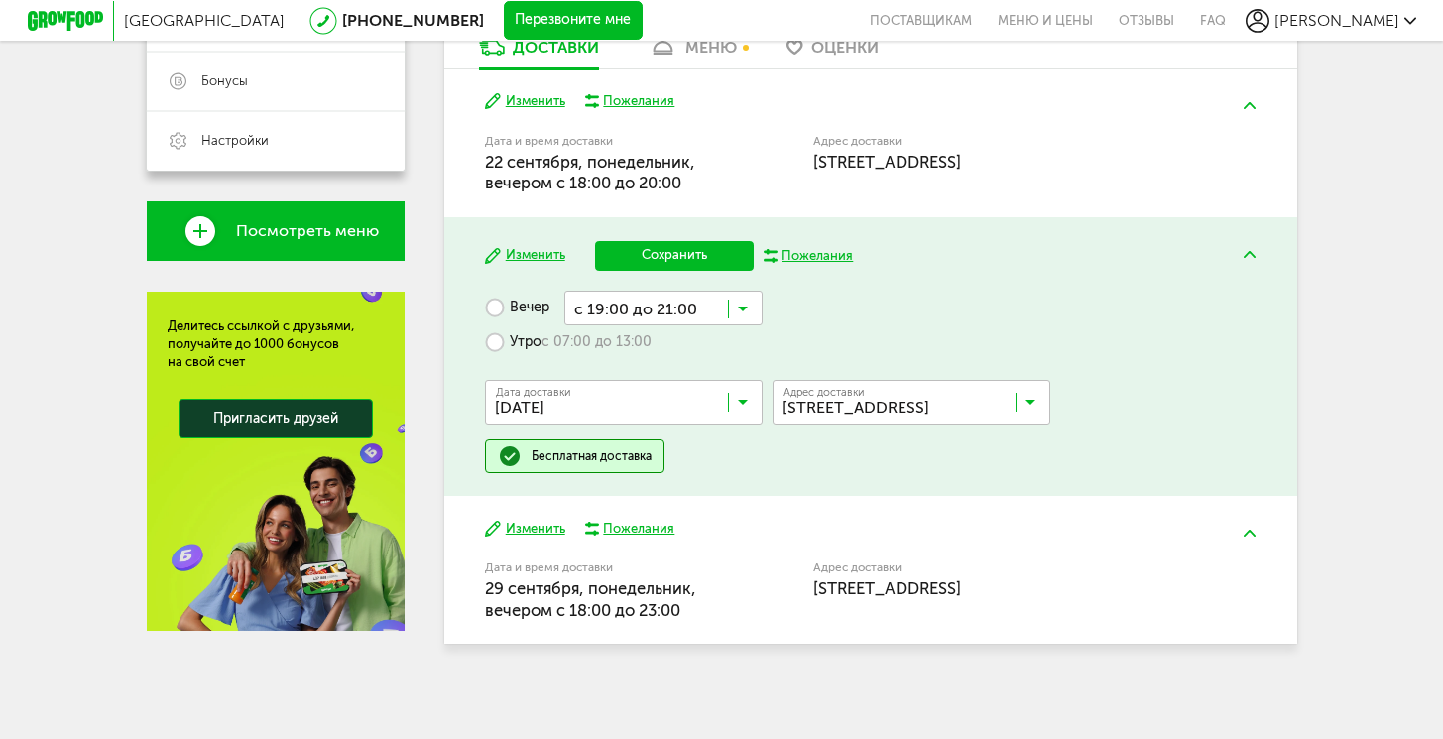
click at [667, 262] on button "Сохранить" at bounding box center [674, 256] width 159 height 30
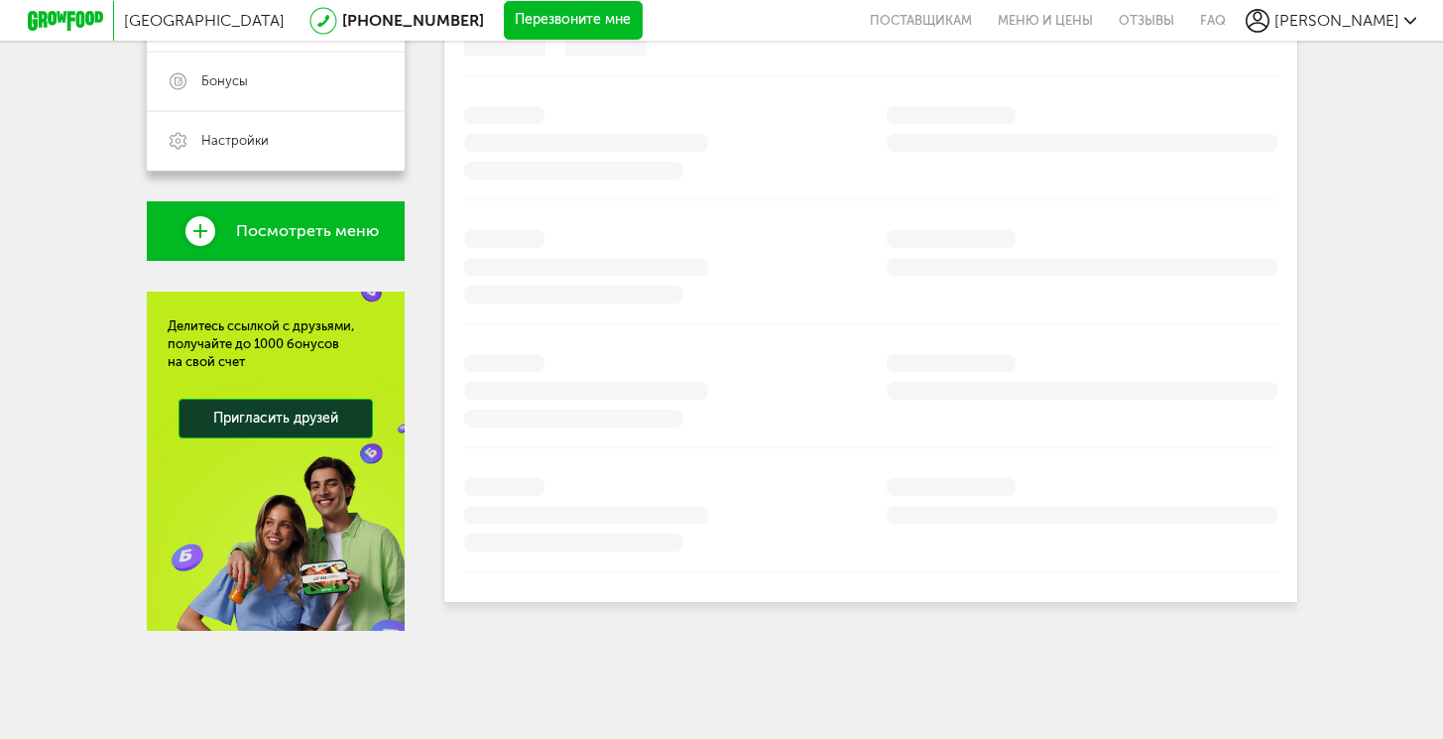
scroll to position [491, 0]
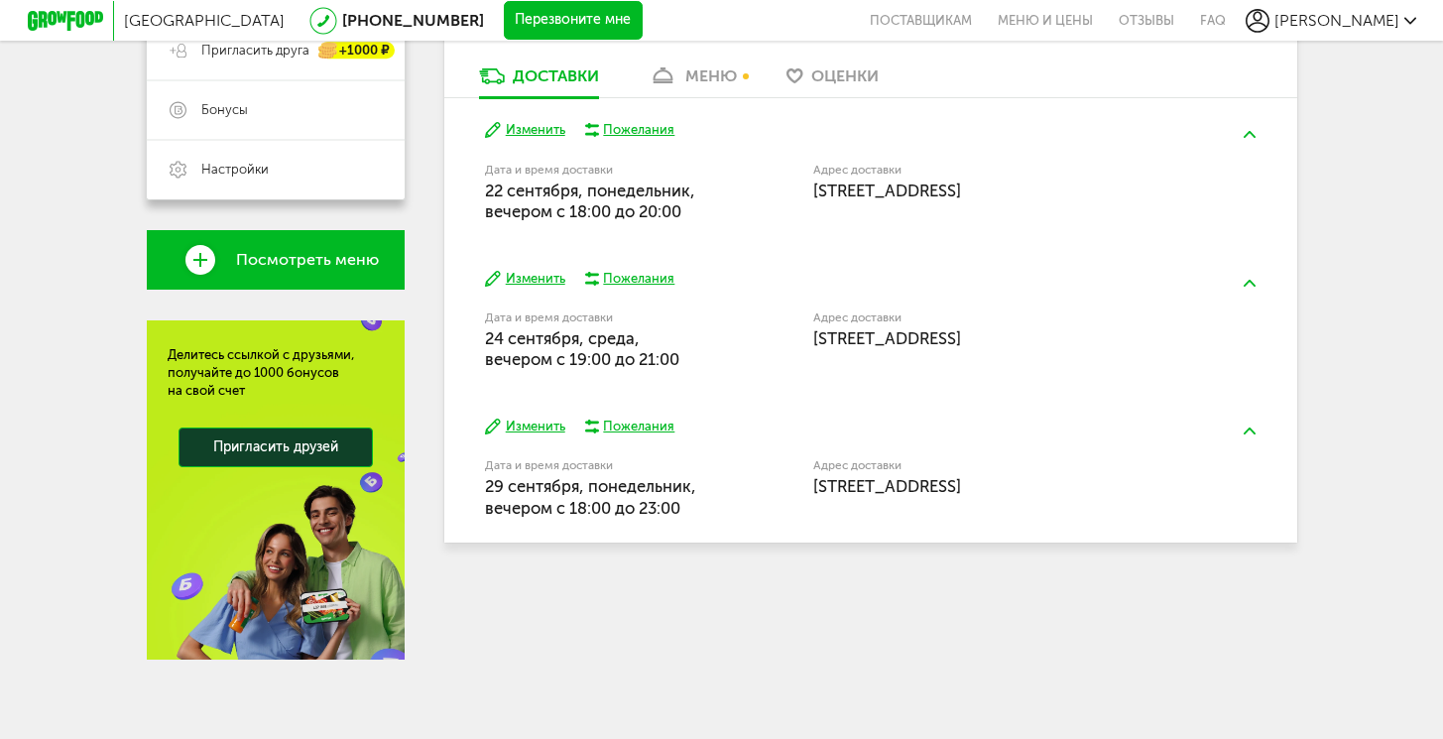
click at [553, 434] on button "Изменить" at bounding box center [525, 427] width 80 height 19
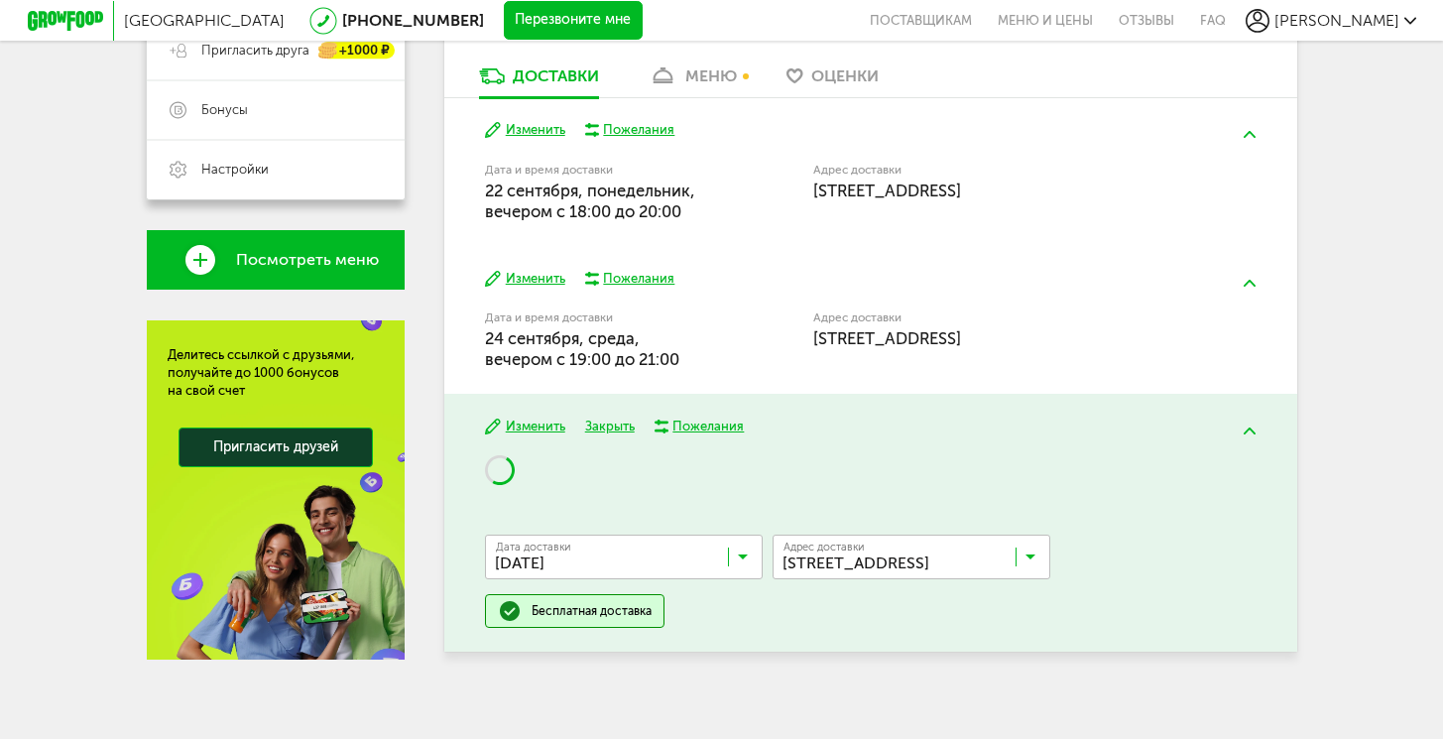
click at [595, 561] on input "Search for option" at bounding box center [629, 562] width 278 height 34
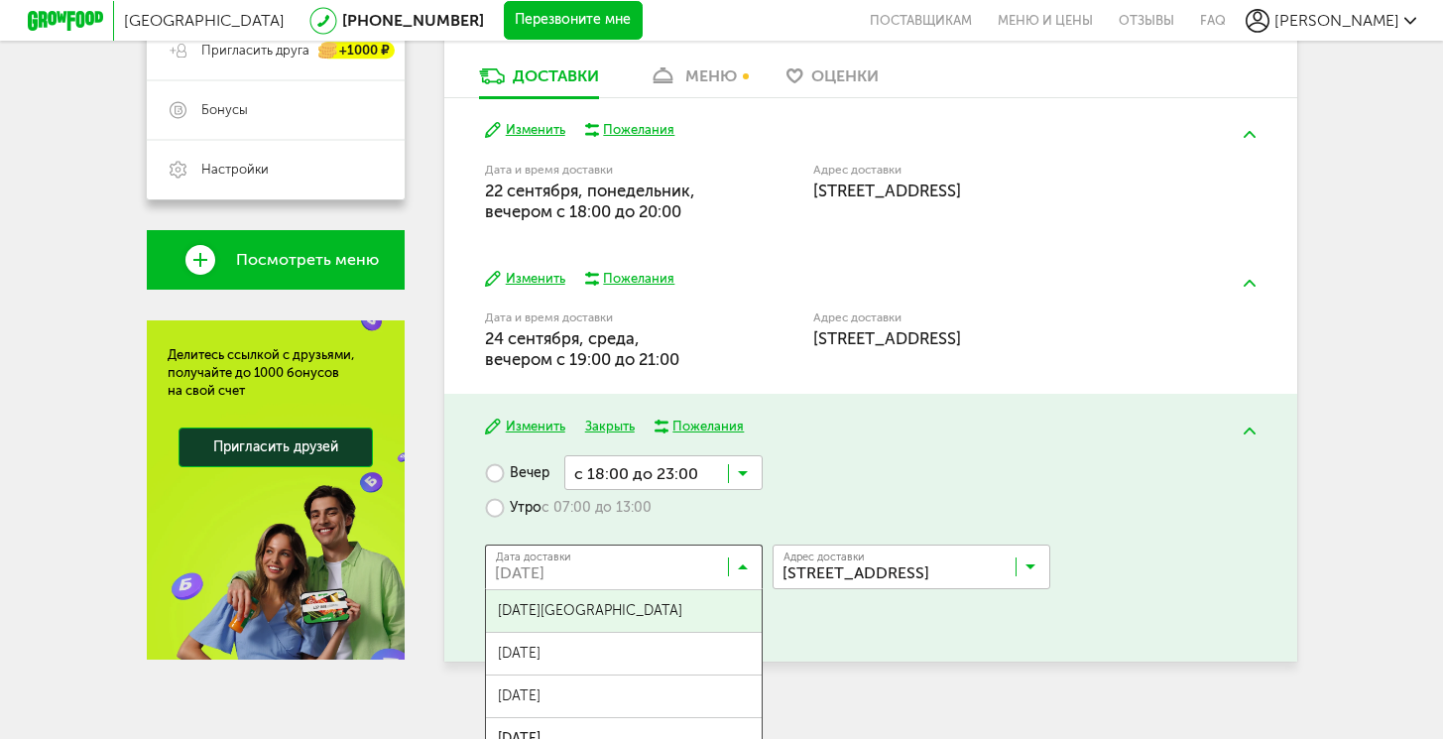
click at [624, 605] on span "26 сентября, пятница" at bounding box center [624, 611] width 276 height 42
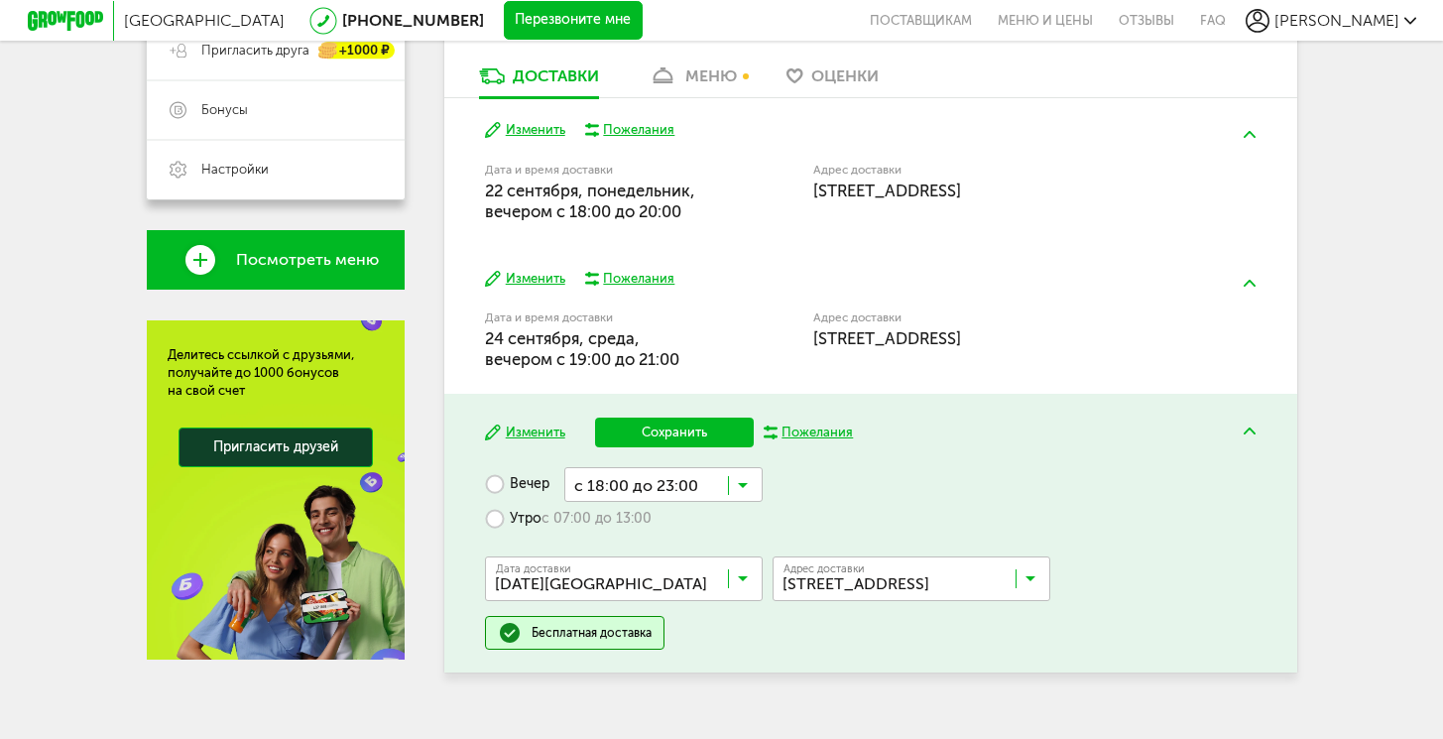
click at [684, 489] on input "Search for option" at bounding box center [663, 484] width 198 height 34
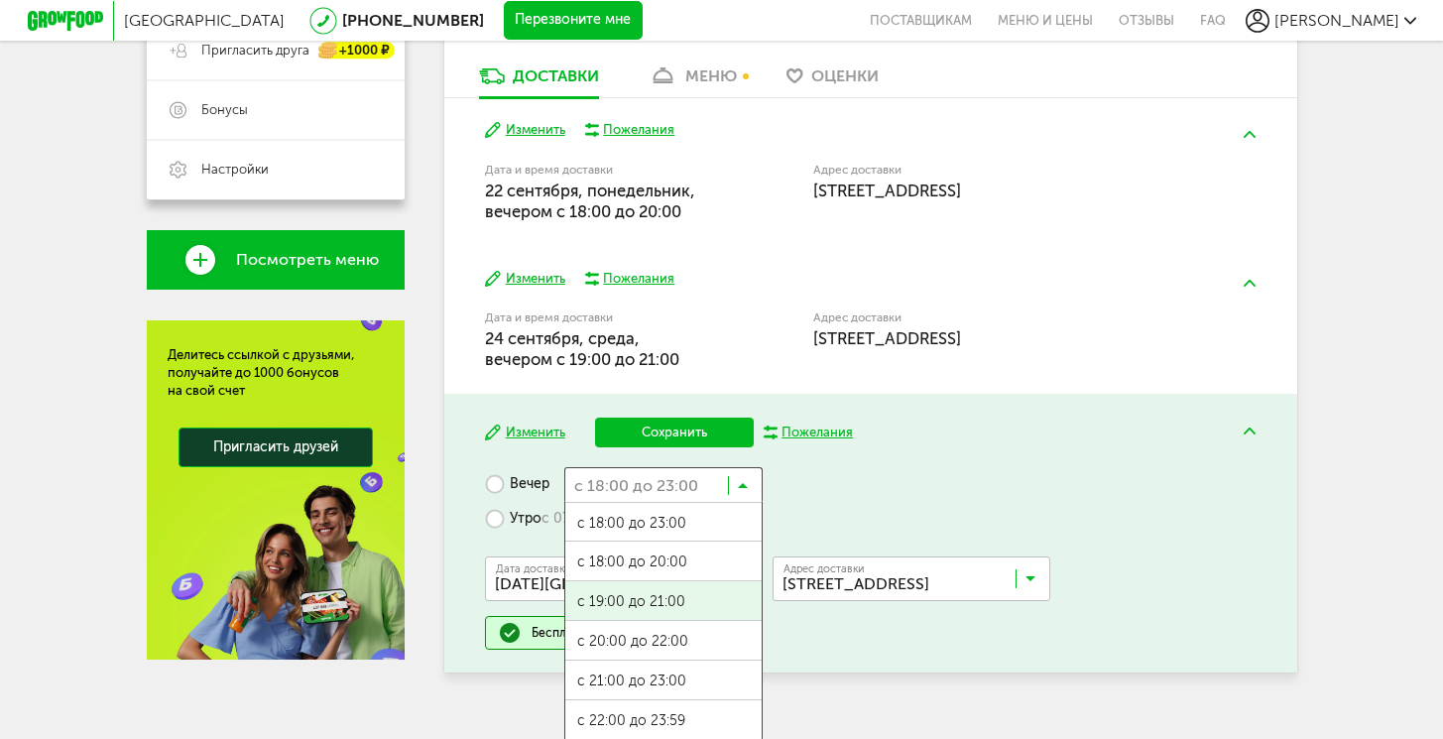
click at [681, 598] on span "с 19:00 до 21:00" at bounding box center [663, 602] width 196 height 42
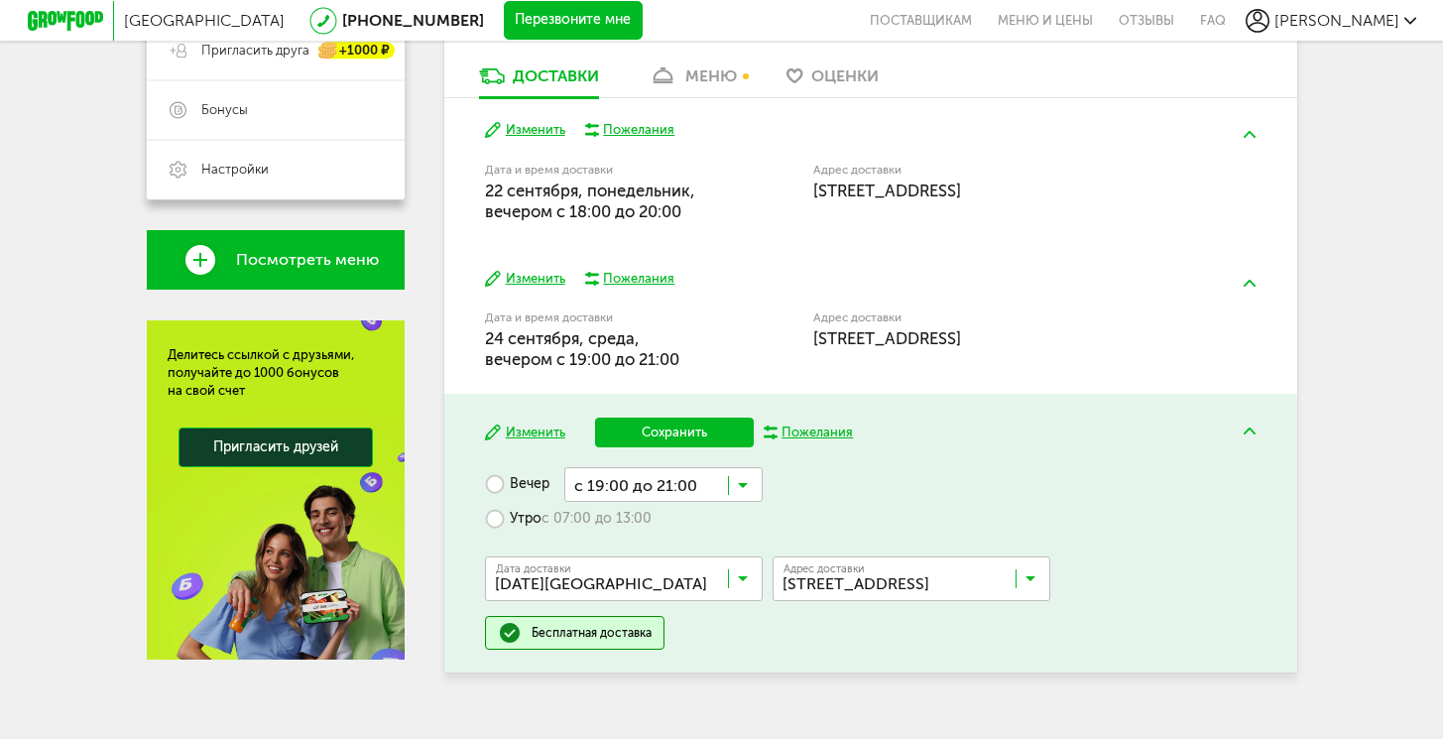
click at [700, 428] on button "Сохранить" at bounding box center [674, 433] width 159 height 30
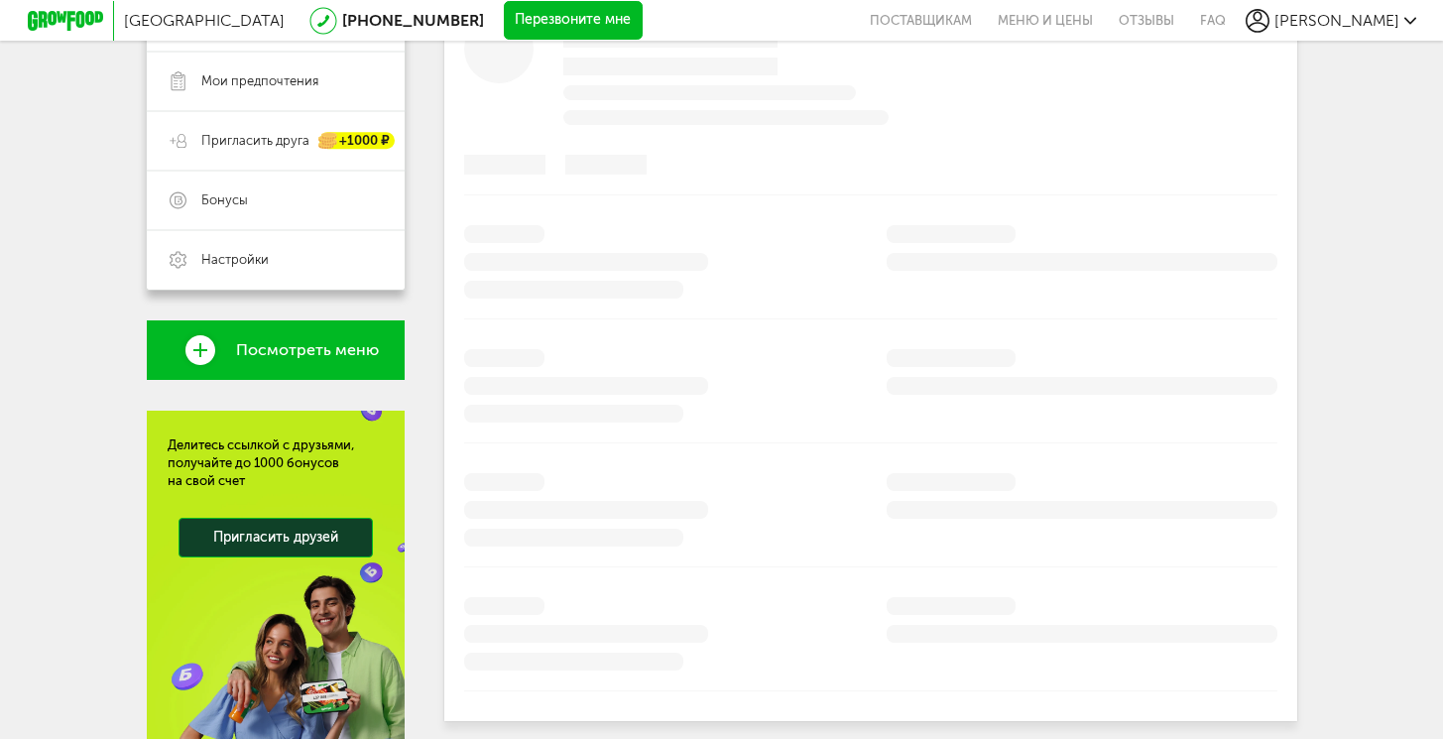
scroll to position [403, 0]
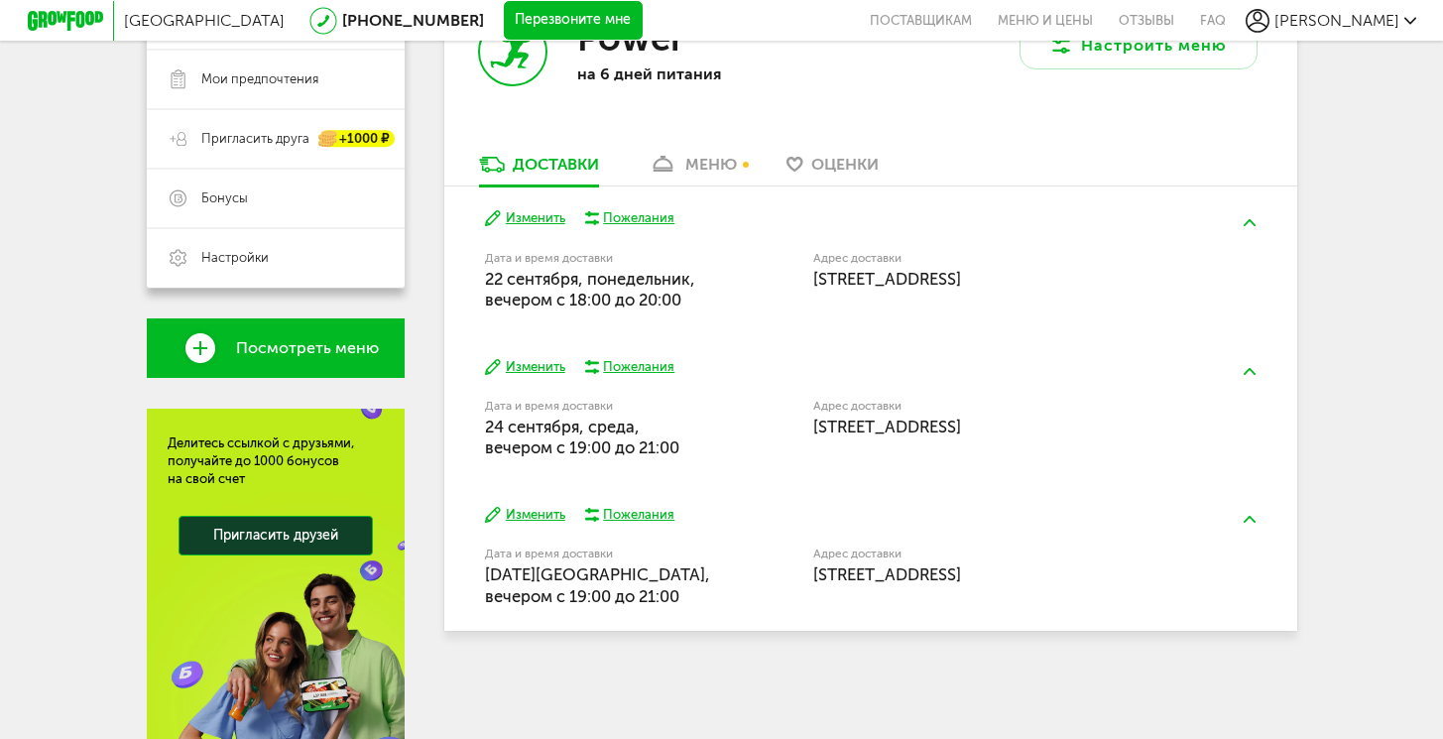
click at [684, 171] on link "меню" at bounding box center [693, 170] width 108 height 32
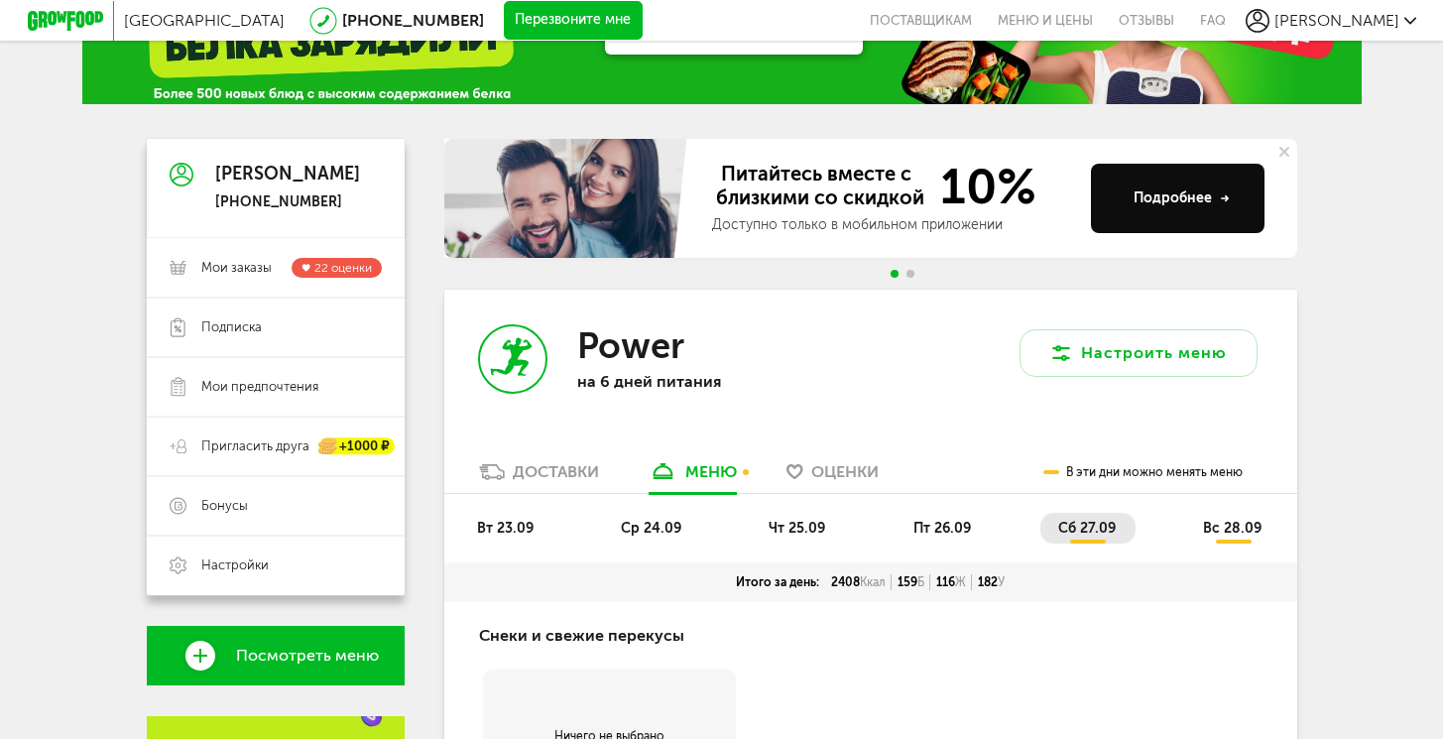
scroll to position [39, 0]
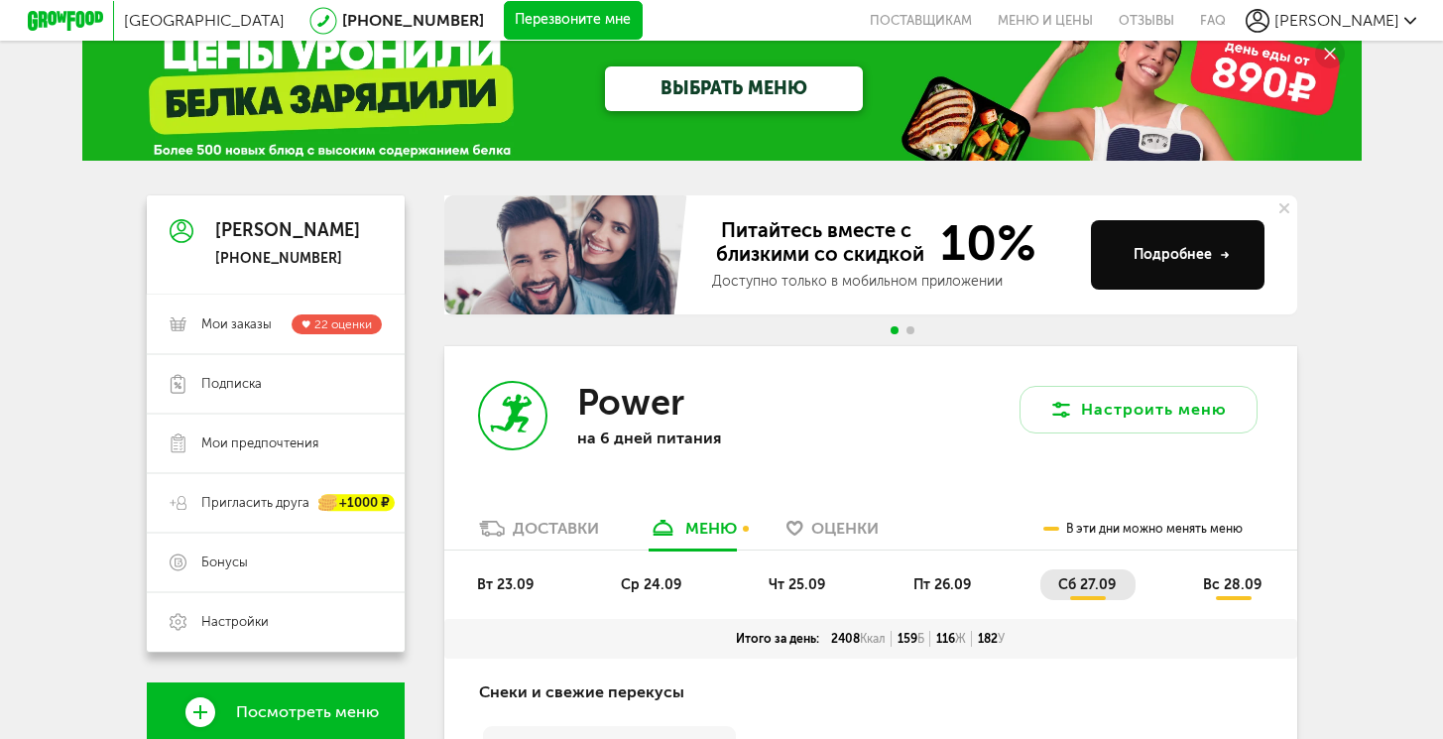
click at [513, 586] on span "вт 23.09" at bounding box center [505, 584] width 57 height 17
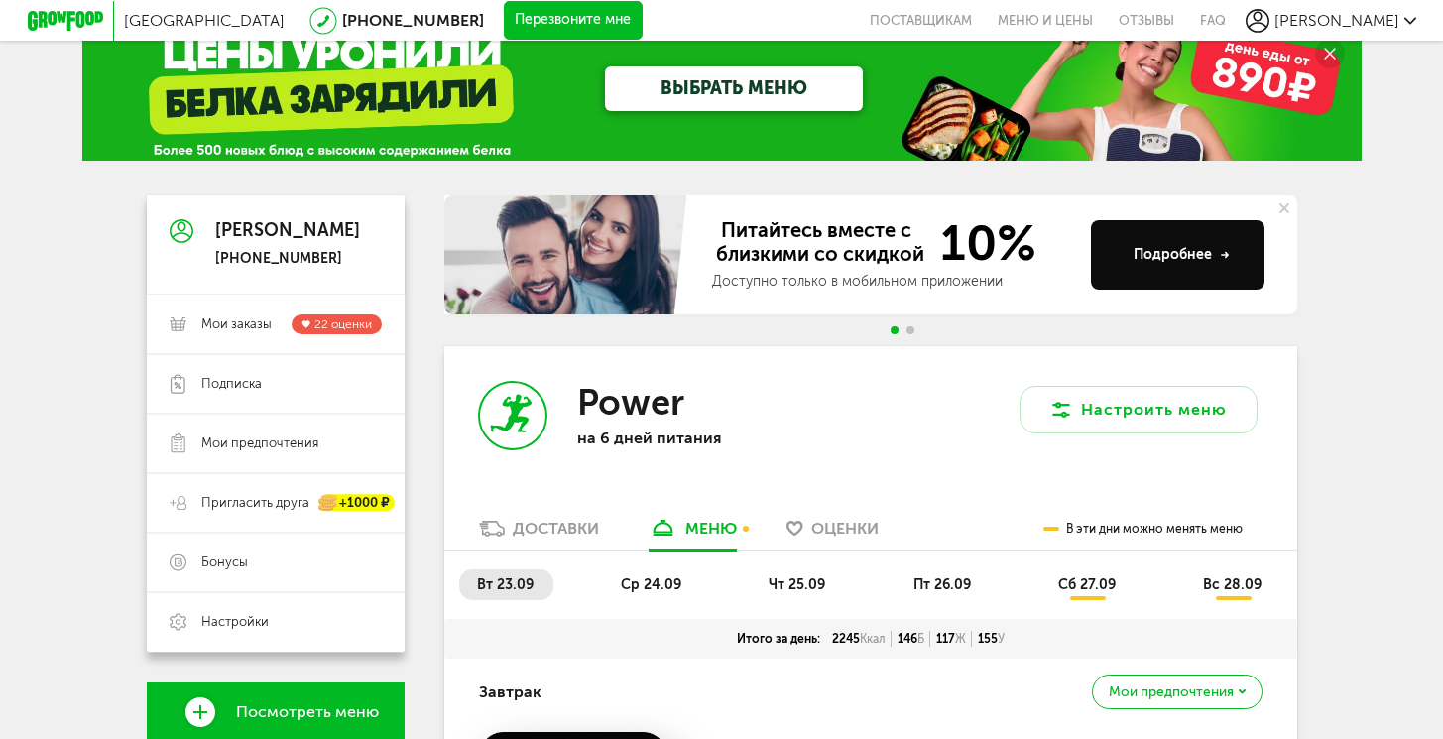
scroll to position [464, 0]
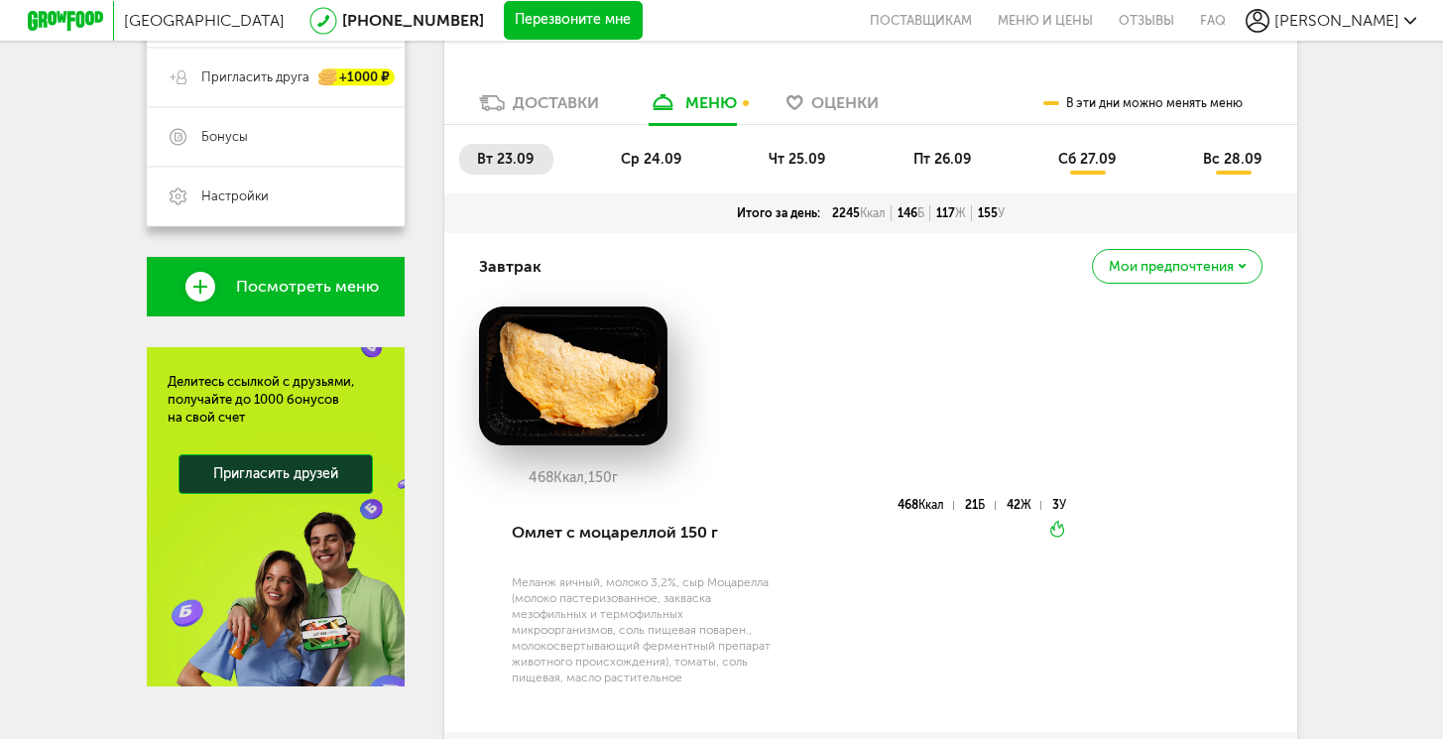
click at [635, 166] on span "ср 24.09" at bounding box center [651, 159] width 61 height 17
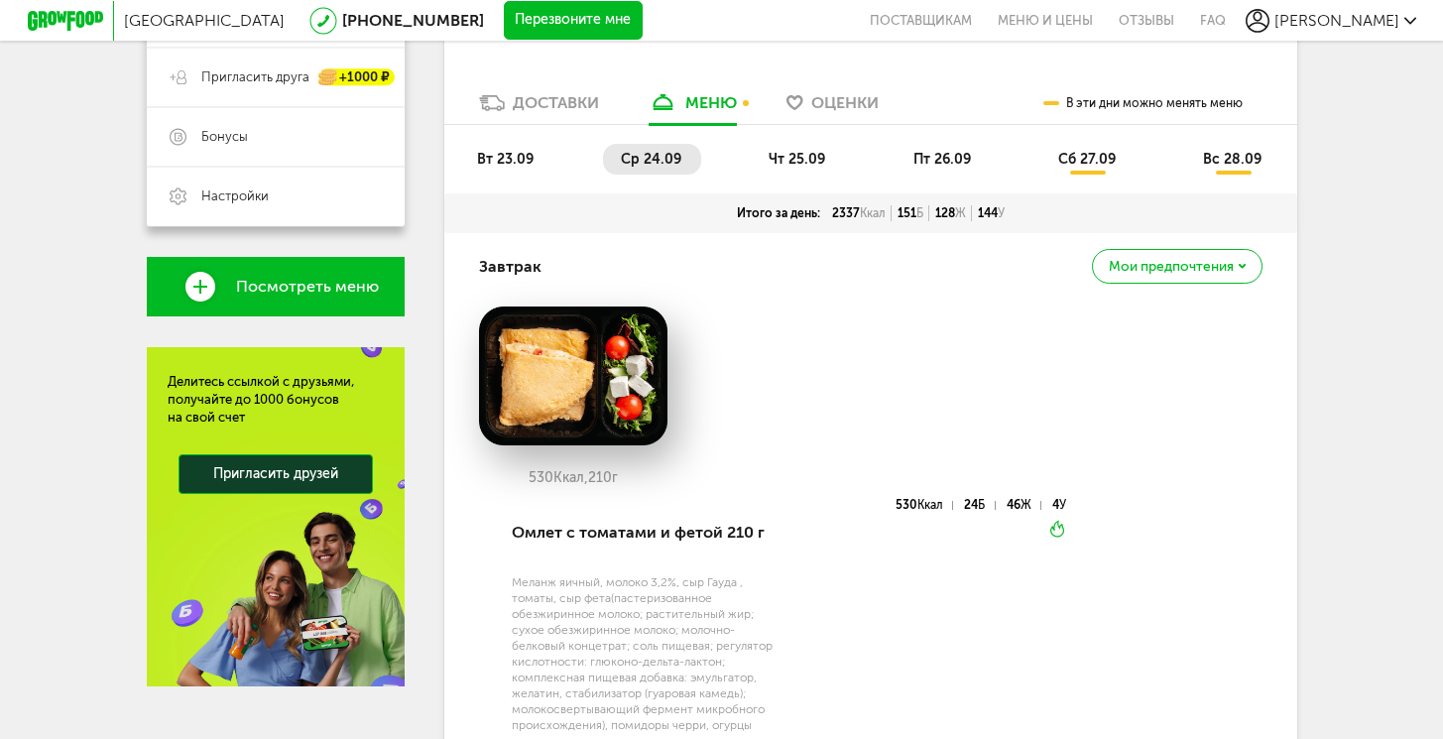
click at [805, 167] on li "чт 25.09" at bounding box center [798, 159] width 94 height 31
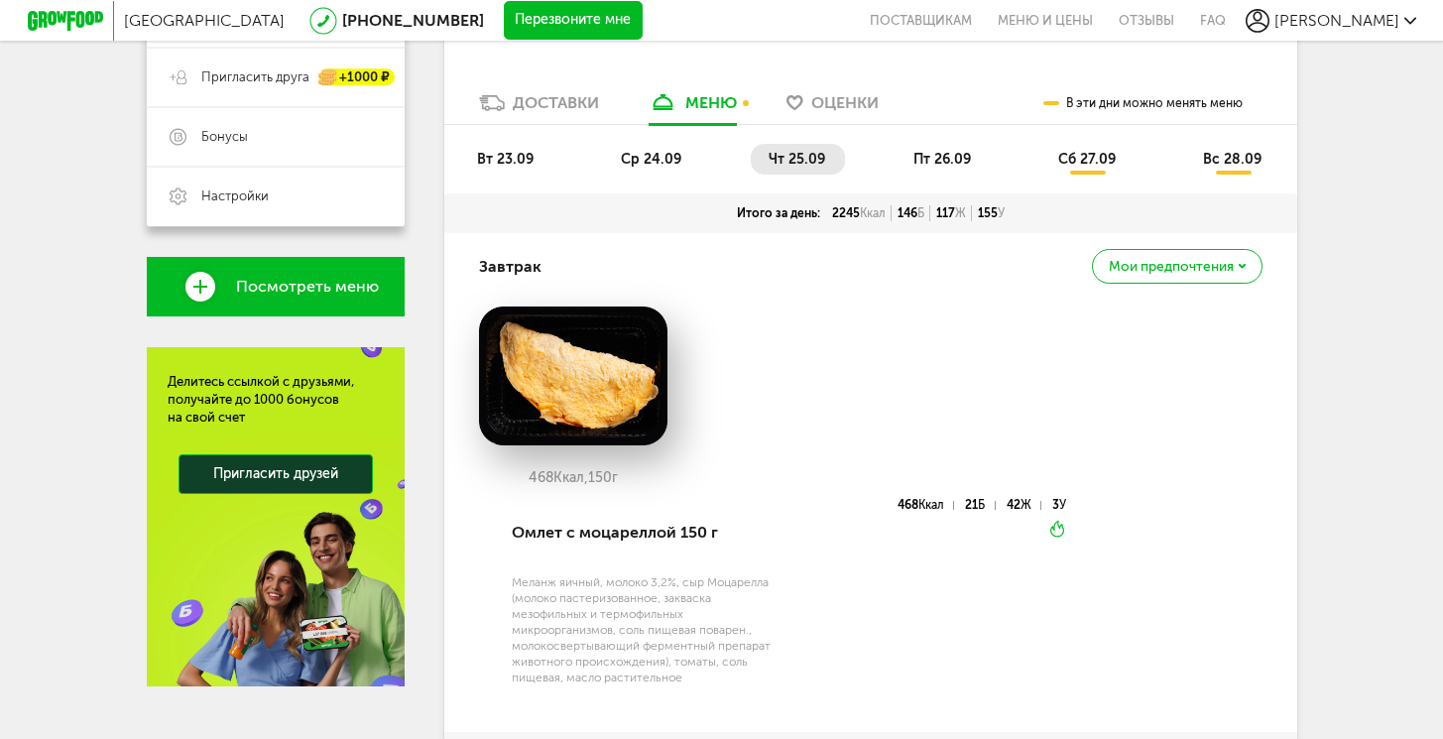
click at [924, 156] on span "пт 26.09" at bounding box center [943, 159] width 58 height 17
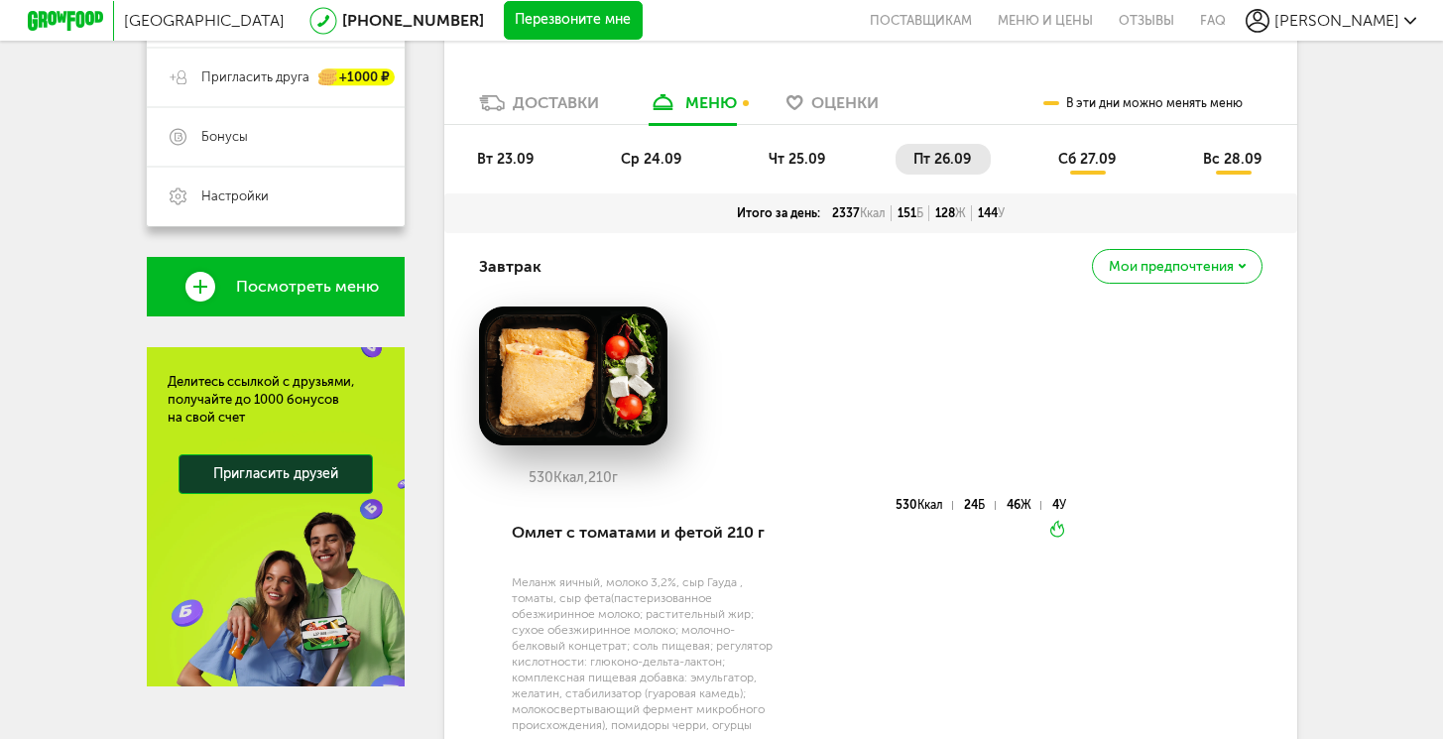
click at [1078, 147] on li "сб 27.09" at bounding box center [1088, 159] width 95 height 31
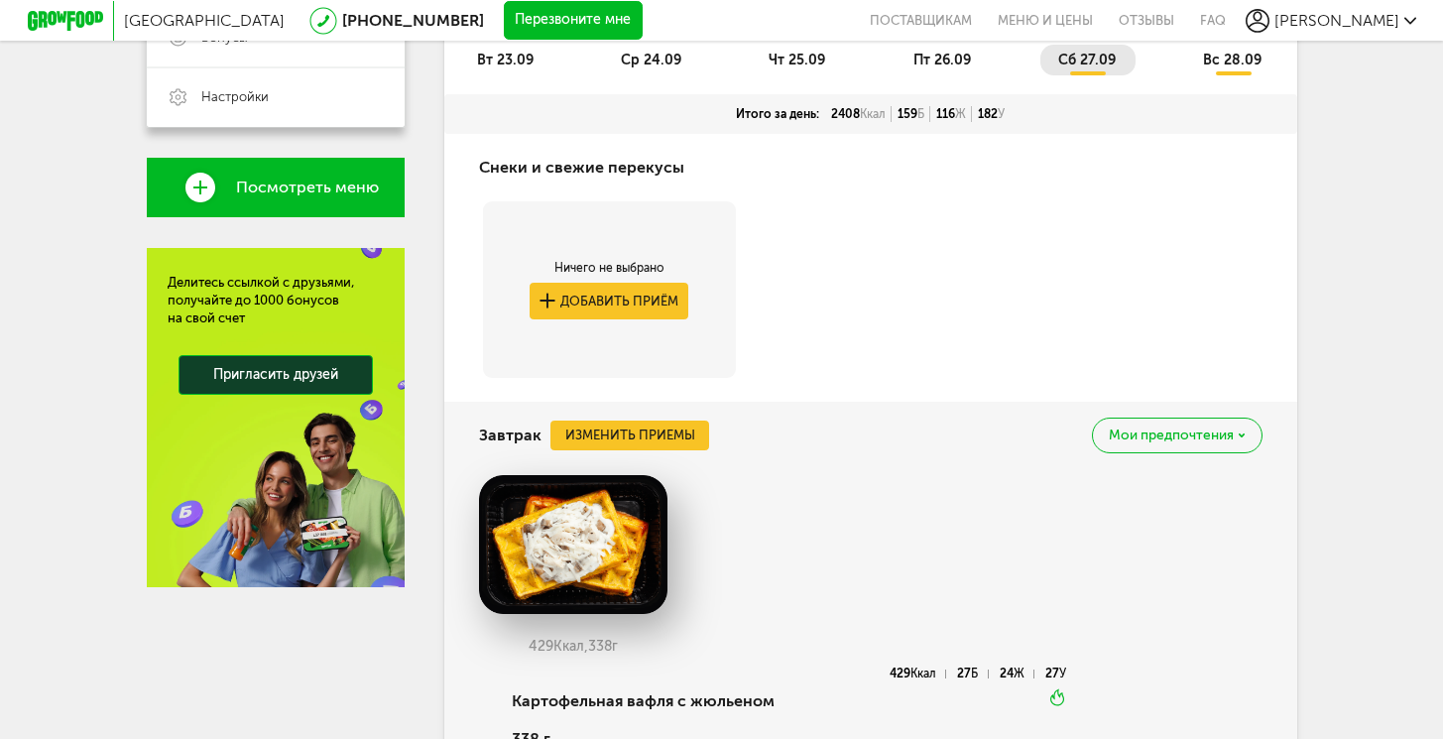
scroll to position [484, 0]
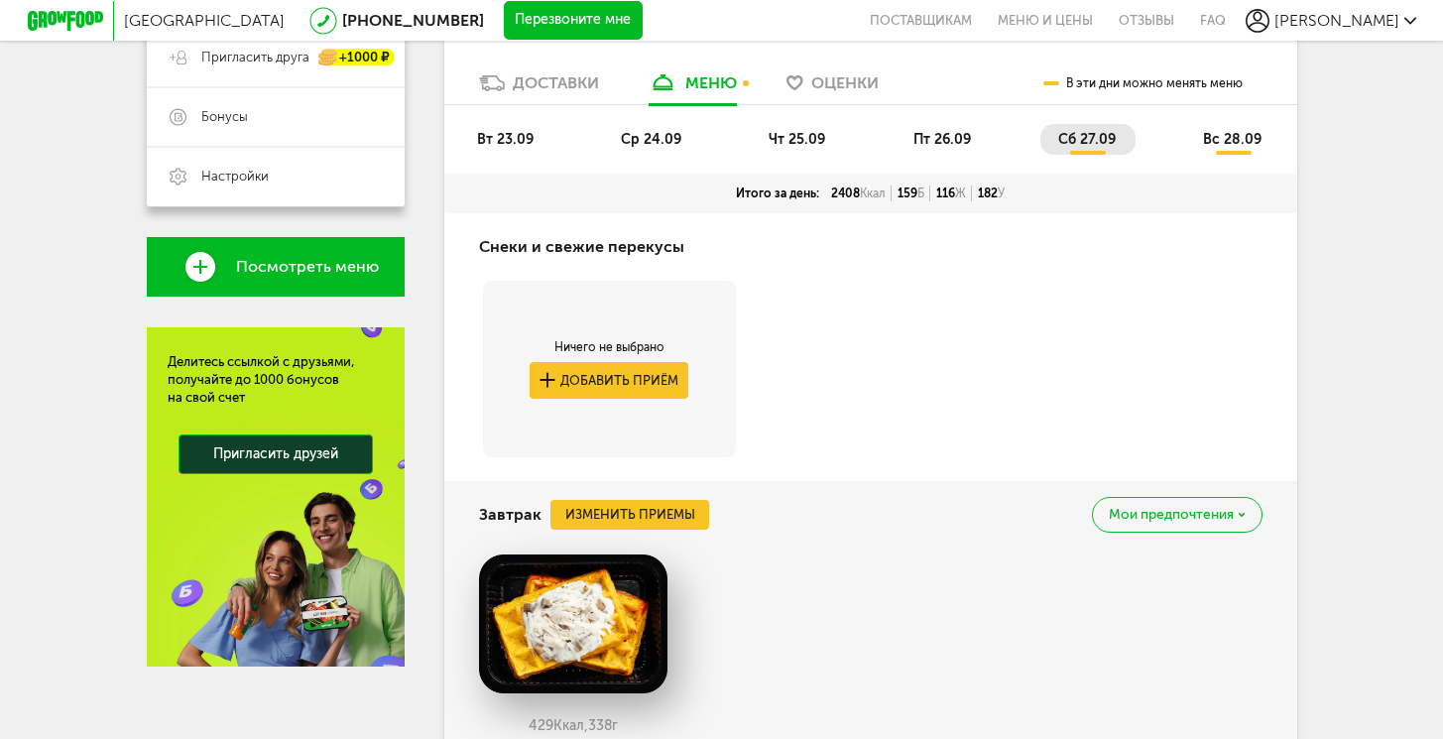
click at [1199, 143] on li "вс 28.09" at bounding box center [1233, 139] width 96 height 31
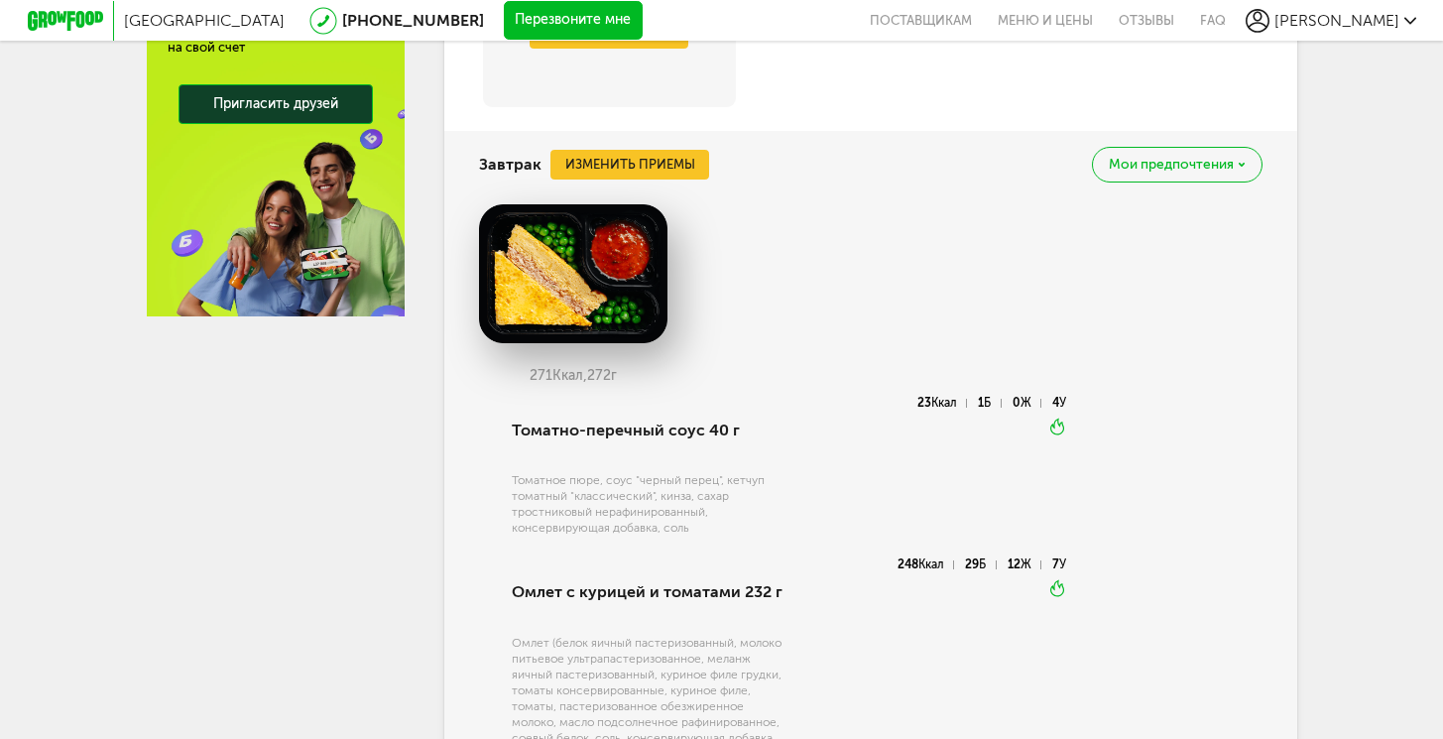
scroll to position [422, 0]
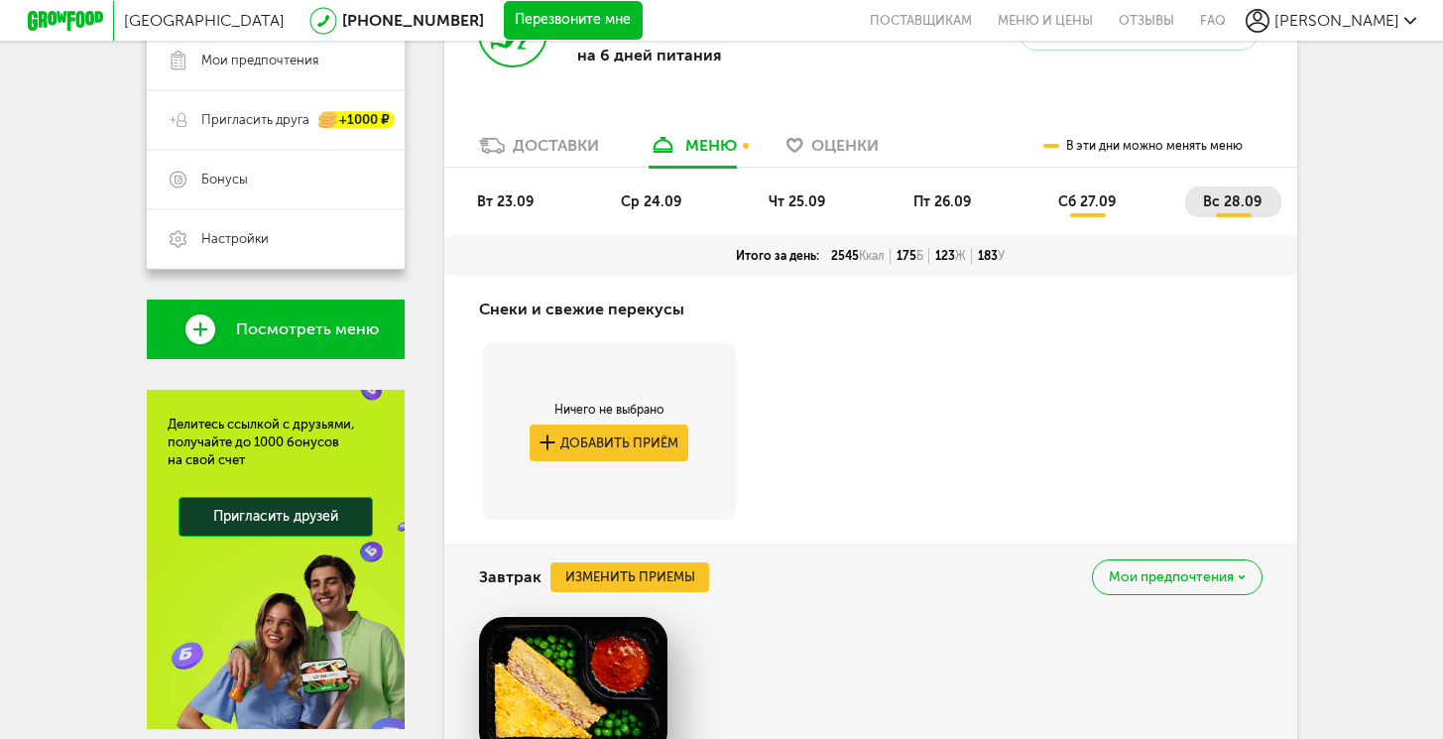
click at [1047, 206] on li "сб 27.09" at bounding box center [1088, 202] width 95 height 31
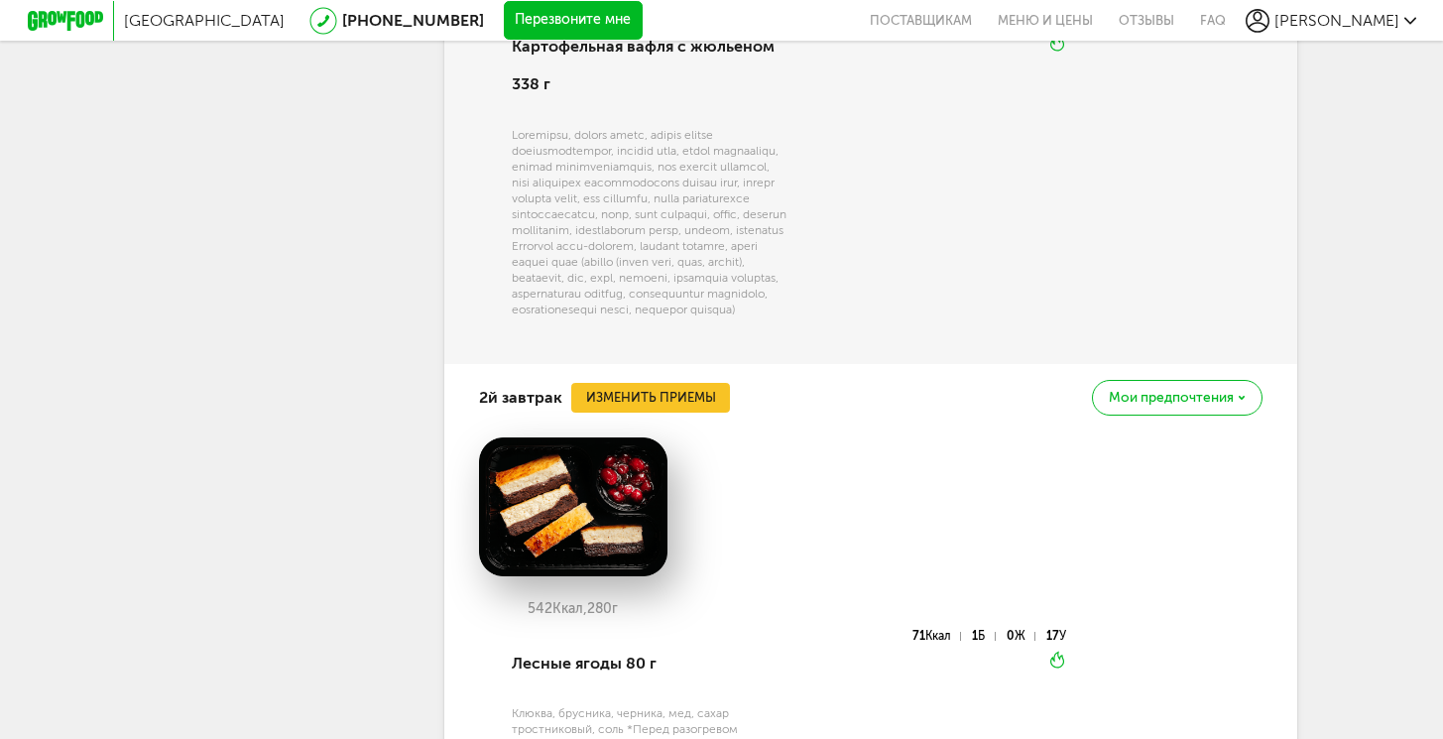
scroll to position [1250, 0]
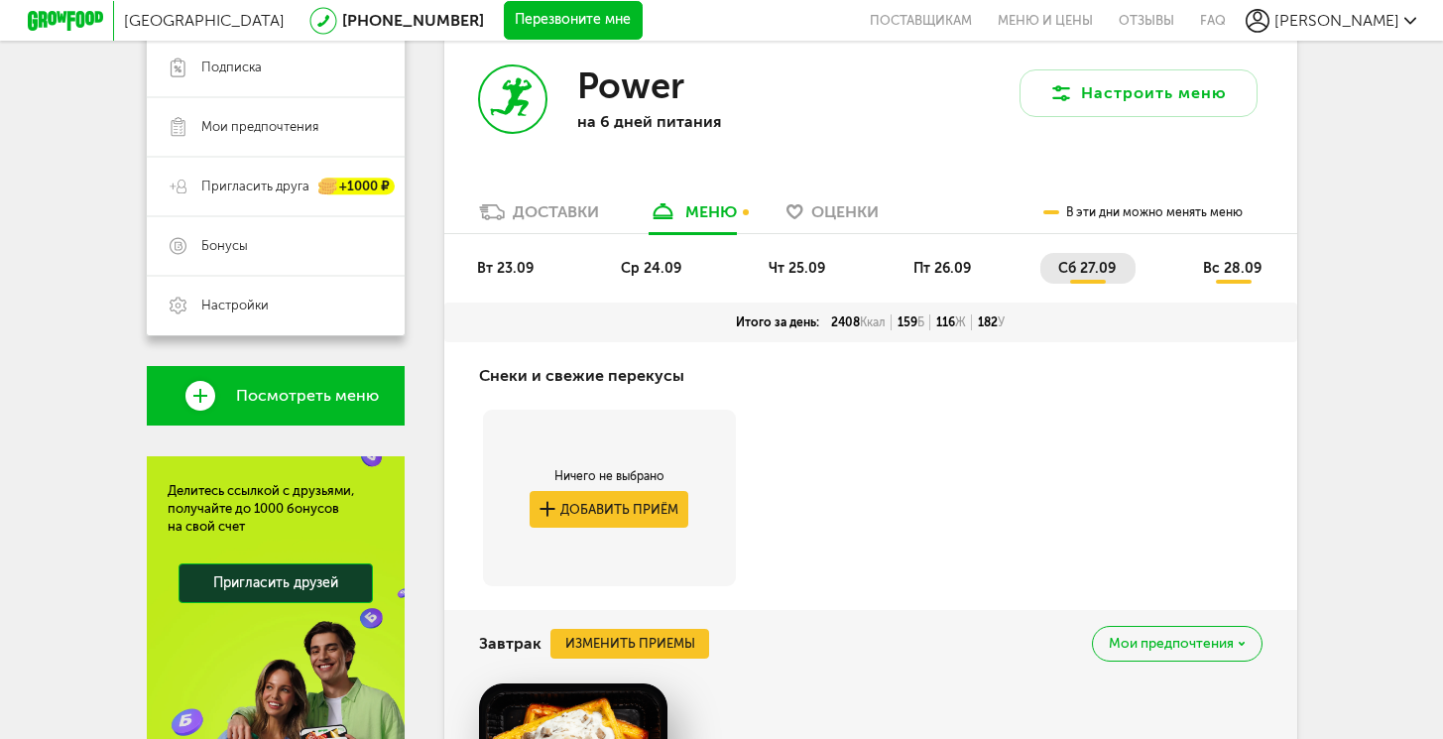
click at [974, 258] on li "пт 26.09" at bounding box center [943, 268] width 95 height 31
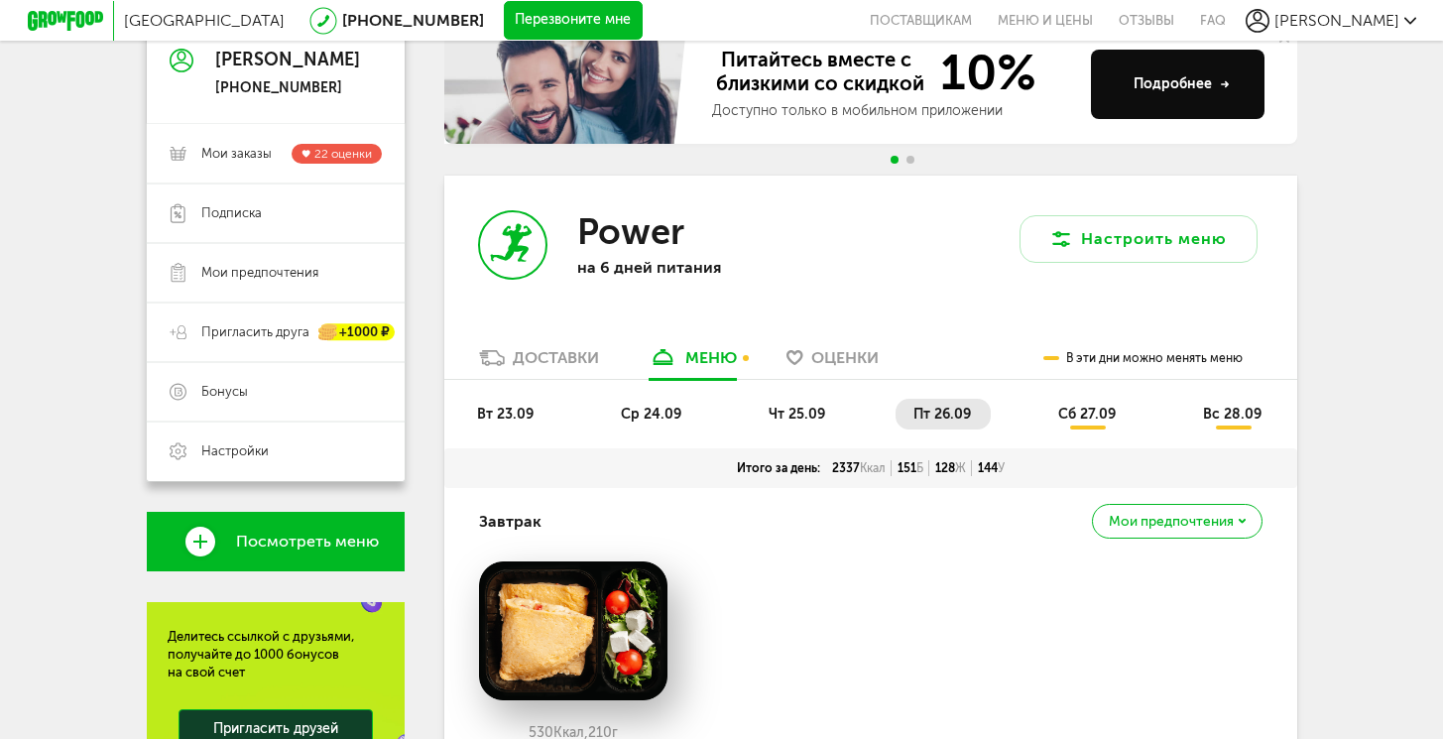
scroll to position [414, 0]
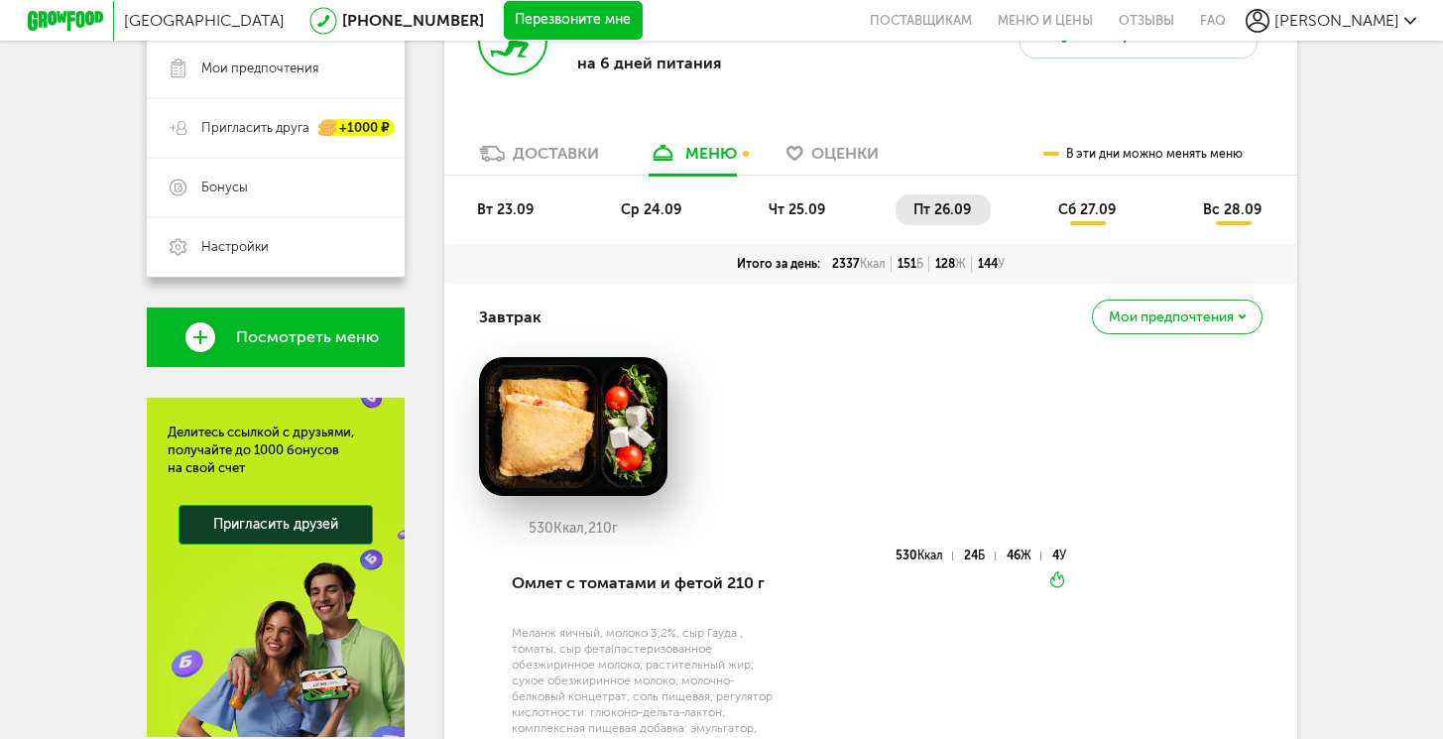
click at [800, 206] on span "чт 25.09" at bounding box center [797, 209] width 57 height 17
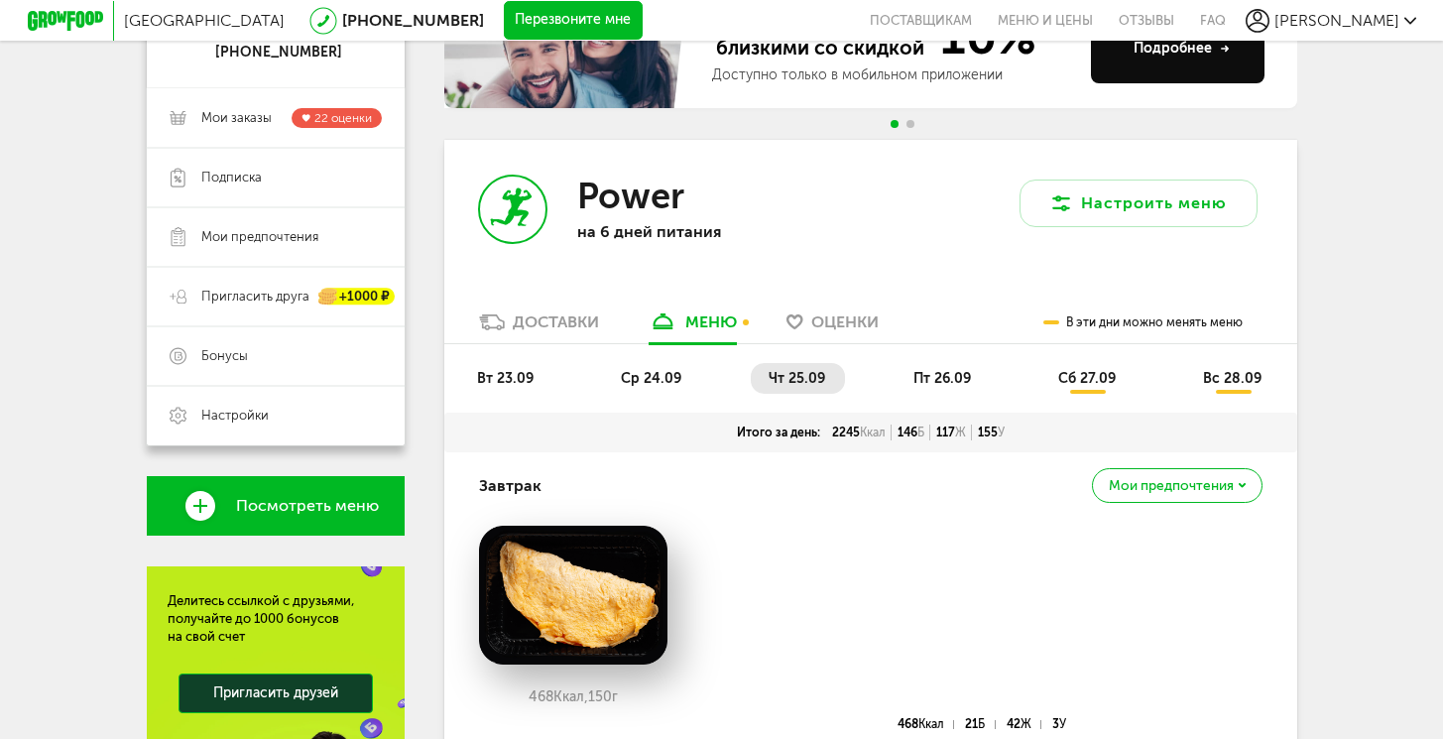
scroll to position [155, 0]
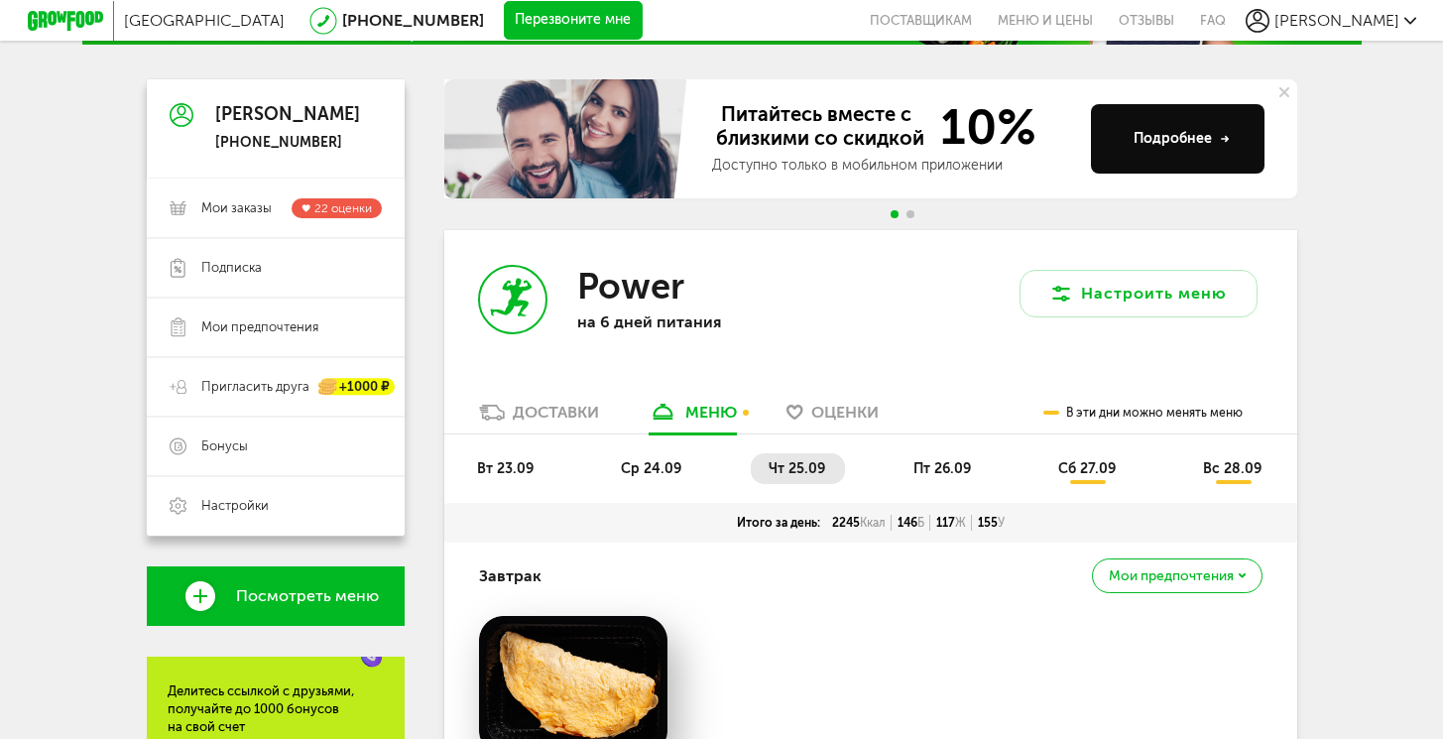
click at [641, 447] on div "вт 23.09 ср 24.09 чт 25.09 пт 26.09 сб 27.09 вс 28.09" at bounding box center [870, 469] width 853 height 68
click at [642, 460] on span "ср 24.09" at bounding box center [651, 468] width 61 height 17
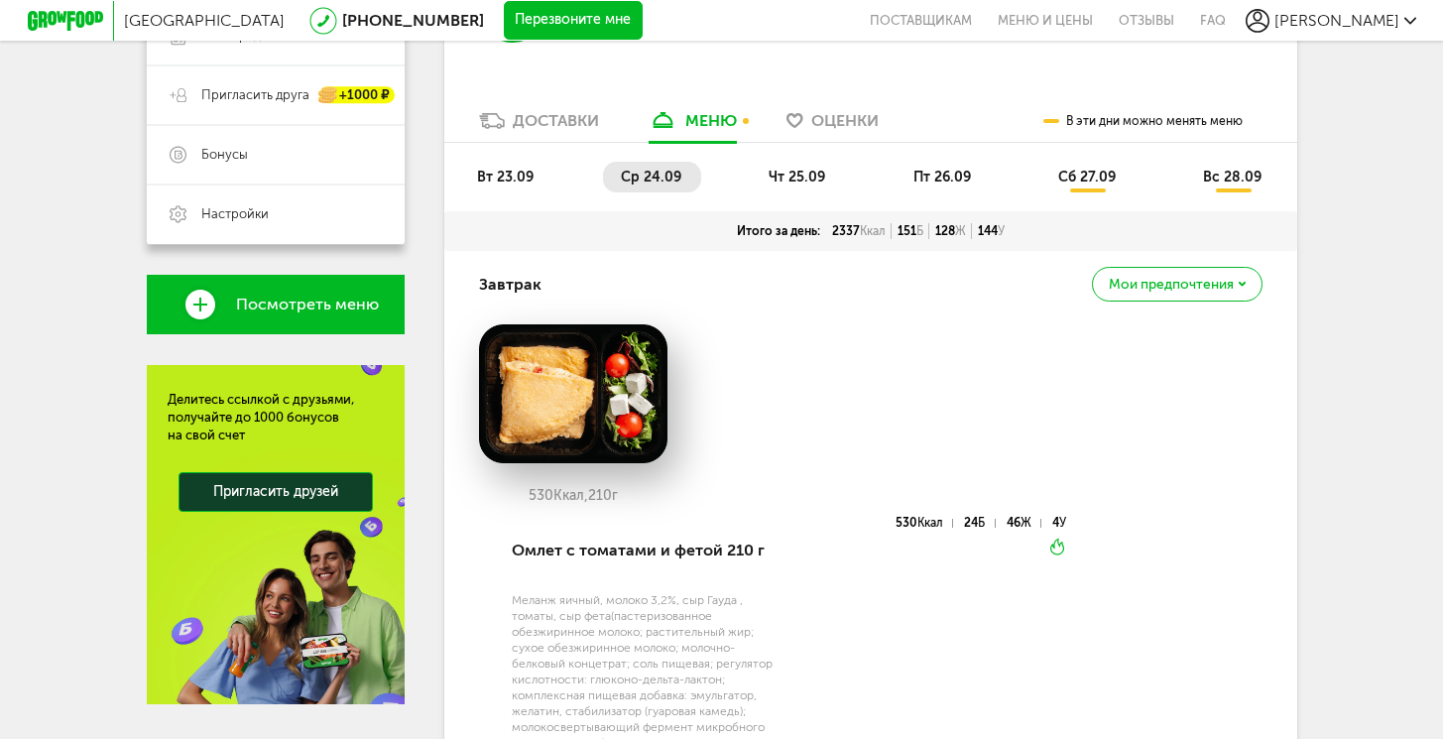
scroll to position [434, 0]
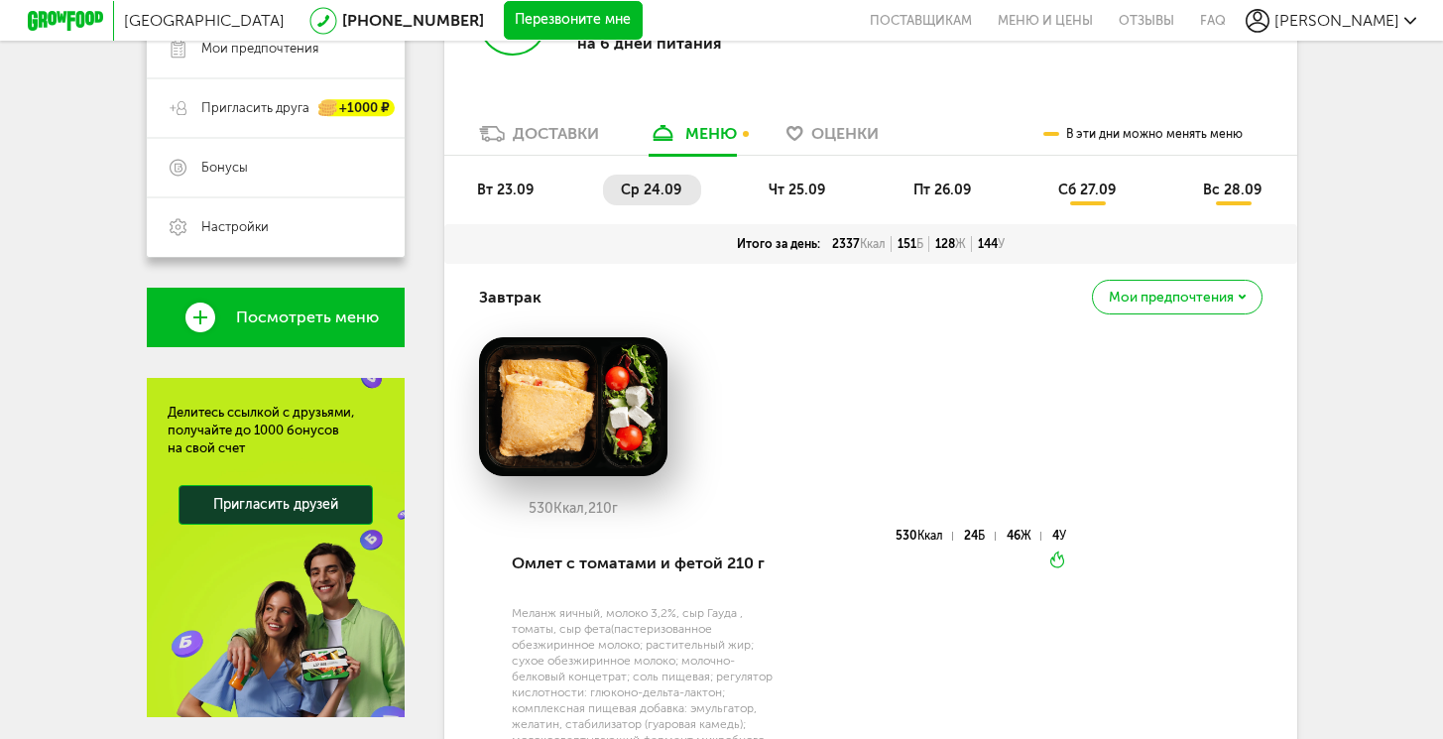
click at [492, 204] on ul "вт 23.09 ср 24.09 чт 25.09 пт 26.09 сб 27.09 вс 28.09" at bounding box center [870, 200] width 823 height 50
click at [496, 182] on span "вт 23.09" at bounding box center [505, 190] width 57 height 17
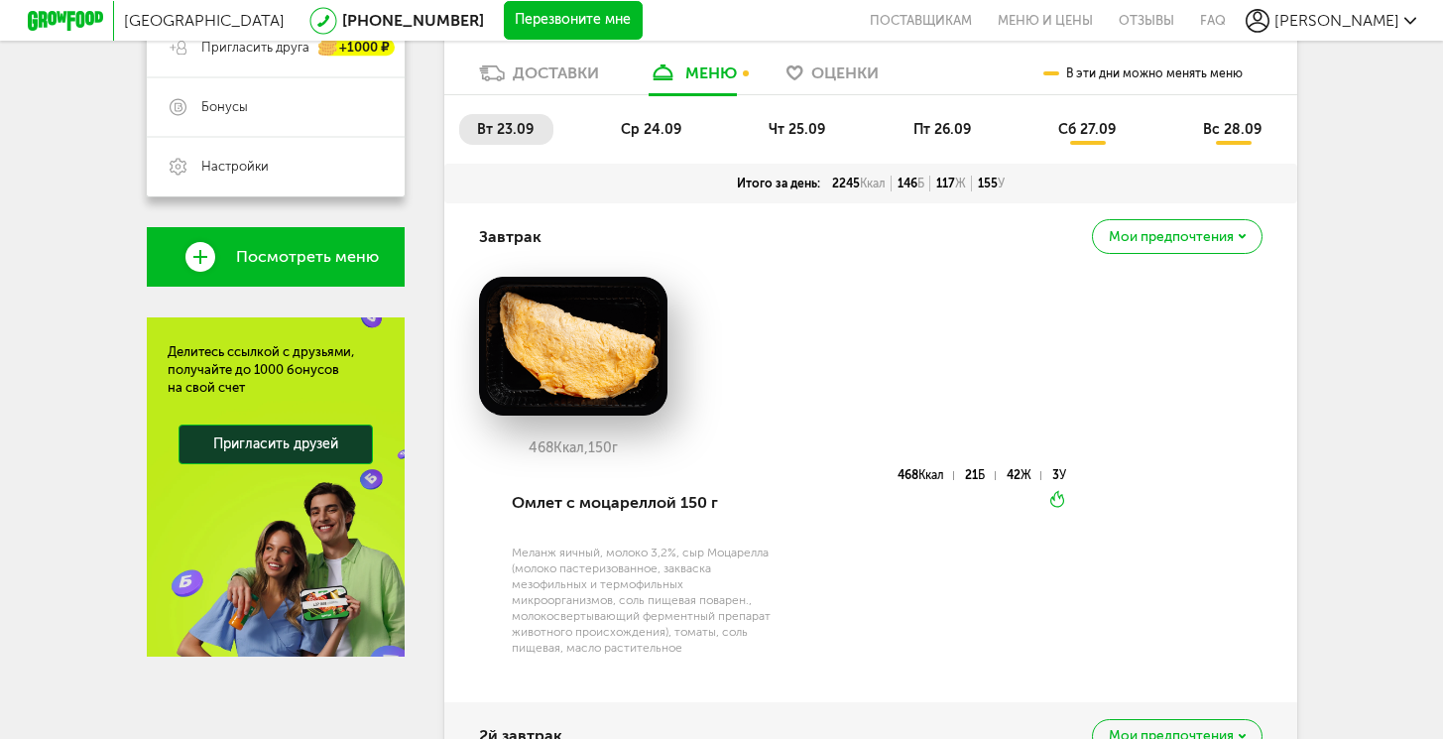
scroll to position [429, 0]
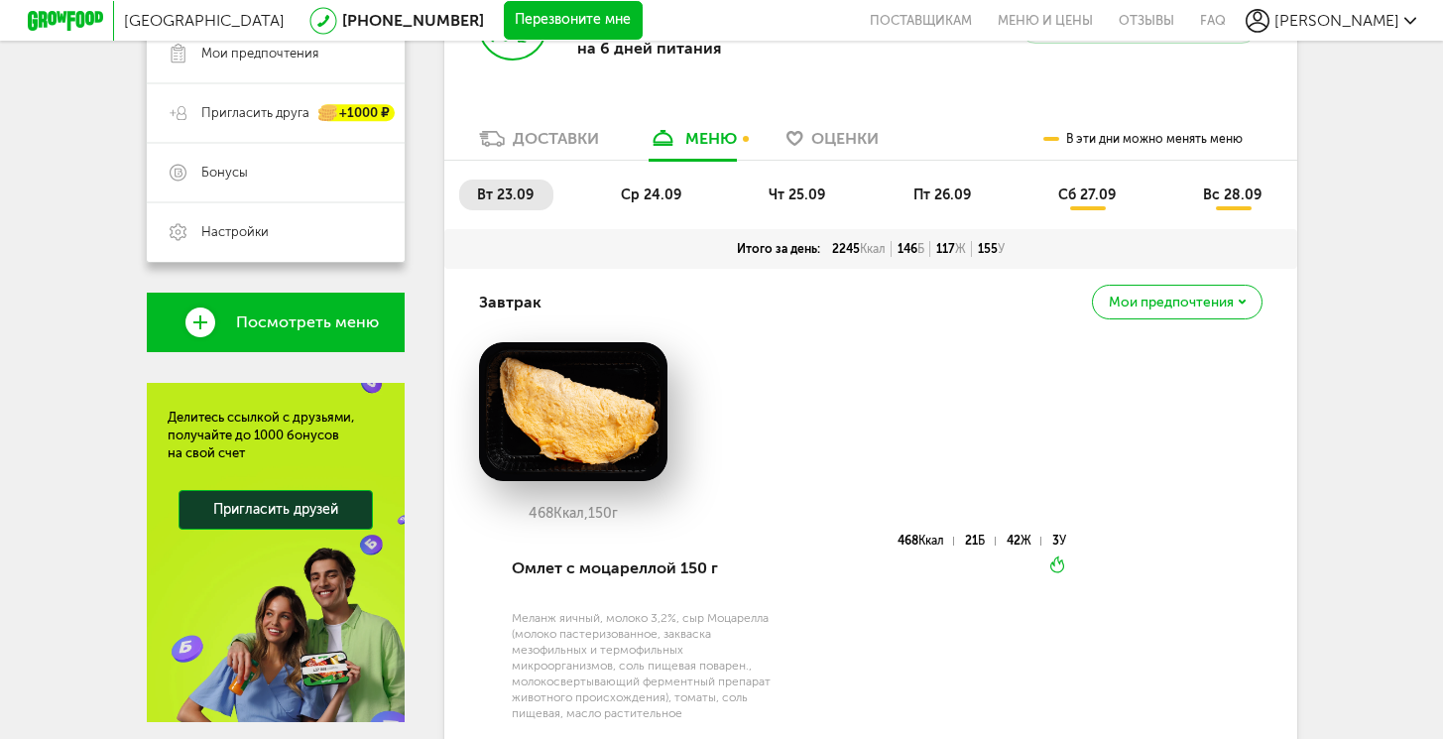
click at [932, 204] on li "пт 26.09" at bounding box center [943, 195] width 95 height 31
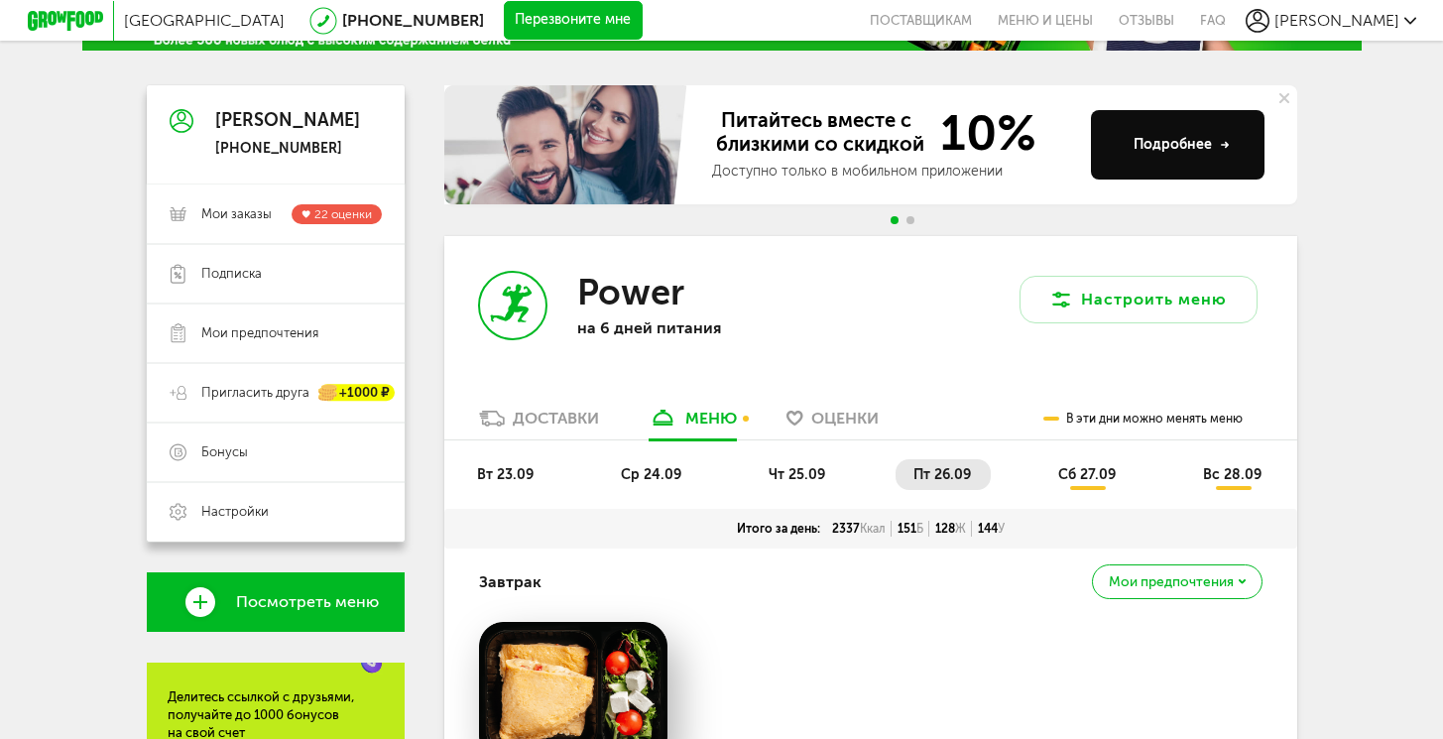
scroll to position [0, 0]
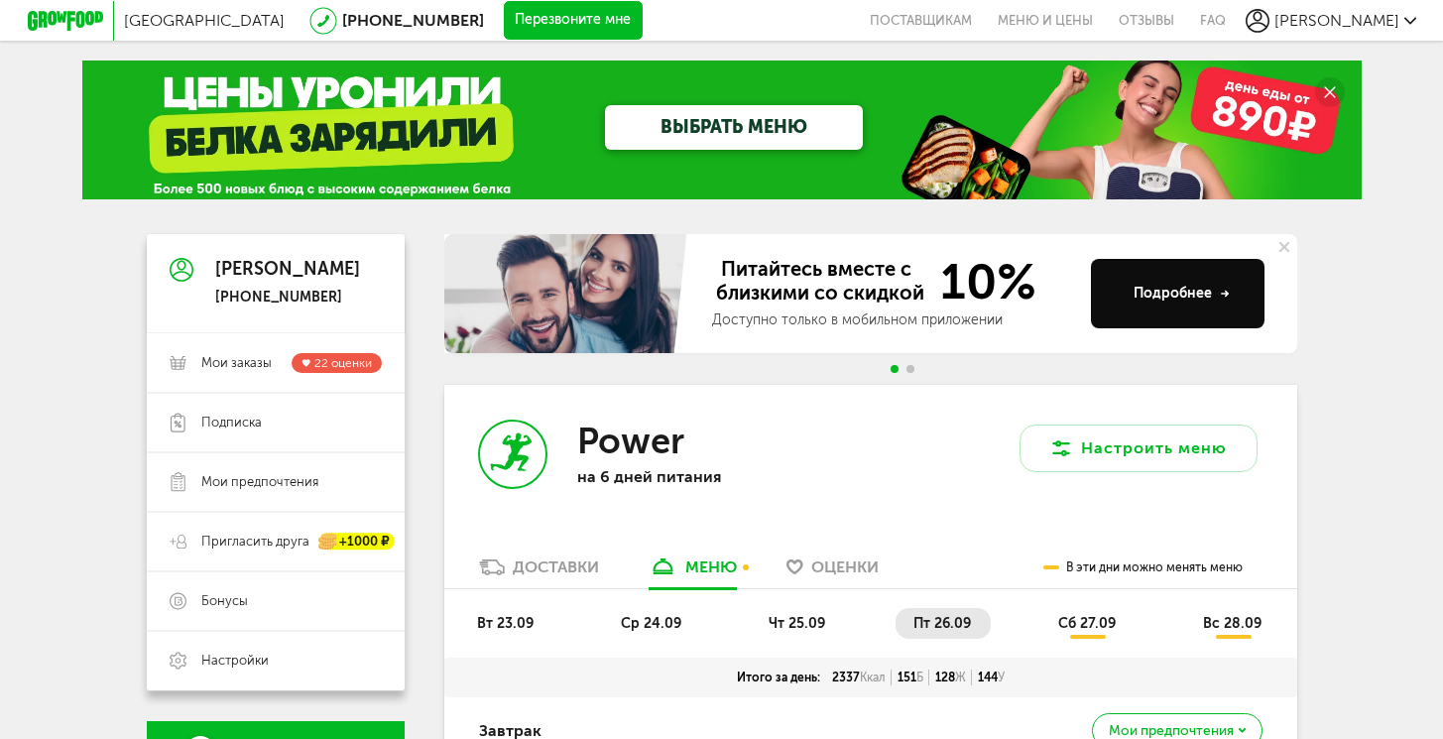
click at [1085, 612] on li "сб 27.09" at bounding box center [1088, 623] width 95 height 31
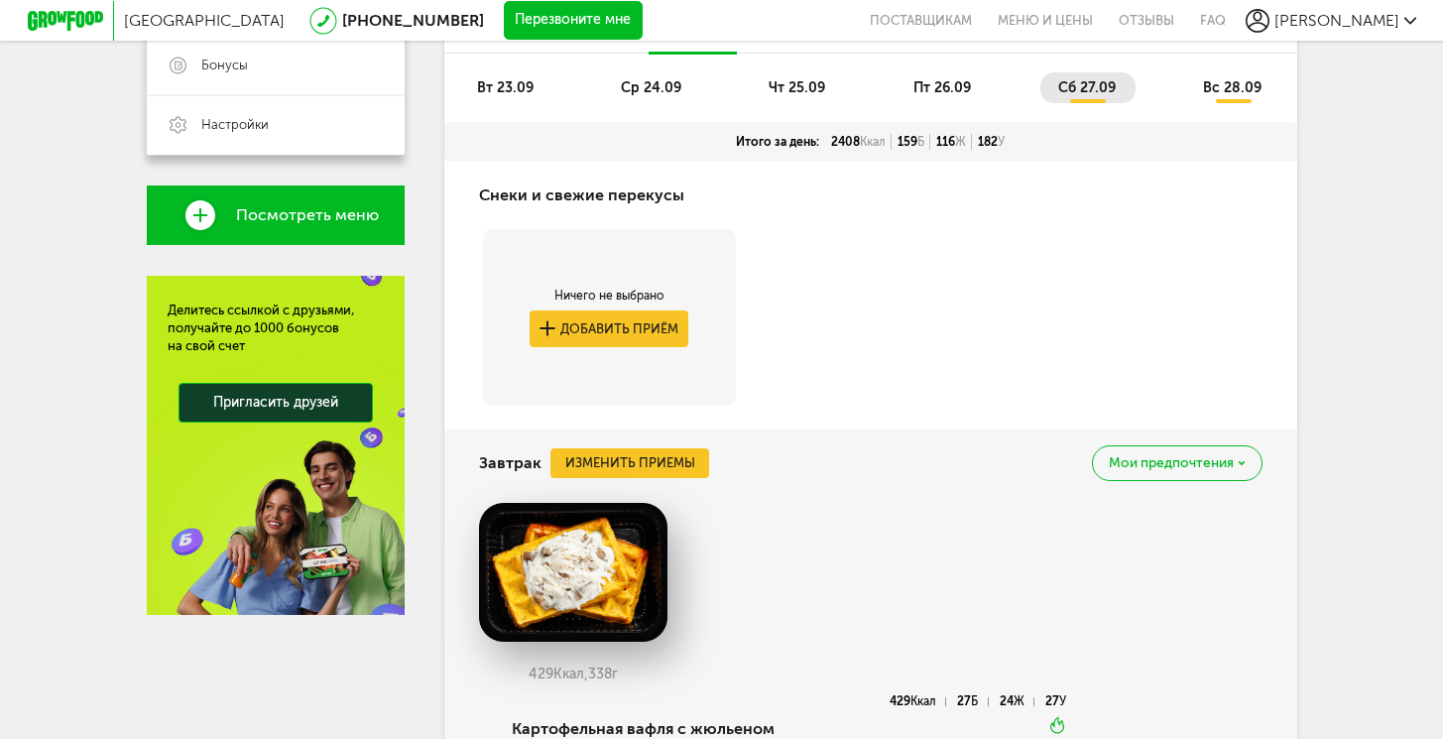
scroll to position [46, 0]
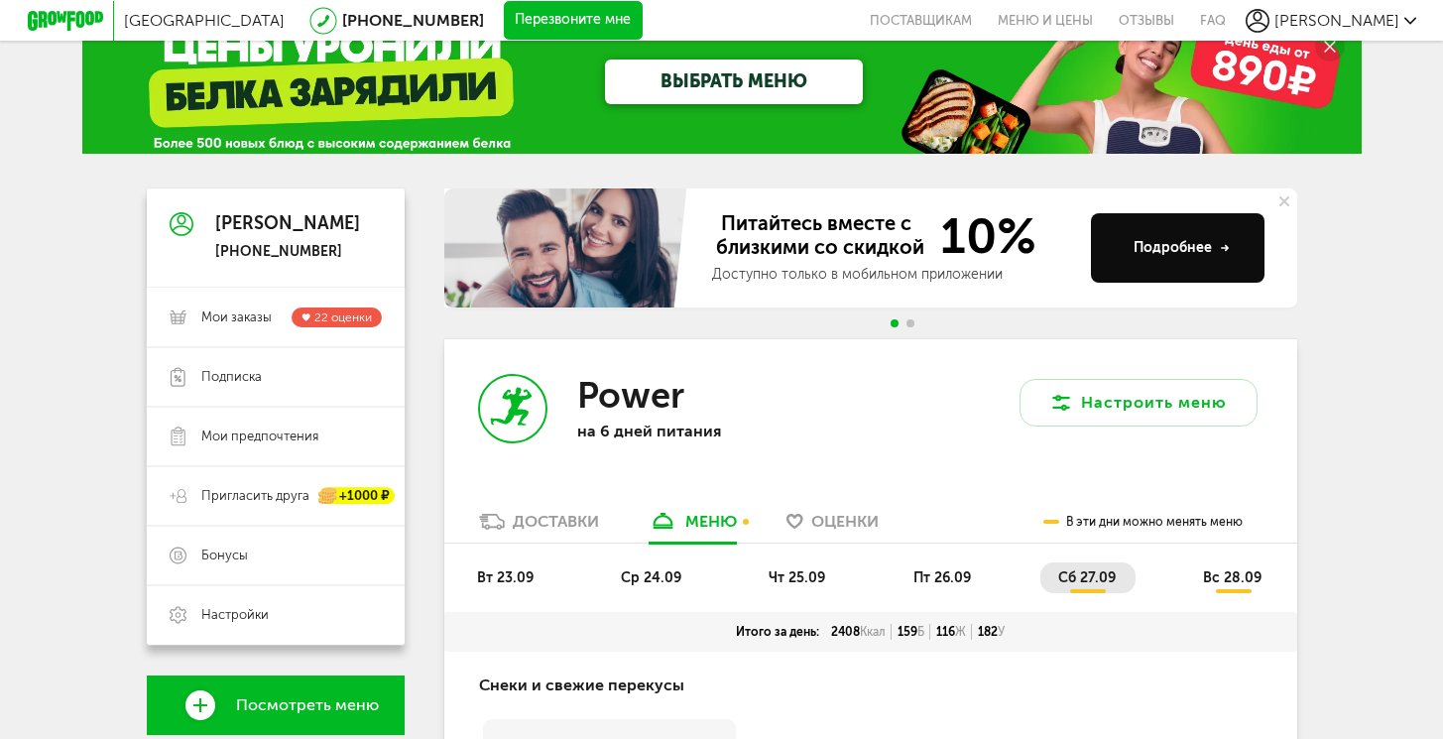
click at [1220, 574] on span "вс 28.09" at bounding box center [1232, 577] width 59 height 17
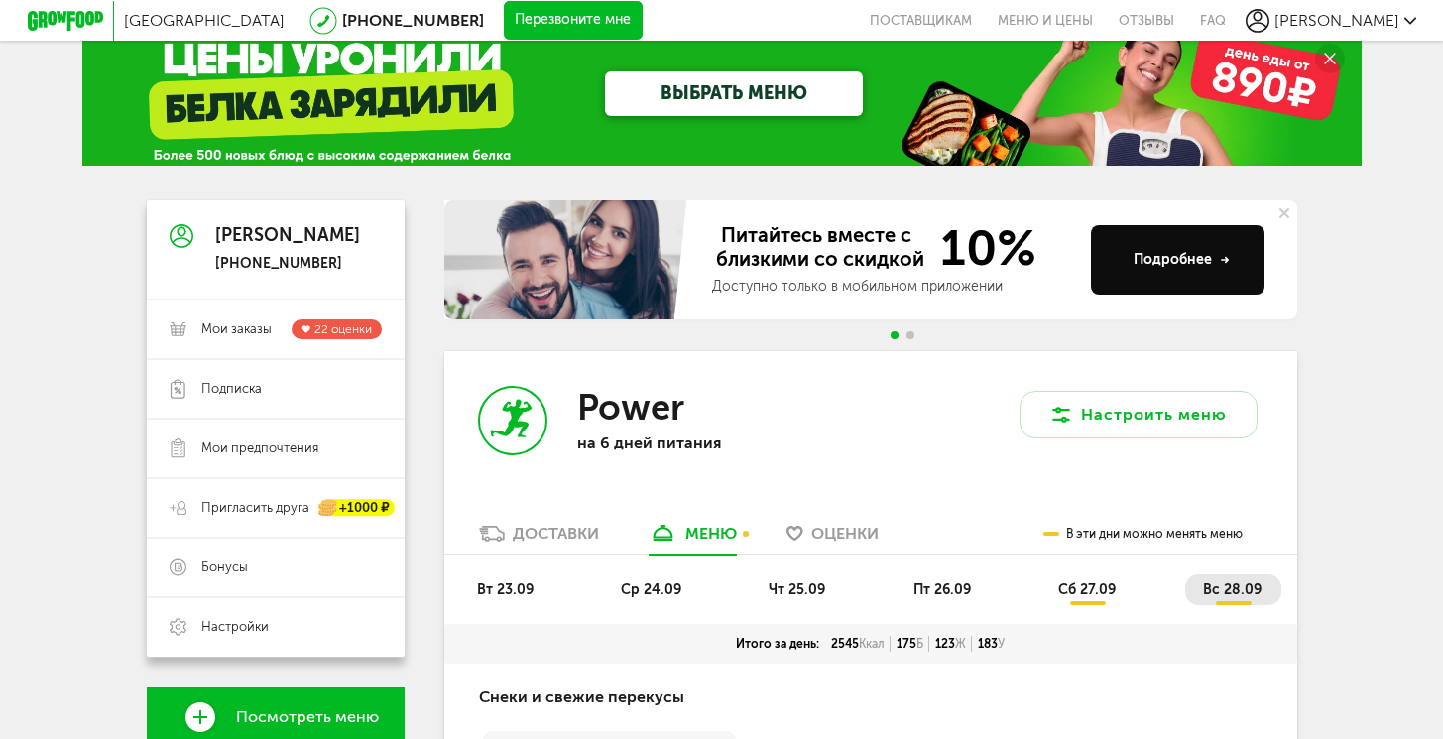
scroll to position [0, 0]
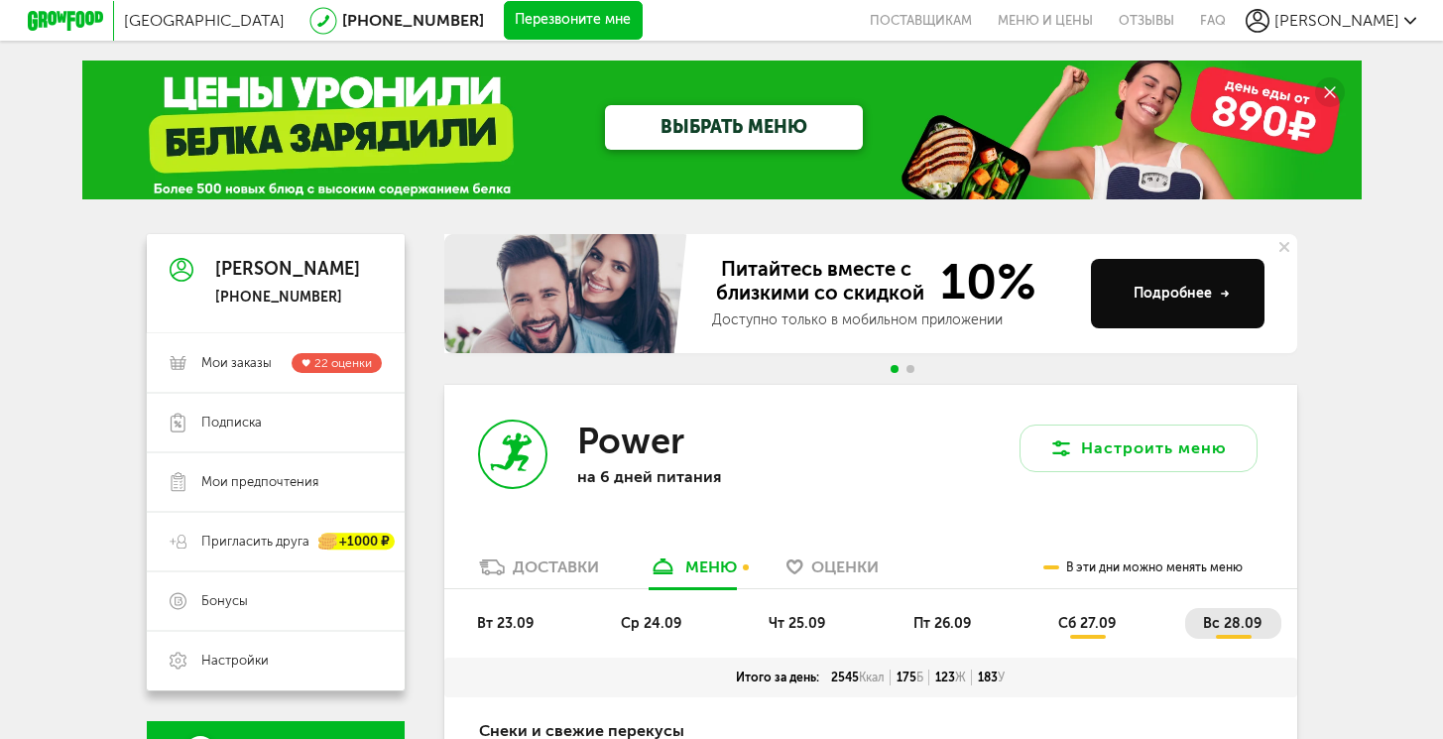
click at [1057, 618] on li "сб 27.09" at bounding box center [1088, 623] width 95 height 31
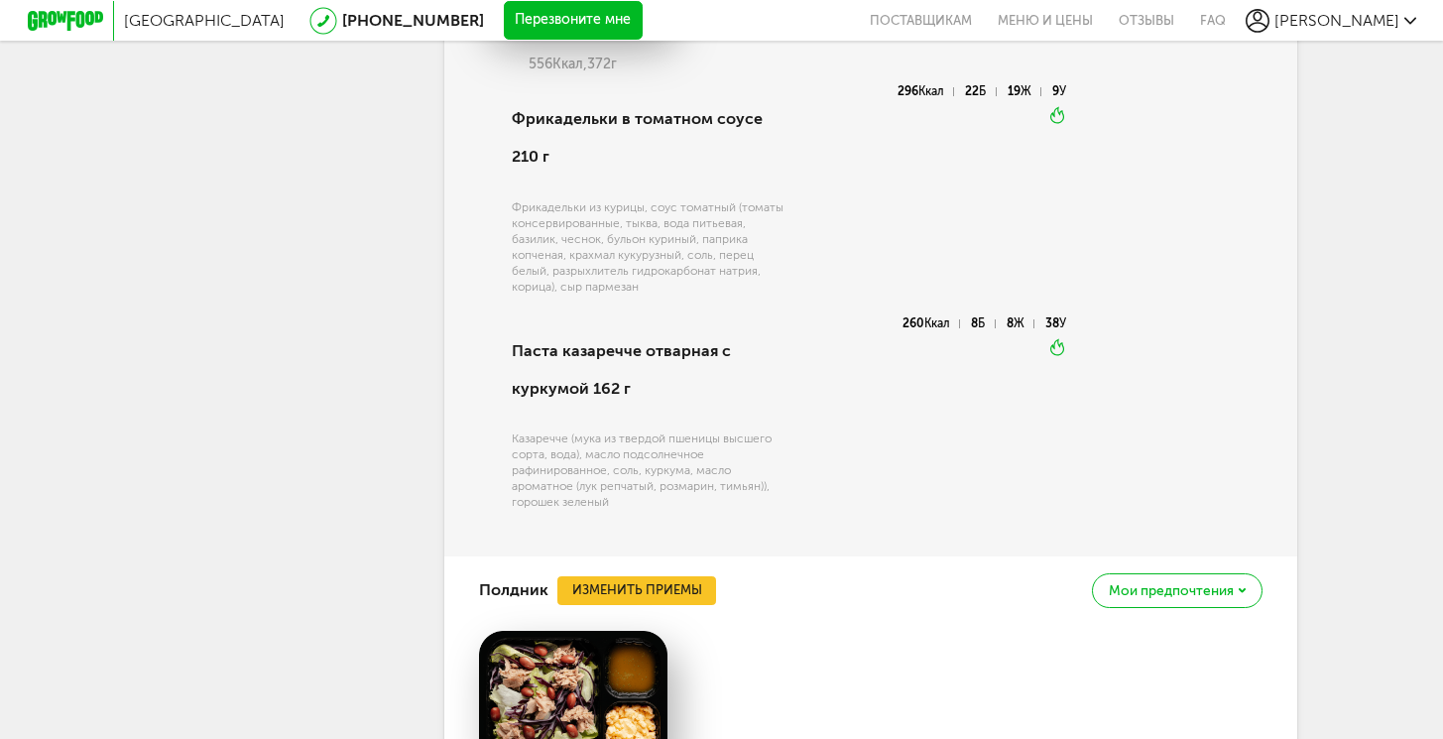
scroll to position [2731, 0]
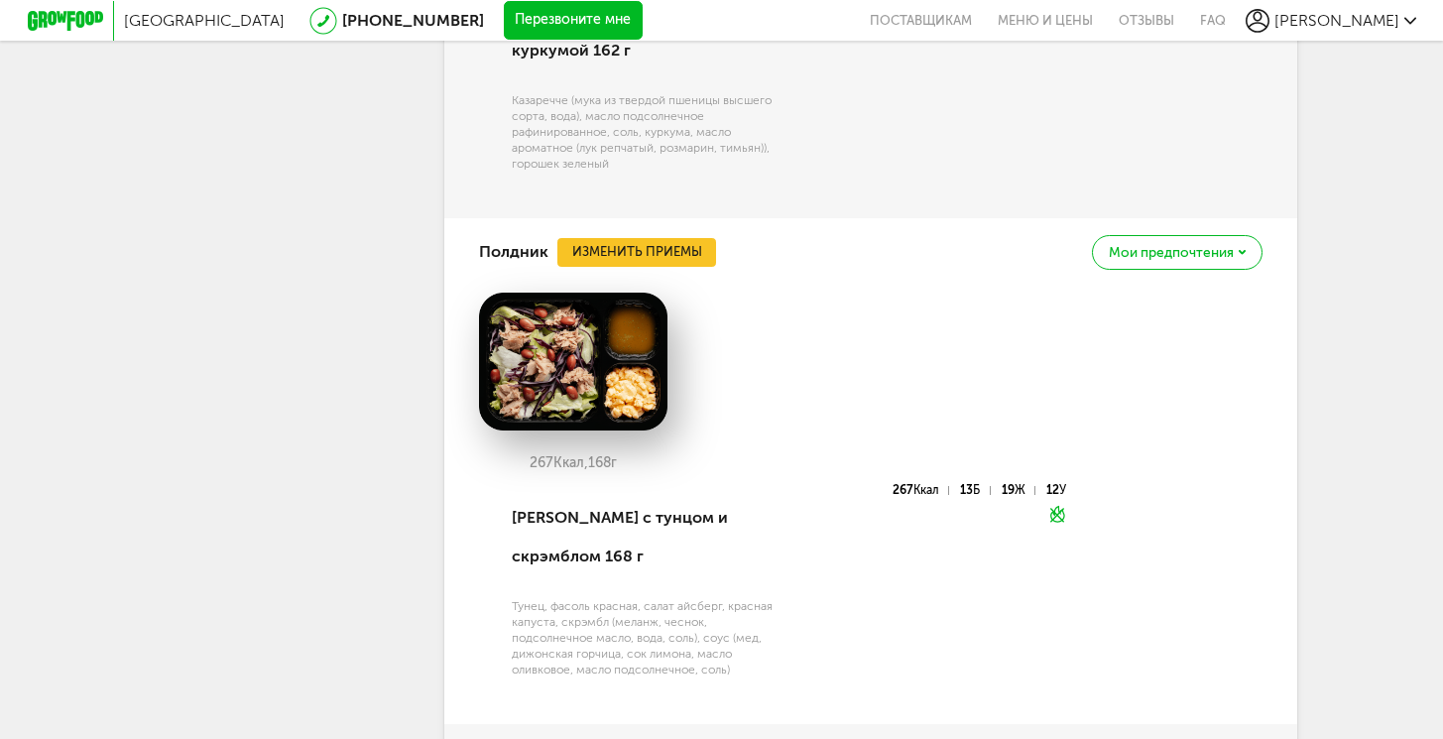
click at [629, 533] on div "Салат с тунцом и скрэмблом 168 г" at bounding box center [649, 537] width 275 height 106
click at [630, 534] on div "Салат с тунцом и скрэмблом 168 г" at bounding box center [649, 537] width 275 height 106
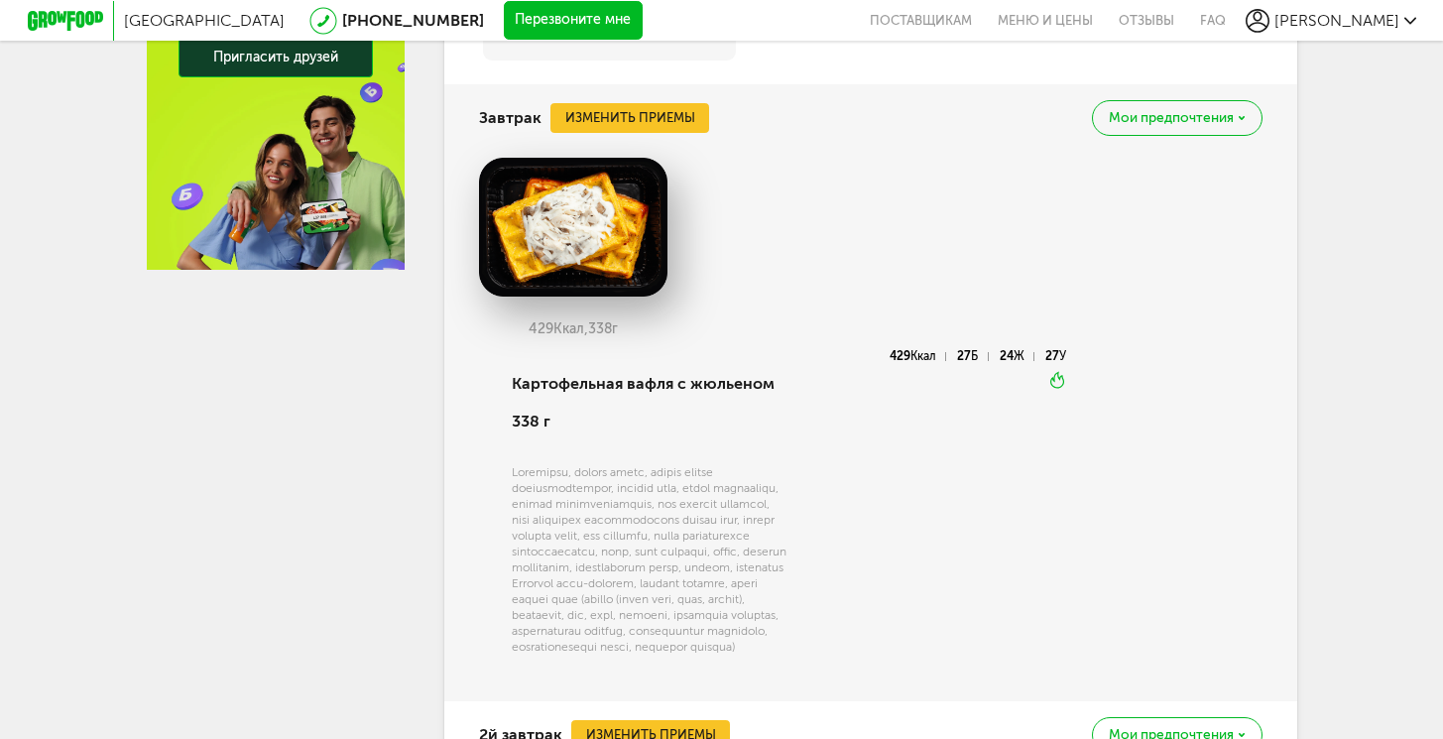
scroll to position [435, 0]
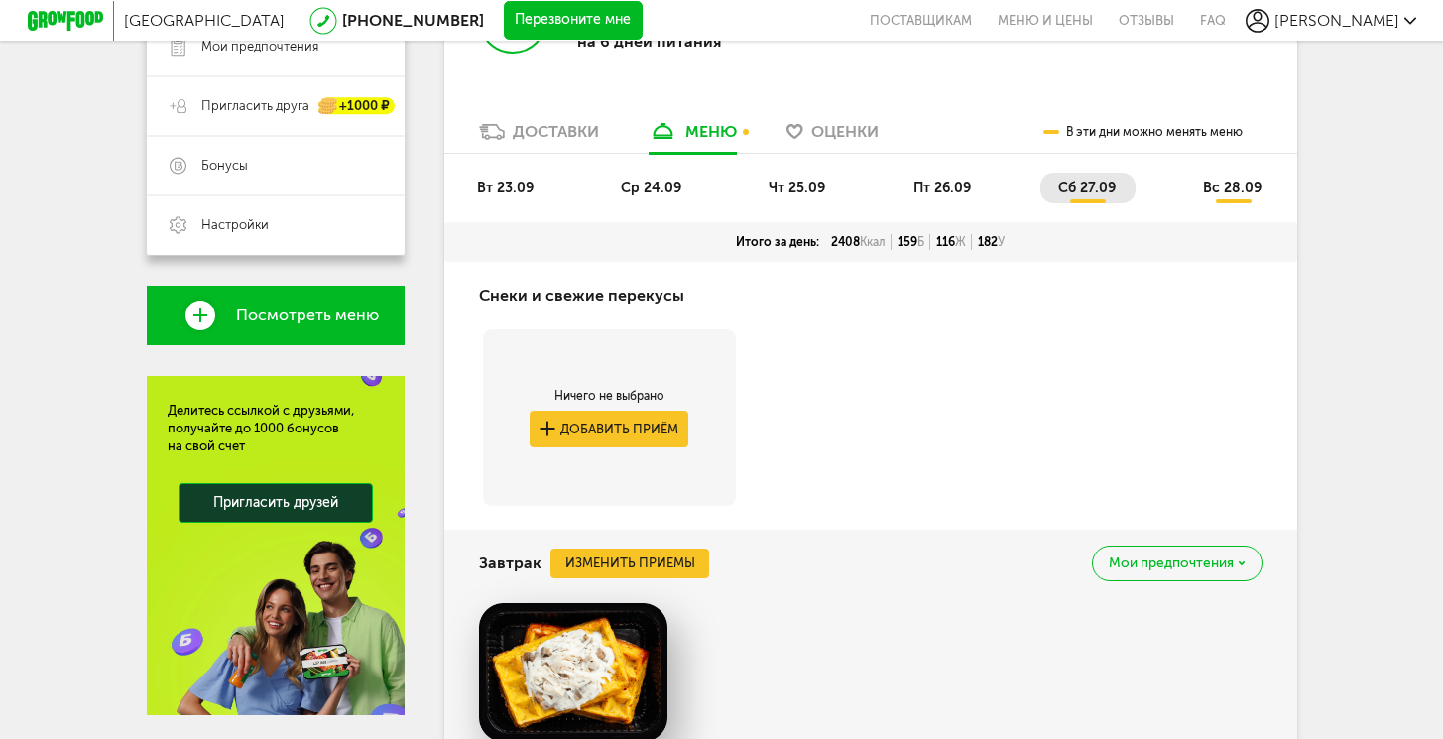
click at [921, 183] on span "пт 26.09" at bounding box center [943, 188] width 58 height 17
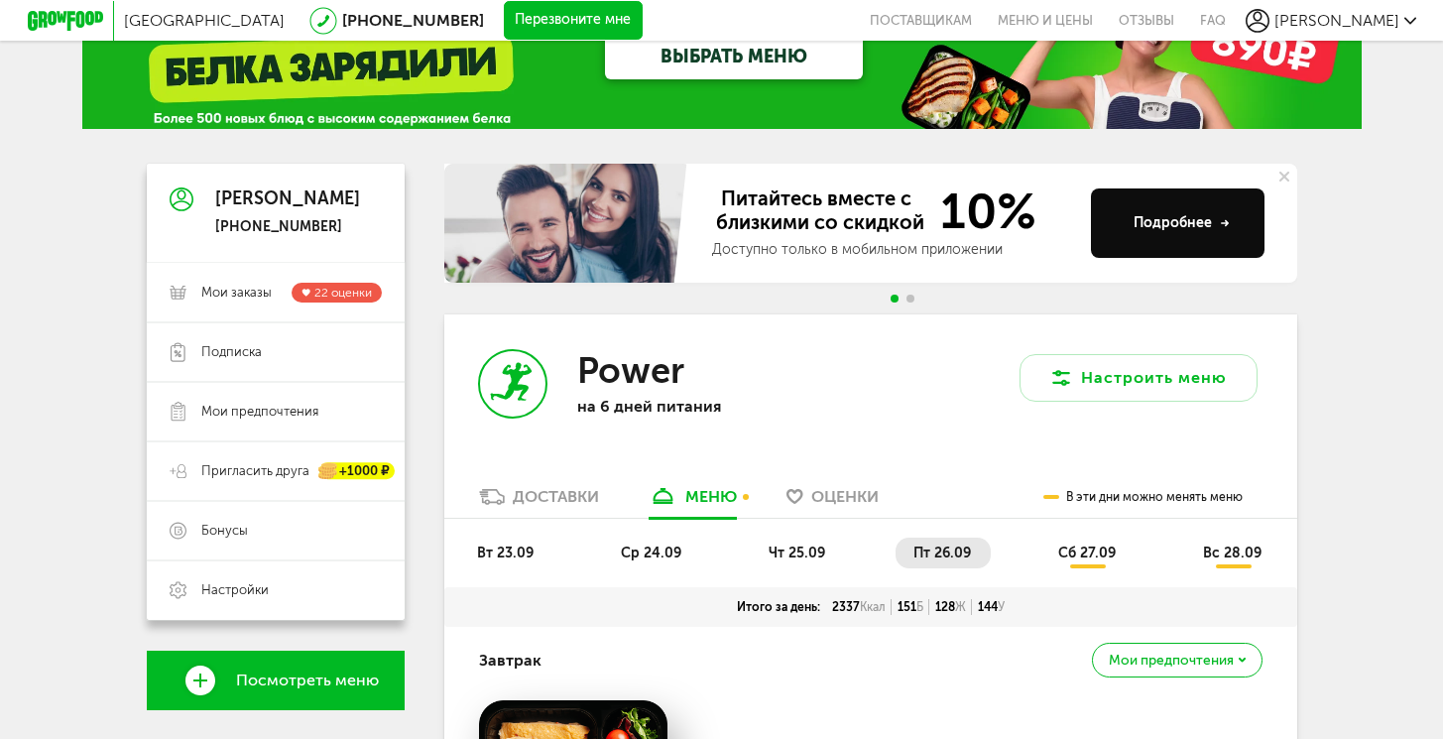
scroll to position [0, 0]
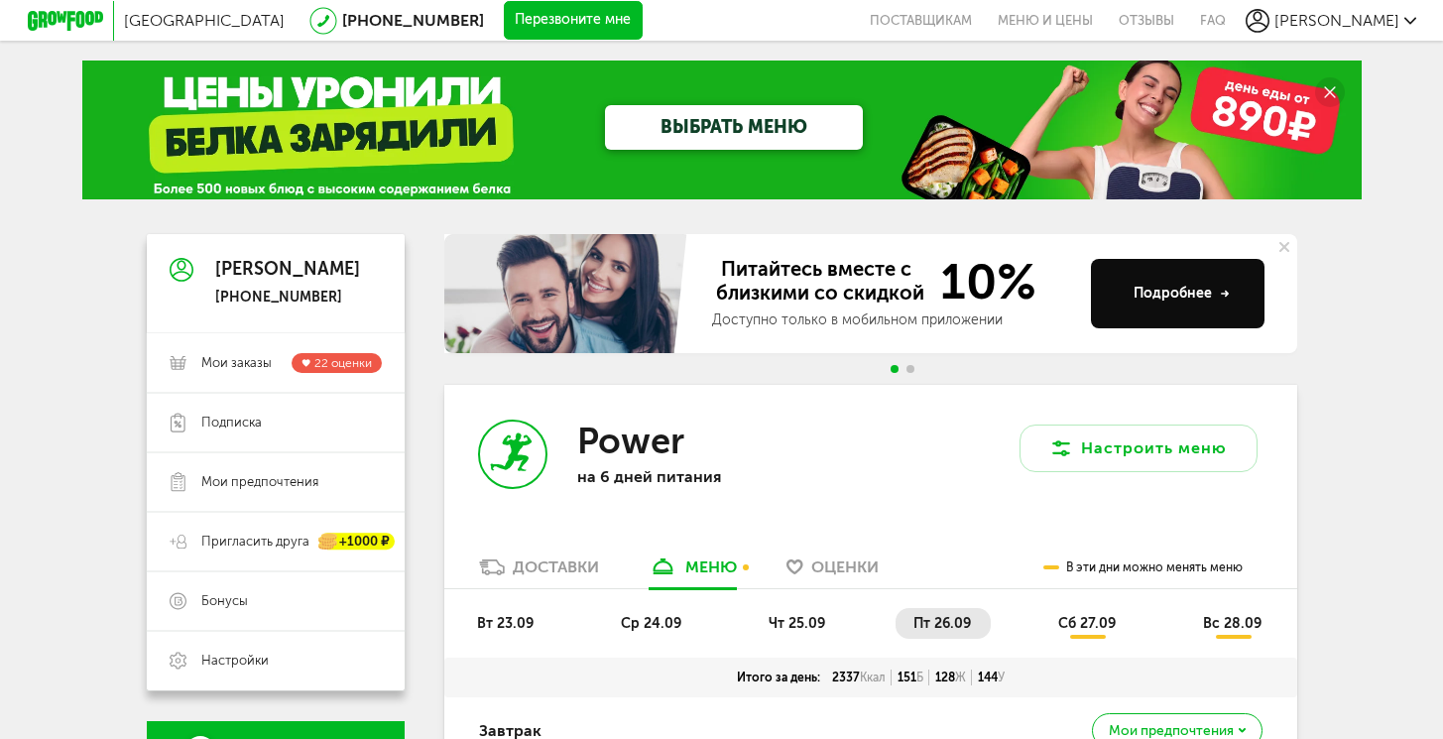
click at [825, 614] on li "чт 25.09" at bounding box center [798, 623] width 94 height 31
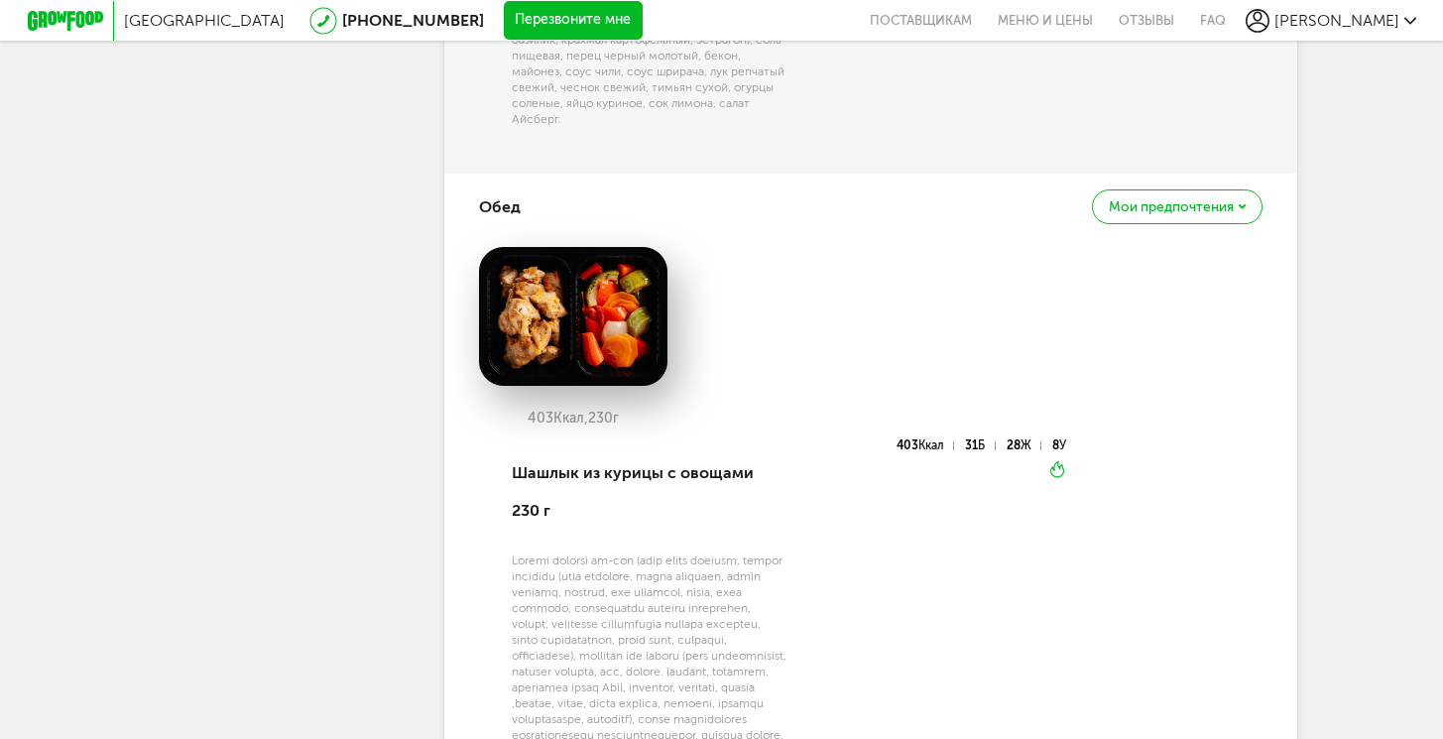
scroll to position [1690, 0]
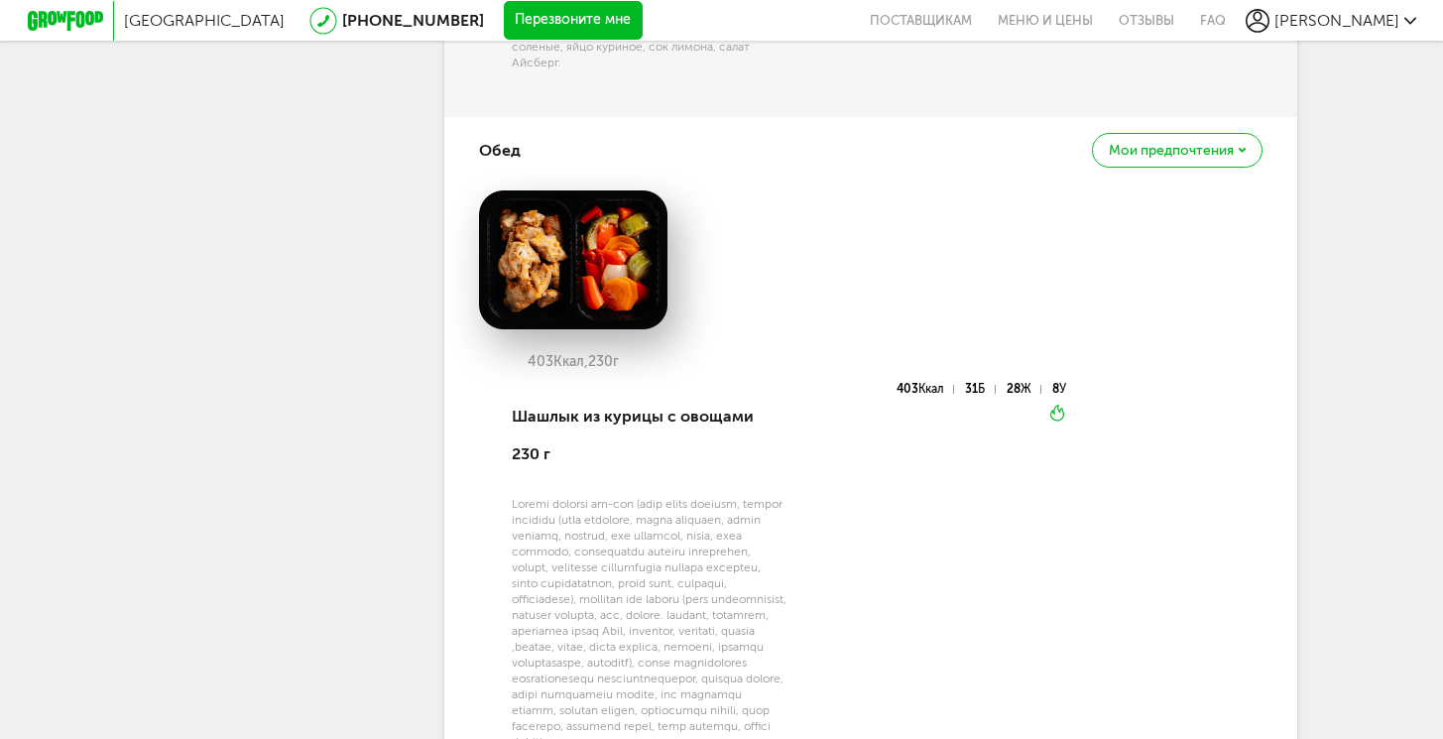
click at [554, 383] on div "Шашлык из курицы с овощами 230 г" at bounding box center [649, 436] width 275 height 106
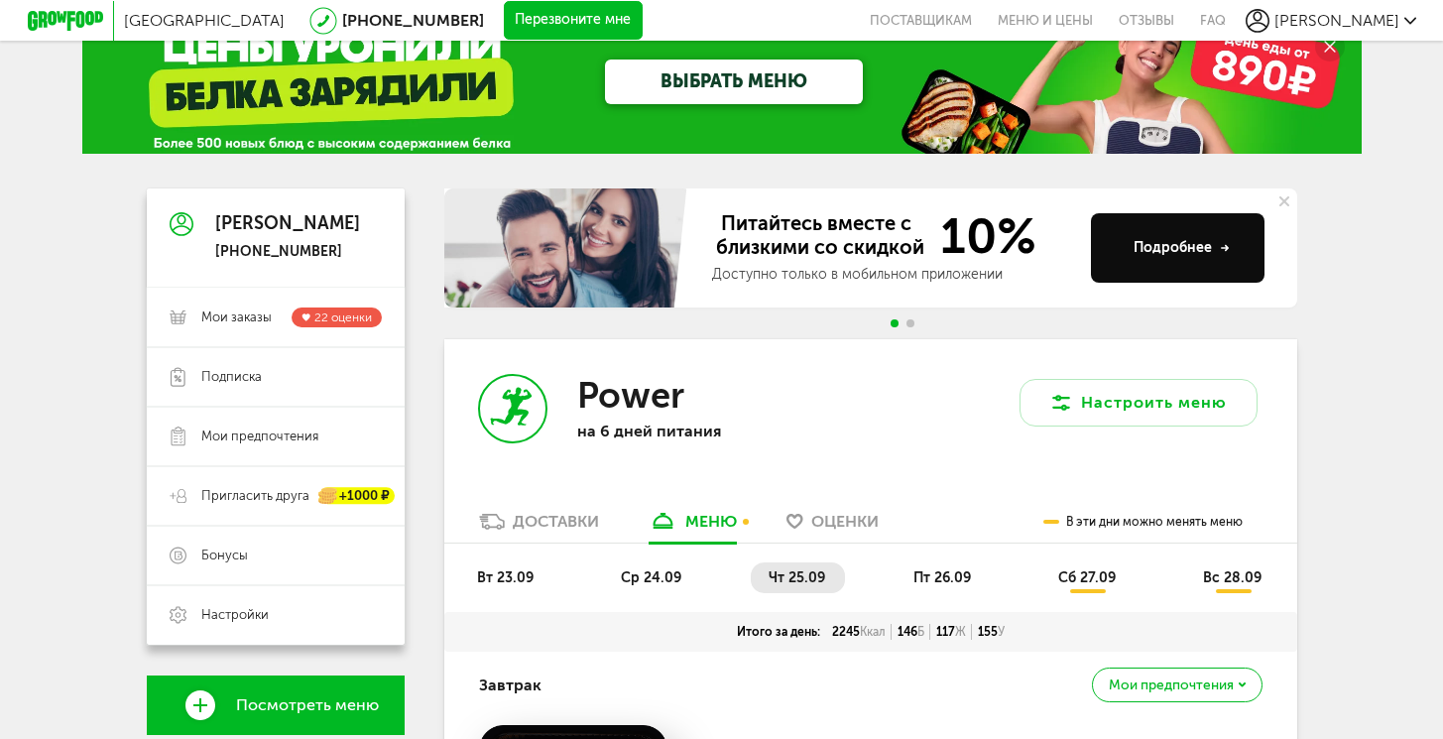
scroll to position [0, 0]
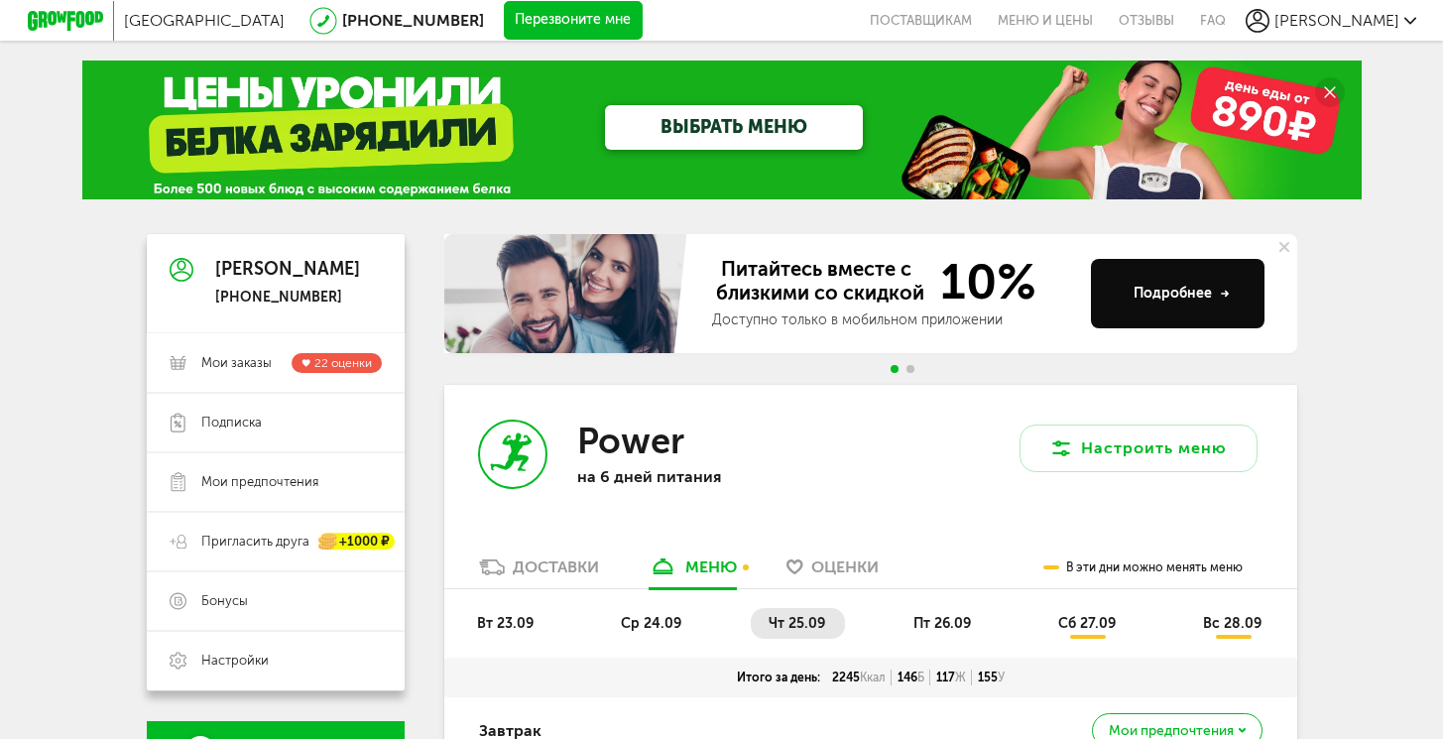
click at [1332, 88] on icon at bounding box center [1329, 91] width 11 height 11
